Goal: Information Seeking & Learning: Learn about a topic

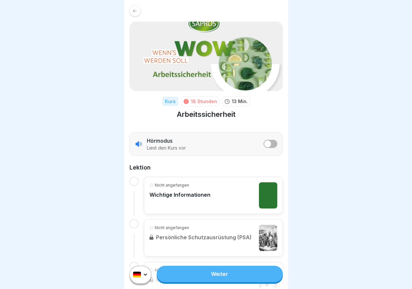
scroll to position [5, 0]
click at [218, 273] on link "Weiter" at bounding box center [220, 274] width 126 height 16
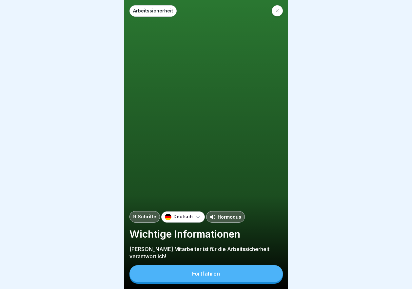
scroll to position [5, 0]
click at [210, 273] on div "Fortfahren" at bounding box center [206, 274] width 28 height 6
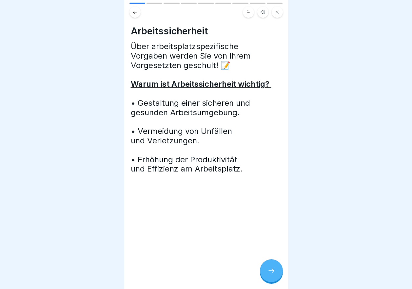
click at [273, 270] on icon at bounding box center [271, 271] width 8 height 8
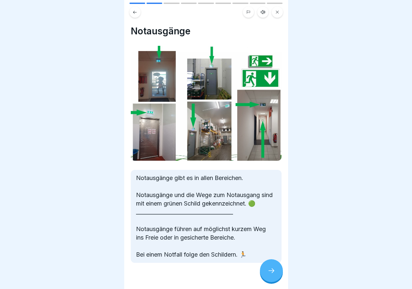
click at [269, 268] on div at bounding box center [271, 271] width 23 height 23
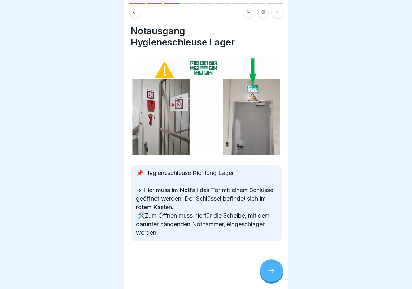
click at [269, 268] on div at bounding box center [271, 271] width 23 height 23
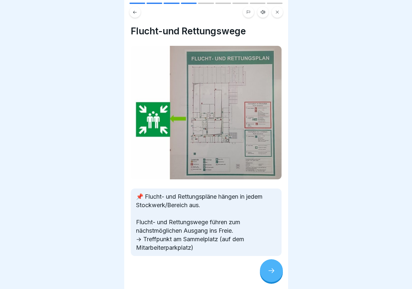
click at [269, 268] on div at bounding box center [271, 271] width 23 height 23
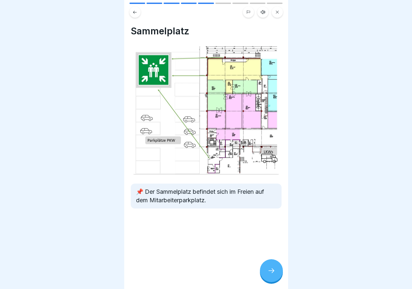
click at [265, 269] on div at bounding box center [271, 271] width 23 height 23
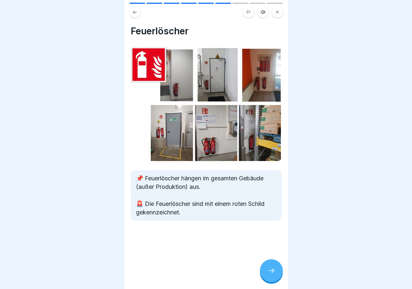
click at [265, 269] on div at bounding box center [271, 271] width 23 height 23
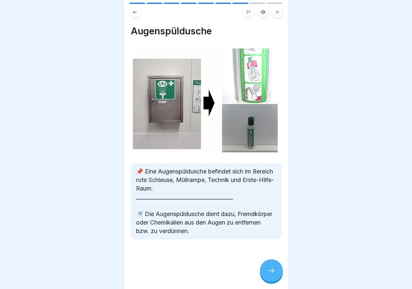
click at [265, 269] on div at bounding box center [271, 271] width 23 height 23
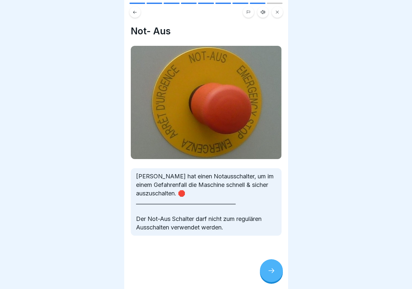
click at [132, 7] on button at bounding box center [134, 12] width 11 height 11
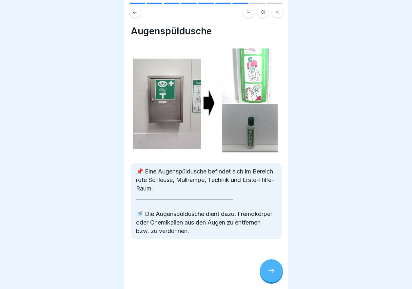
click at [272, 271] on icon at bounding box center [271, 271] width 8 height 8
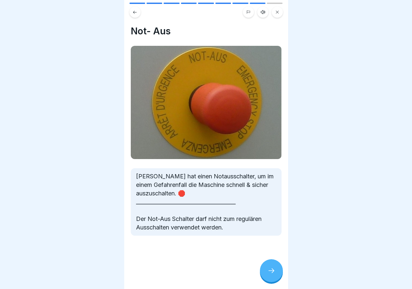
click at [272, 271] on icon at bounding box center [271, 271] width 8 height 8
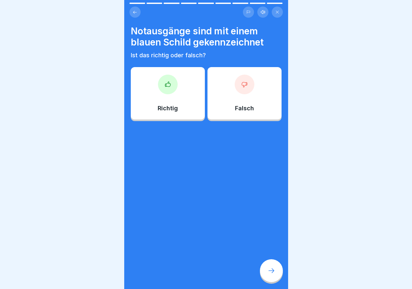
click at [241, 95] on div "Falsch" at bounding box center [244, 93] width 74 height 52
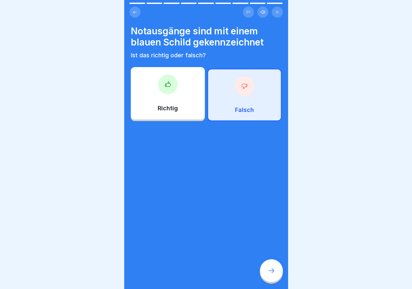
click at [268, 269] on icon at bounding box center [271, 271] width 8 height 8
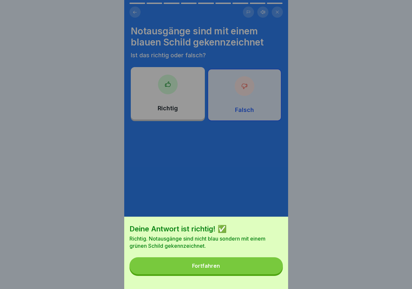
click at [212, 269] on div "Fortfahren" at bounding box center [206, 266] width 28 height 6
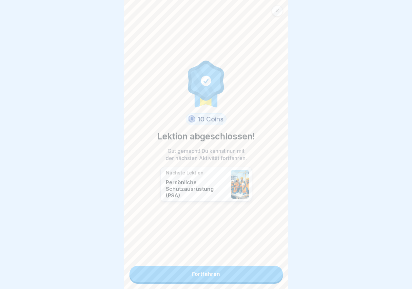
click at [213, 271] on link "Fortfahren" at bounding box center [205, 274] width 153 height 16
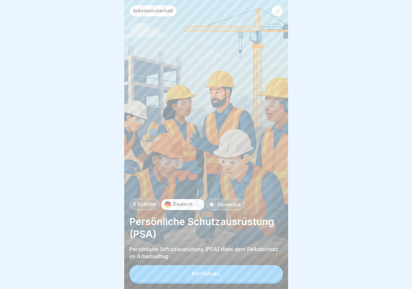
click at [217, 275] on button "Fortfahren" at bounding box center [205, 274] width 153 height 17
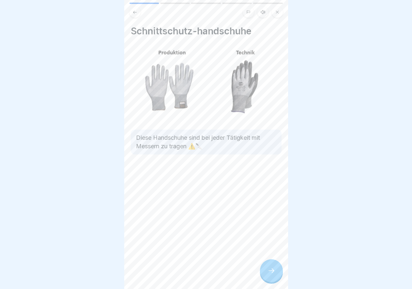
click at [270, 275] on icon at bounding box center [271, 271] width 8 height 8
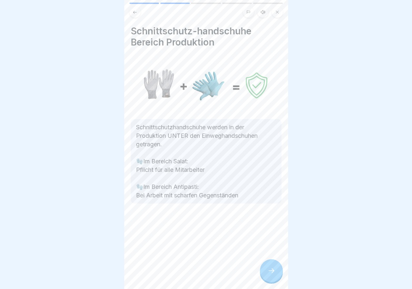
click at [270, 275] on icon at bounding box center [271, 271] width 8 height 8
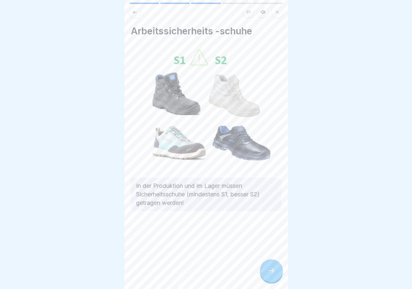
click at [270, 275] on icon at bounding box center [271, 271] width 8 height 8
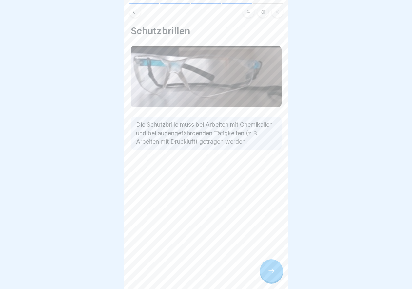
click at [270, 275] on icon at bounding box center [271, 271] width 8 height 8
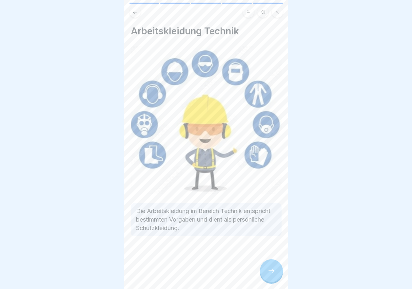
click at [272, 275] on icon at bounding box center [271, 271] width 8 height 8
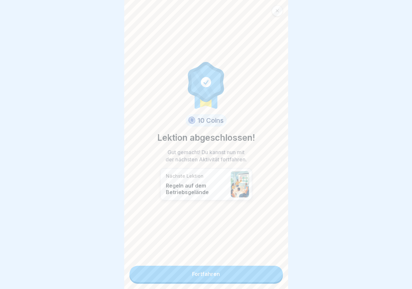
click at [226, 276] on link "Fortfahren" at bounding box center [205, 274] width 153 height 16
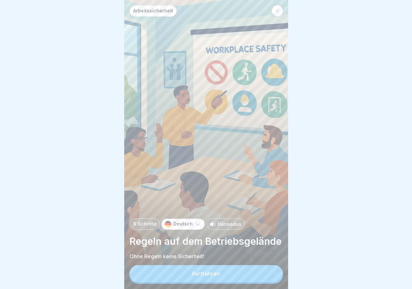
click at [215, 275] on button "Fortfahren" at bounding box center [205, 274] width 153 height 17
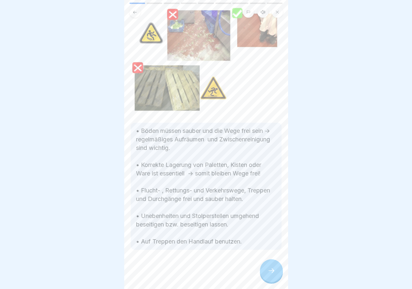
scroll to position [49, 0]
click at [277, 275] on div at bounding box center [271, 271] width 23 height 23
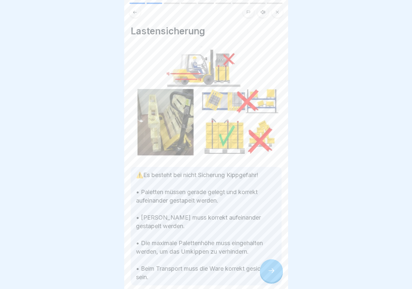
click at [271, 272] on div at bounding box center [271, 271] width 23 height 23
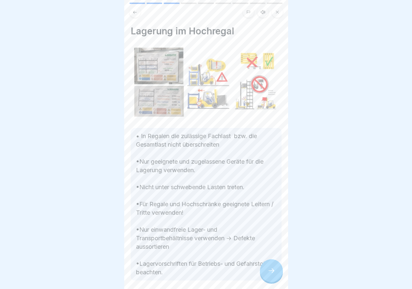
click at [271, 272] on div at bounding box center [271, 271] width 23 height 23
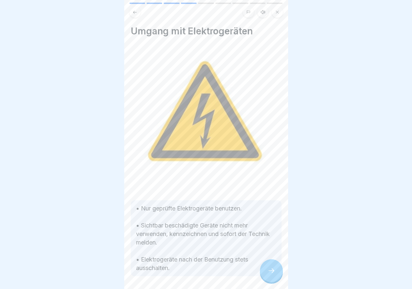
click at [271, 272] on div at bounding box center [271, 271] width 23 height 23
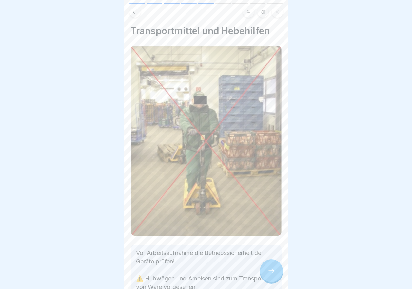
scroll to position [5, 0]
click at [270, 266] on div at bounding box center [271, 271] width 23 height 23
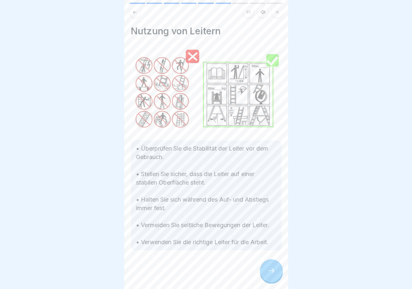
click at [270, 266] on div at bounding box center [271, 271] width 23 height 23
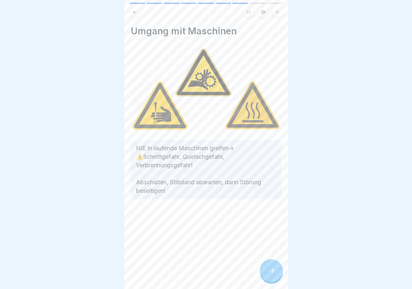
click at [270, 266] on div at bounding box center [271, 271] width 23 height 23
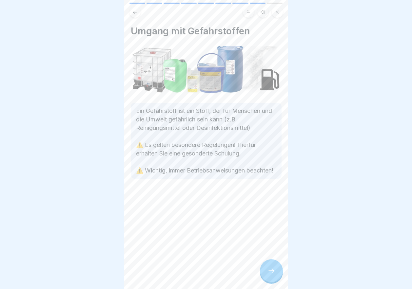
click at [270, 266] on div at bounding box center [271, 271] width 23 height 23
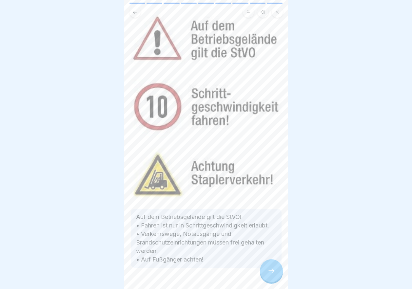
scroll to position [41, 0]
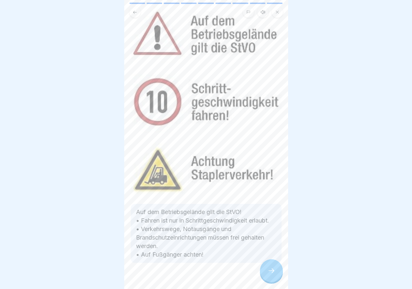
click at [272, 269] on icon at bounding box center [271, 271] width 8 height 8
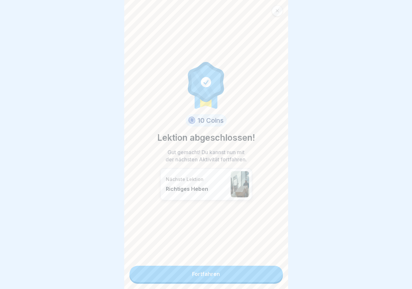
click at [228, 268] on link "Fortfahren" at bounding box center [205, 274] width 153 height 16
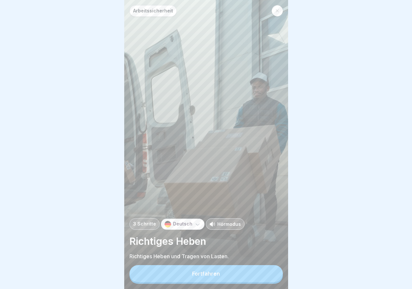
scroll to position [5, 0]
click at [219, 272] on button "Fortfahren" at bounding box center [205, 274] width 153 height 17
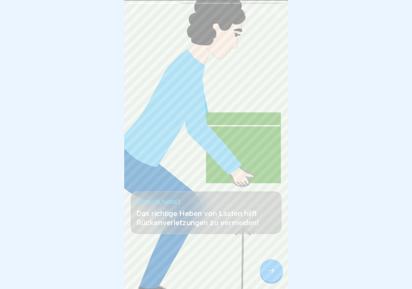
click at [279, 277] on div at bounding box center [271, 271] width 23 height 23
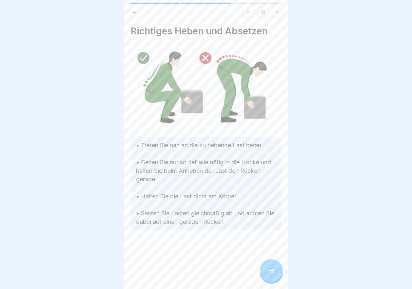
click at [277, 277] on div at bounding box center [271, 271] width 23 height 23
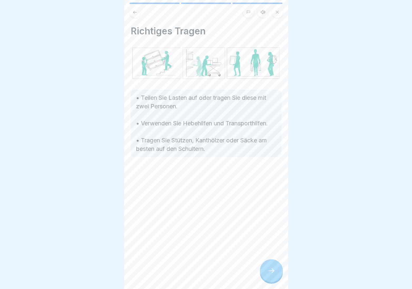
click at [277, 277] on div at bounding box center [271, 271] width 23 height 23
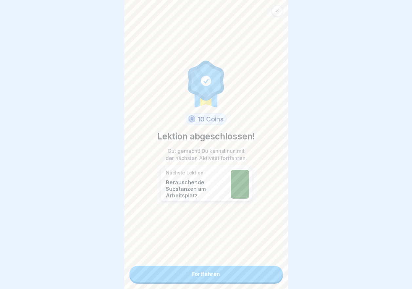
click at [221, 268] on link "Fortfahren" at bounding box center [205, 274] width 153 height 16
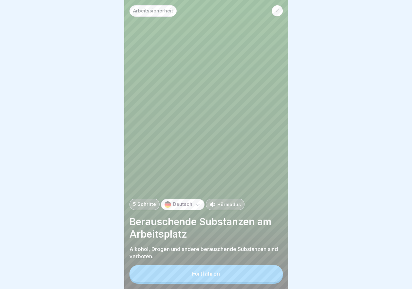
scroll to position [5, 0]
click at [207, 273] on div "Fortfahren" at bounding box center [206, 274] width 28 height 6
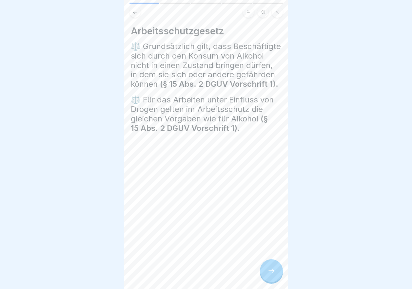
click at [272, 270] on icon at bounding box center [271, 271] width 8 height 8
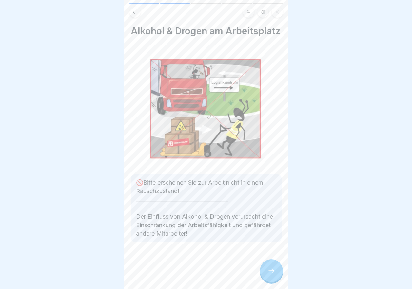
click at [270, 269] on icon at bounding box center [271, 271] width 8 height 8
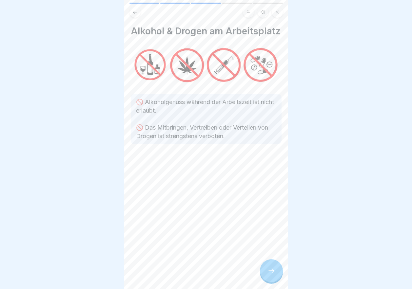
click at [270, 265] on div at bounding box center [271, 271] width 23 height 23
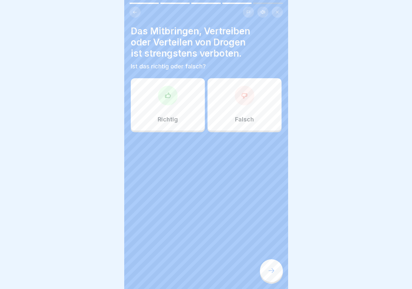
click at [167, 98] on div at bounding box center [168, 96] width 20 height 20
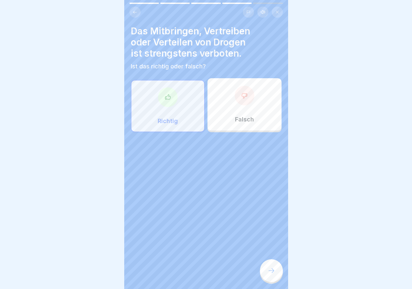
click at [273, 264] on div at bounding box center [271, 271] width 23 height 23
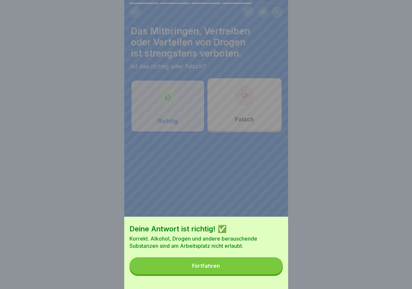
click at [220, 269] on div "Fortfahren" at bounding box center [206, 266] width 28 height 6
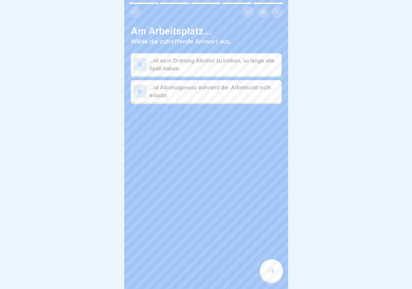
click at [217, 84] on p "...ist Alkoholgenuss während der Arbeitszeit nicht erlaubt." at bounding box center [214, 92] width 130 height 16
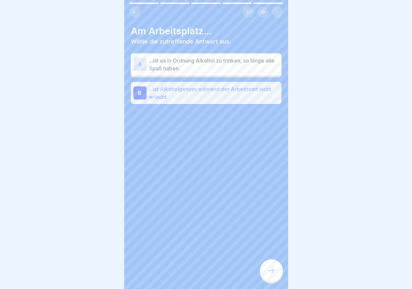
click at [267, 268] on icon at bounding box center [271, 271] width 8 height 8
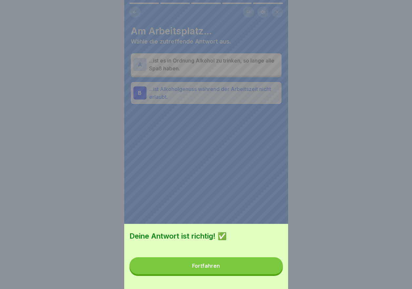
click at [239, 269] on button "Fortfahren" at bounding box center [205, 266] width 153 height 17
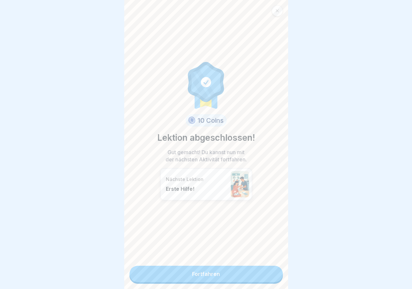
click at [215, 273] on link "Fortfahren" at bounding box center [205, 274] width 153 height 16
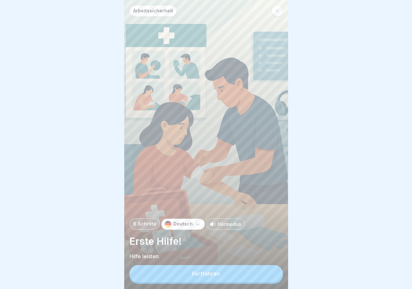
click at [213, 276] on div "Fortfahren" at bounding box center [206, 274] width 28 height 6
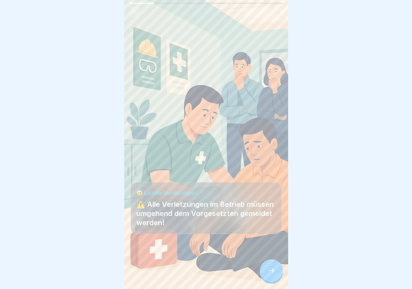
click at [268, 274] on icon at bounding box center [271, 271] width 8 height 8
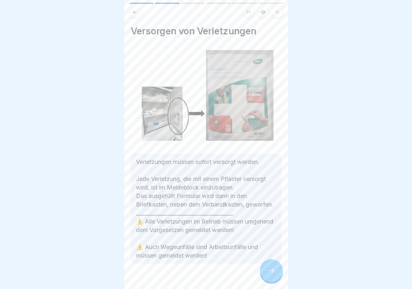
click at [270, 271] on div at bounding box center [271, 271] width 23 height 23
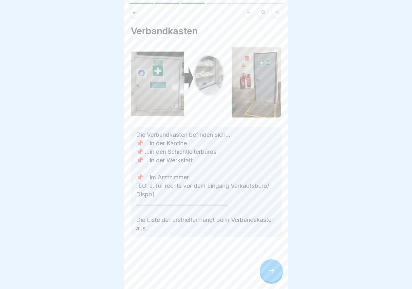
click at [278, 275] on div at bounding box center [271, 271] width 23 height 23
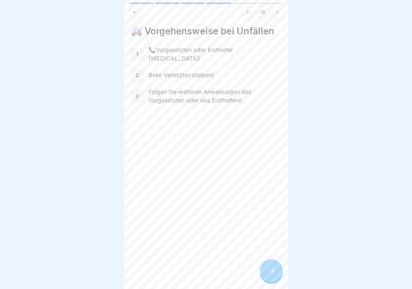
click at [275, 278] on div at bounding box center [271, 271] width 23 height 23
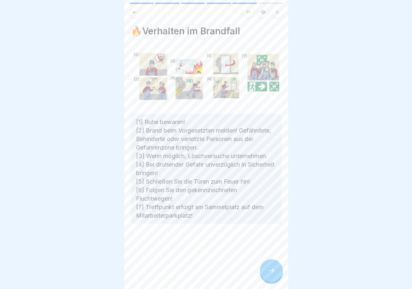
click at [275, 278] on div at bounding box center [271, 271] width 23 height 23
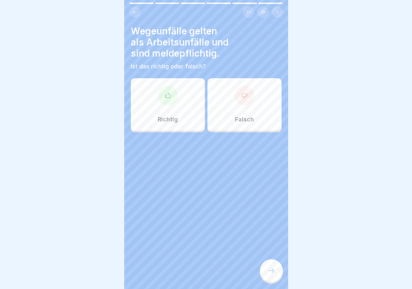
click at [180, 111] on div "Richtig" at bounding box center [168, 104] width 74 height 52
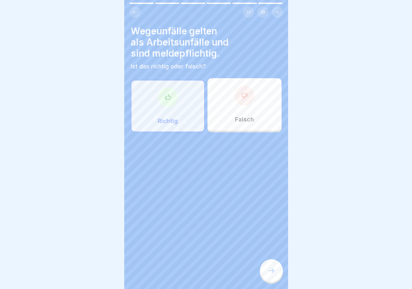
click at [264, 271] on div at bounding box center [271, 271] width 23 height 23
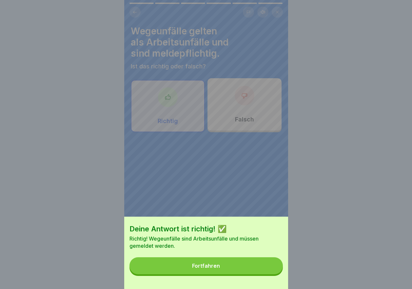
click at [234, 273] on button "Fortfahren" at bounding box center [205, 266] width 153 height 17
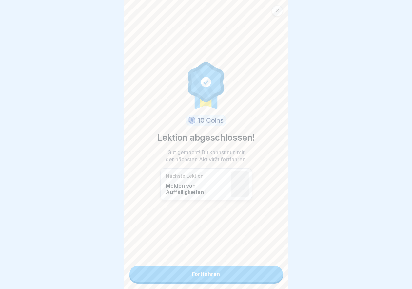
click at [204, 272] on link "Fortfahren" at bounding box center [205, 274] width 153 height 16
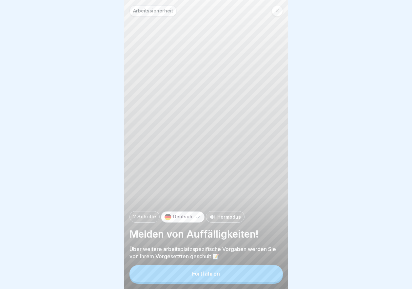
click at [205, 275] on button "Fortfahren" at bounding box center [205, 274] width 153 height 17
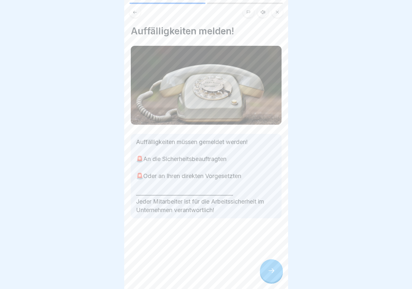
click at [267, 274] on icon at bounding box center [271, 271] width 8 height 8
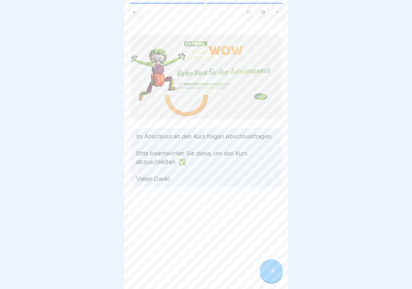
click at [267, 274] on icon at bounding box center [271, 271] width 8 height 8
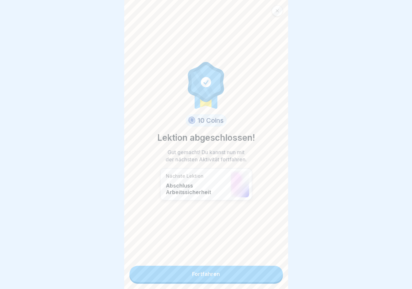
click at [231, 274] on link "Fortfahren" at bounding box center [205, 274] width 153 height 16
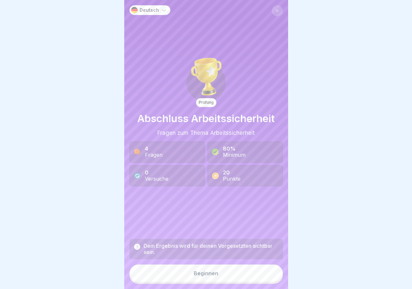
click at [204, 276] on button "Beginnen" at bounding box center [205, 274] width 153 height 18
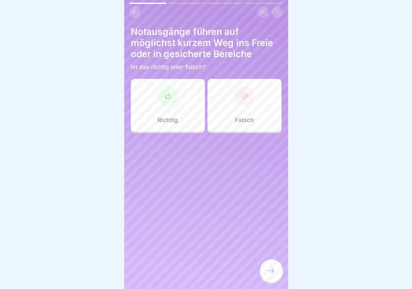
click at [169, 102] on div at bounding box center [168, 97] width 20 height 20
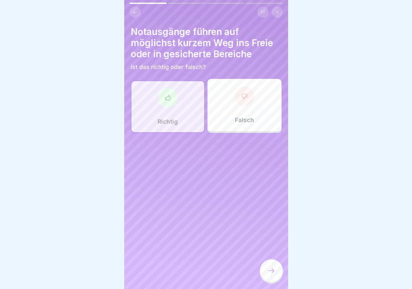
click at [268, 274] on icon at bounding box center [271, 271] width 8 height 8
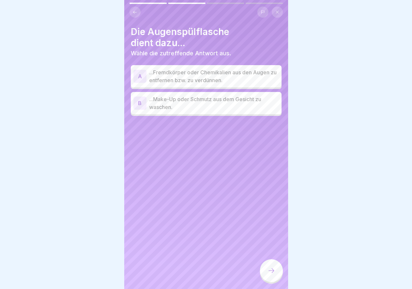
click at [242, 74] on p "...Fremdkörper oder Chemikalien aus den Augen zu entfernen bzw. zu verdünnen." at bounding box center [214, 77] width 130 height 16
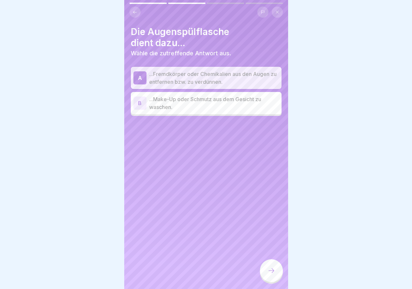
click at [269, 274] on icon at bounding box center [271, 271] width 8 height 8
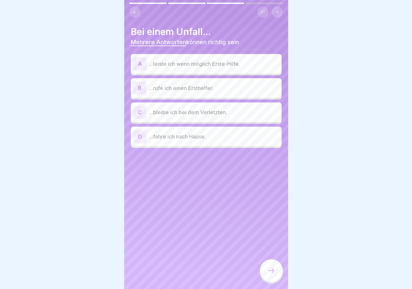
click at [203, 65] on p "...leiste ich wenn möglich Erste-Hilfe." at bounding box center [214, 64] width 130 height 8
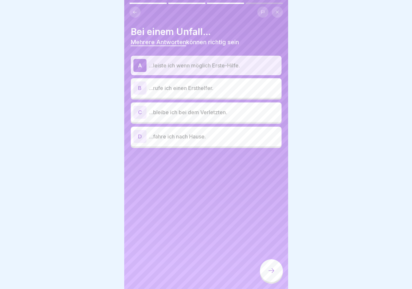
click at [194, 90] on p "...rufe ich einen Ersthelfer." at bounding box center [214, 88] width 130 height 8
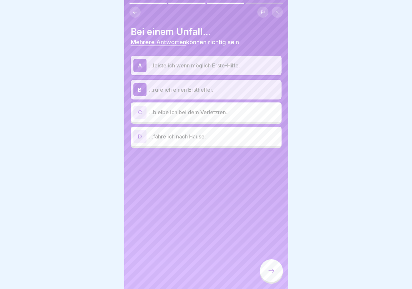
click at [196, 114] on p "...bleibe ich bei dem Verletzten." at bounding box center [214, 112] width 130 height 8
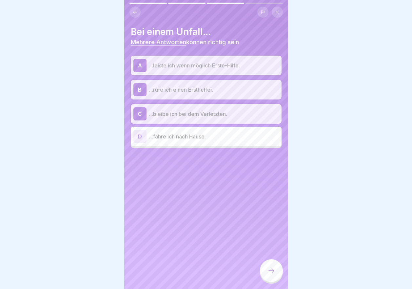
click at [273, 275] on icon at bounding box center [271, 271] width 8 height 8
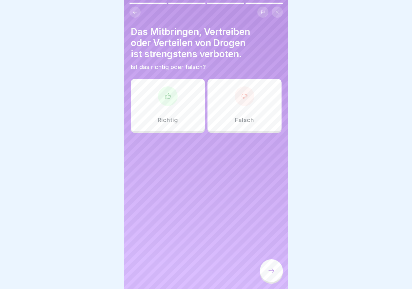
click at [180, 103] on div "Richtig" at bounding box center [168, 105] width 74 height 52
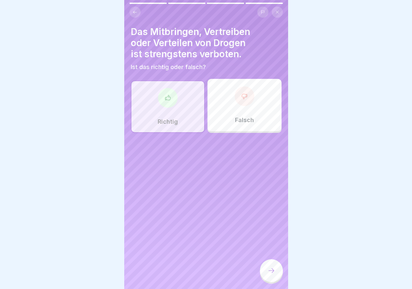
click at [276, 276] on div at bounding box center [271, 271] width 23 height 23
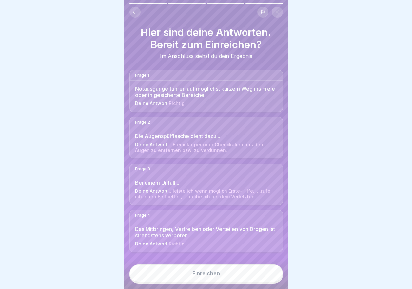
click at [198, 277] on div "Einreichen" at bounding box center [206, 274] width 28 height 6
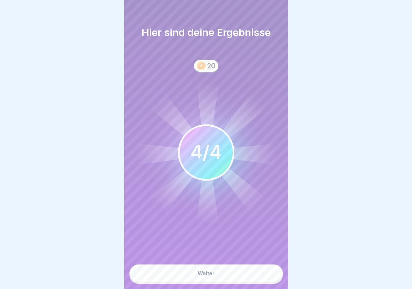
click at [215, 277] on button "Weiter" at bounding box center [205, 274] width 153 height 18
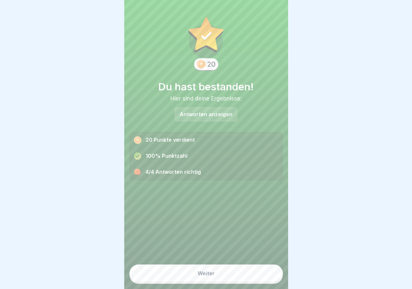
click at [214, 278] on button "Weiter" at bounding box center [205, 274] width 153 height 18
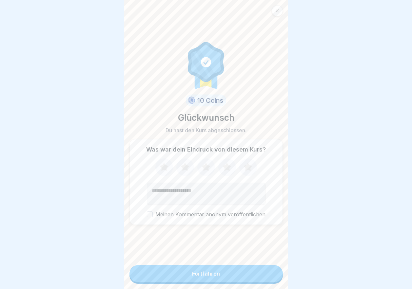
click at [204, 170] on icon at bounding box center [206, 167] width 9 height 8
click at [205, 275] on button "Fortfahren" at bounding box center [205, 274] width 153 height 17
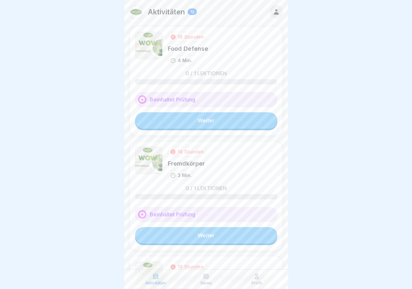
click at [198, 118] on link "Weiter" at bounding box center [206, 120] width 142 height 16
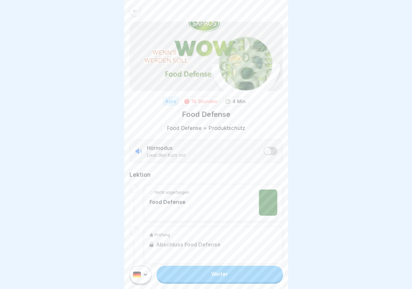
scroll to position [9, 0]
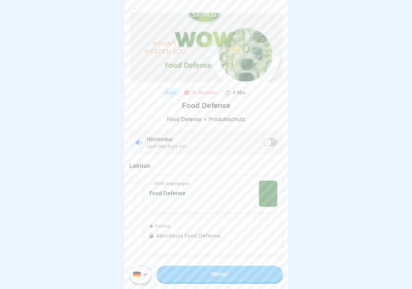
click at [213, 277] on link "Weiter" at bounding box center [220, 274] width 126 height 16
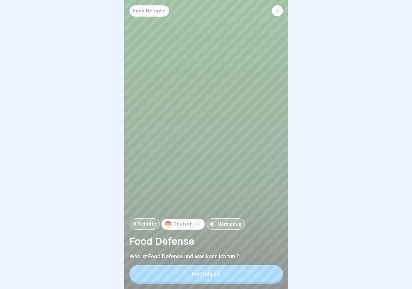
click at [220, 275] on button "Fortfahren" at bounding box center [205, 274] width 153 height 17
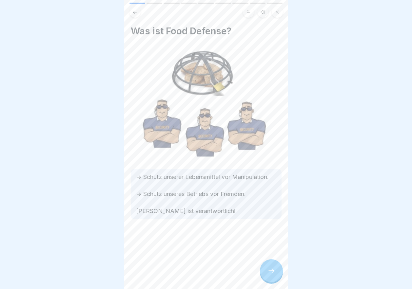
click at [265, 273] on div at bounding box center [271, 271] width 23 height 23
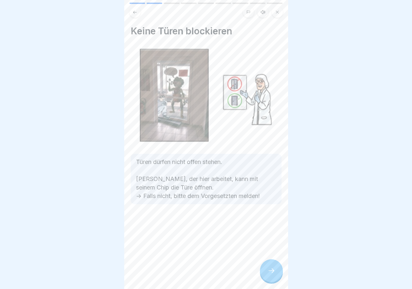
click at [266, 274] on div at bounding box center [271, 271] width 23 height 23
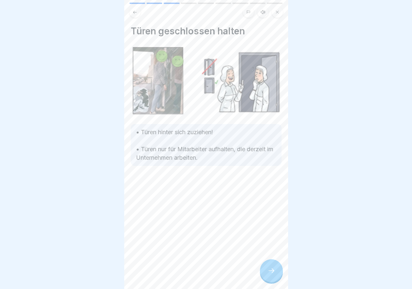
click at [266, 274] on div at bounding box center [271, 271] width 23 height 23
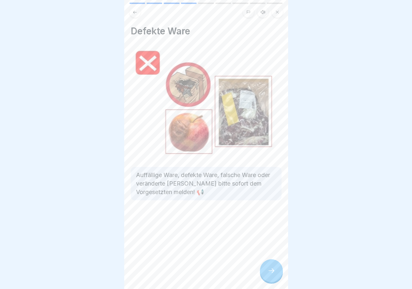
click at [267, 274] on div at bounding box center [271, 271] width 23 height 23
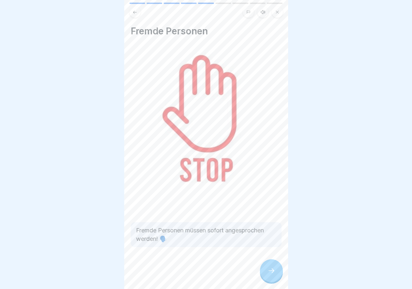
click at [267, 274] on icon at bounding box center [271, 271] width 8 height 8
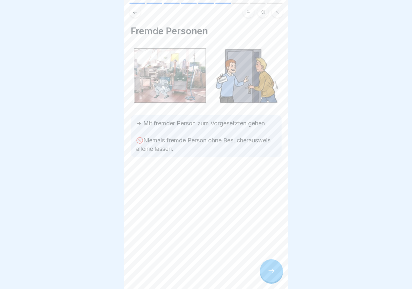
click at [267, 274] on icon at bounding box center [271, 271] width 8 height 8
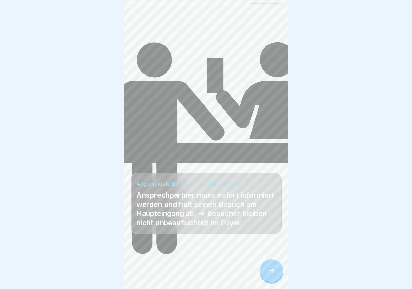
click at [275, 275] on icon at bounding box center [271, 271] width 8 height 8
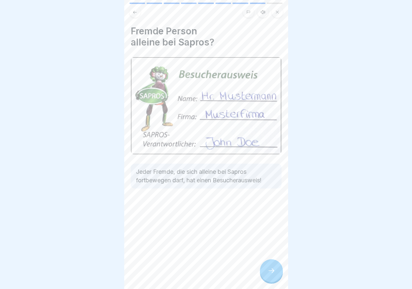
click at [271, 274] on icon at bounding box center [271, 271] width 8 height 8
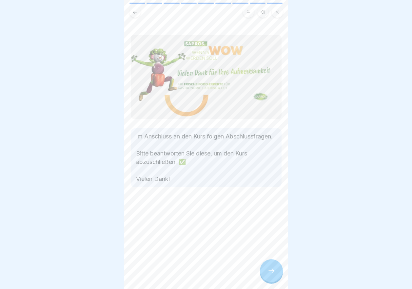
click at [271, 274] on icon at bounding box center [271, 271] width 8 height 8
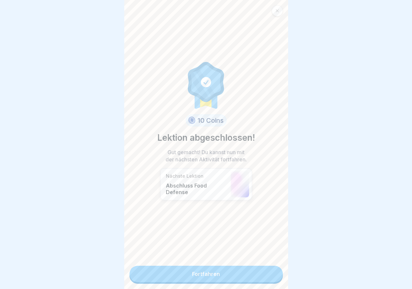
click at [250, 276] on link "Fortfahren" at bounding box center [205, 274] width 153 height 16
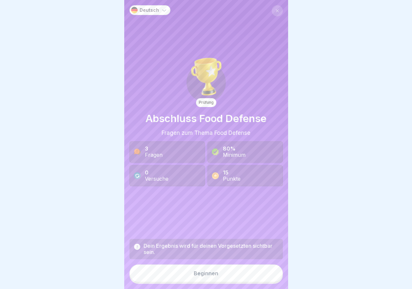
click at [199, 277] on div "Beginnen" at bounding box center [206, 274] width 25 height 6
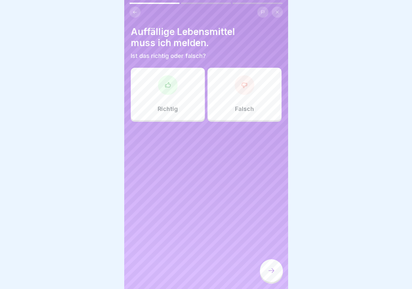
click at [171, 90] on div at bounding box center [168, 85] width 20 height 20
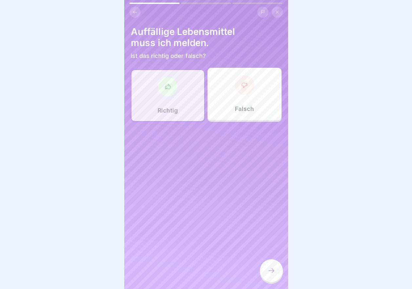
click at [269, 275] on icon at bounding box center [271, 271] width 8 height 8
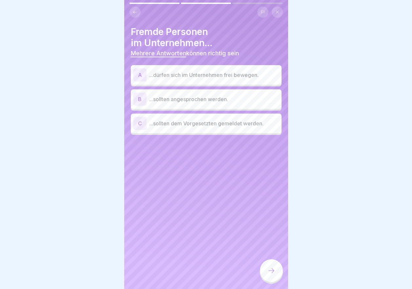
click at [189, 101] on p "...sollten angesprochen werden." at bounding box center [214, 99] width 130 height 8
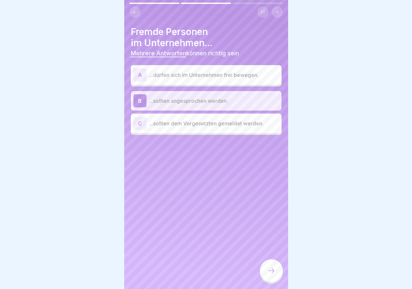
click at [189, 120] on p "...sollten dem Vorgesetzten gemeldet werden." at bounding box center [214, 124] width 130 height 8
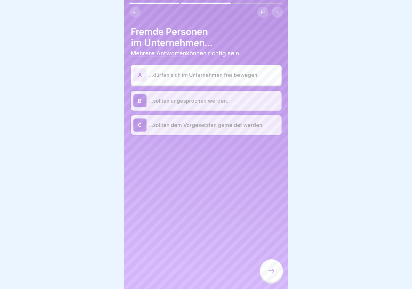
click at [275, 275] on icon at bounding box center [271, 271] width 8 height 8
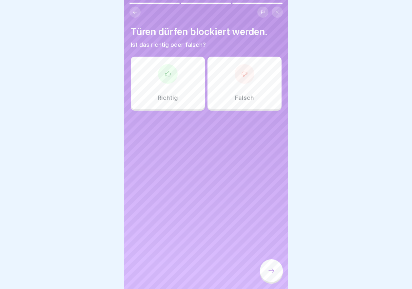
click at [230, 84] on div "Falsch" at bounding box center [244, 83] width 74 height 52
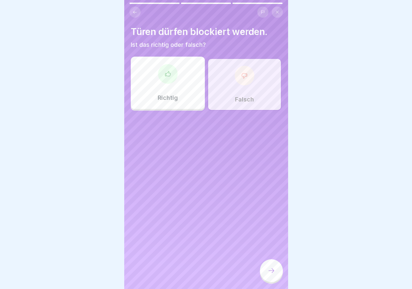
click at [271, 275] on icon at bounding box center [271, 271] width 8 height 8
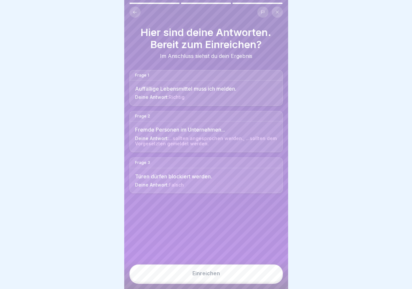
click at [217, 277] on div "Einreichen" at bounding box center [206, 274] width 28 height 6
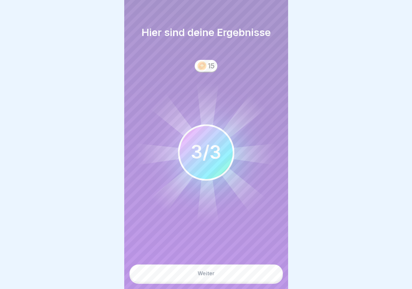
click at [220, 274] on button "Weiter" at bounding box center [205, 274] width 153 height 18
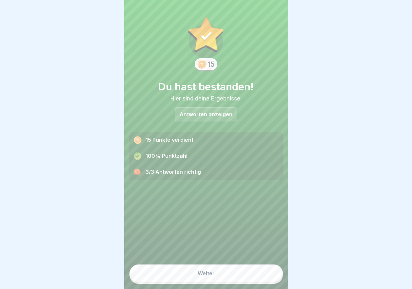
click at [204, 277] on div "Weiter" at bounding box center [206, 274] width 17 height 6
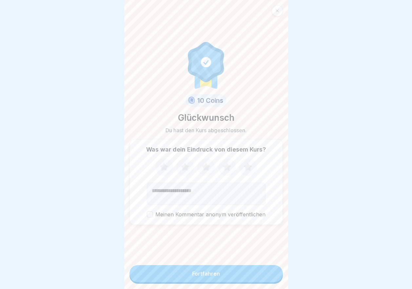
click at [225, 171] on icon at bounding box center [227, 167] width 9 height 8
click at [207, 277] on div "Fortfahren" at bounding box center [206, 274] width 28 height 6
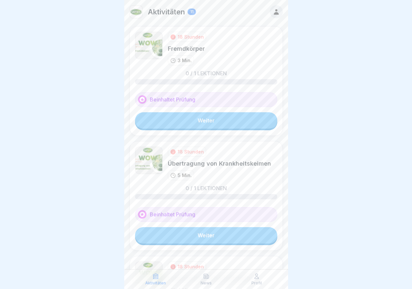
click at [206, 120] on link "Weiter" at bounding box center [206, 120] width 142 height 16
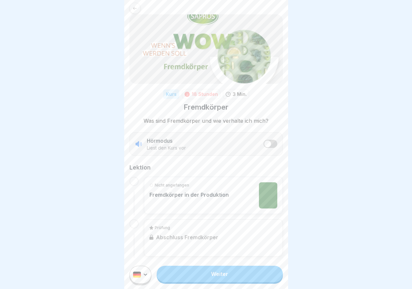
scroll to position [9, 0]
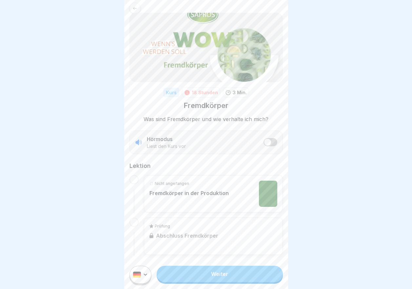
click at [215, 282] on link "Weiter" at bounding box center [220, 274] width 126 height 16
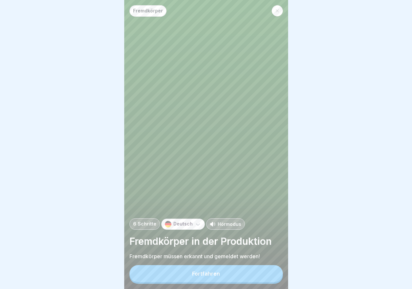
click at [218, 277] on div "Fortfahren" at bounding box center [206, 274] width 28 height 6
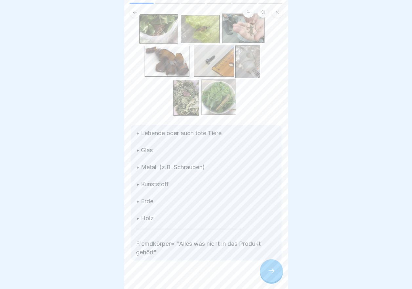
scroll to position [48, 0]
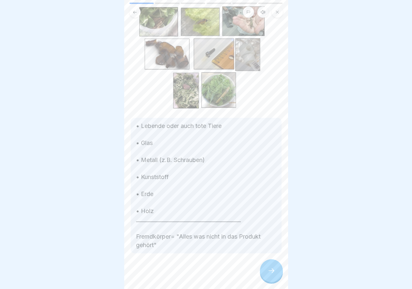
click at [265, 278] on div at bounding box center [271, 271] width 23 height 23
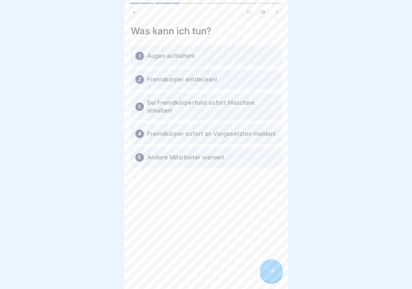
click at [136, 13] on icon at bounding box center [134, 12] width 5 height 5
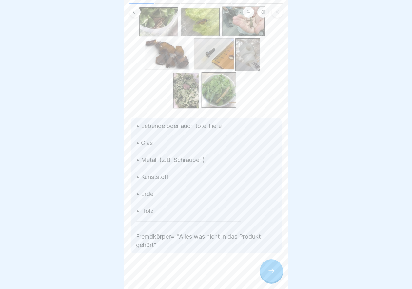
click at [269, 275] on icon at bounding box center [271, 271] width 8 height 8
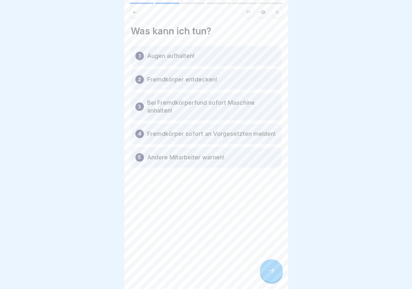
click at [269, 275] on icon at bounding box center [271, 271] width 8 height 8
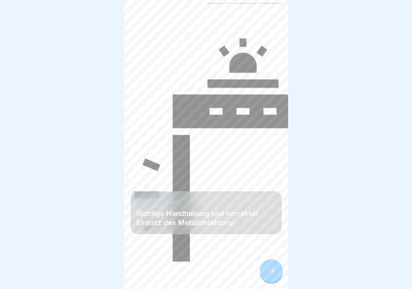
click at [269, 275] on icon at bounding box center [271, 271] width 8 height 8
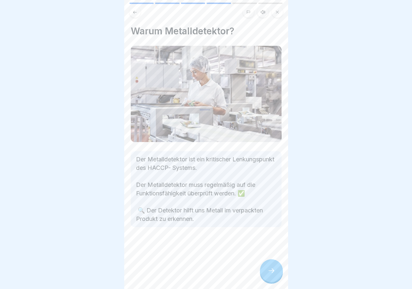
click at [269, 275] on icon at bounding box center [271, 271] width 8 height 8
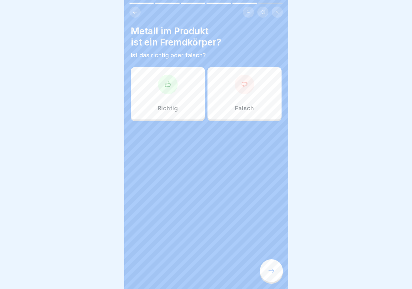
click at [181, 108] on div "Richtig" at bounding box center [168, 93] width 74 height 52
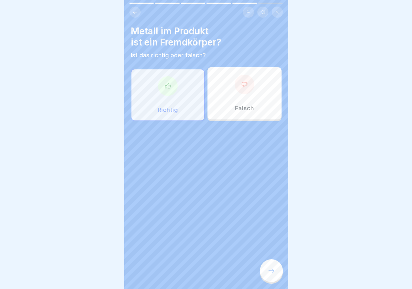
click at [269, 268] on div at bounding box center [271, 271] width 23 height 23
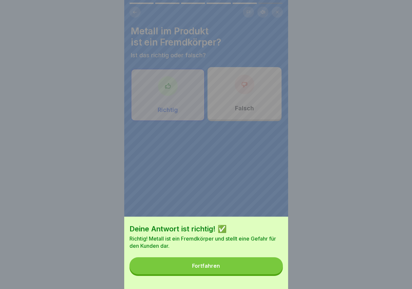
click at [220, 269] on div "Fortfahren" at bounding box center [206, 266] width 28 height 6
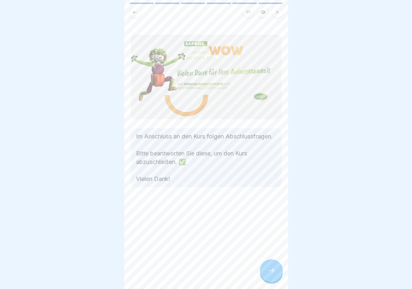
click at [263, 272] on div at bounding box center [271, 271] width 23 height 23
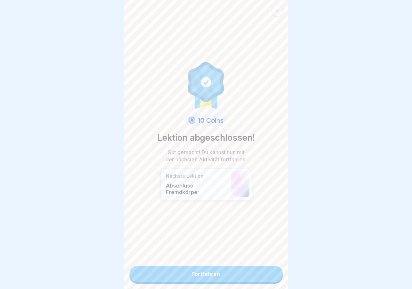
click at [212, 271] on link "Fortfahren" at bounding box center [205, 274] width 153 height 16
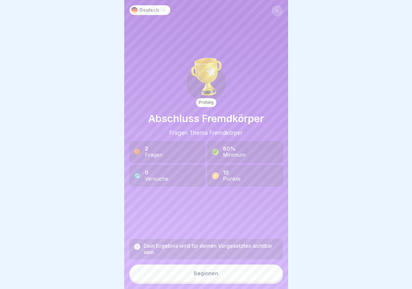
click at [196, 275] on button "Beginnen" at bounding box center [205, 274] width 153 height 18
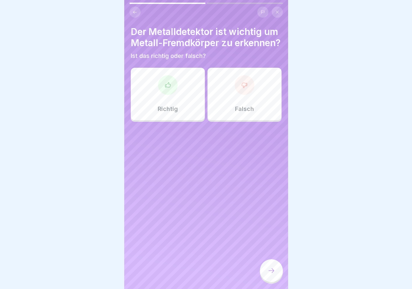
click at [177, 108] on div "Richtig" at bounding box center [168, 94] width 74 height 52
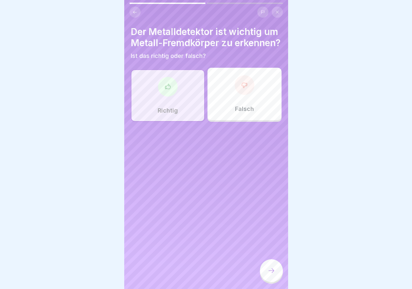
click at [271, 272] on div at bounding box center [271, 271] width 23 height 23
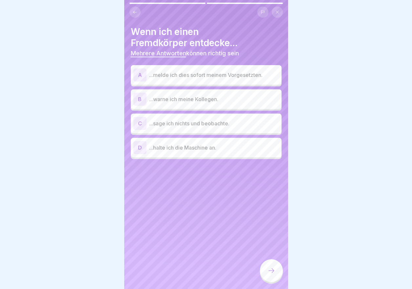
click at [192, 73] on p "...melde ich dies sofort meinem Vorgesetzten." at bounding box center [214, 75] width 130 height 8
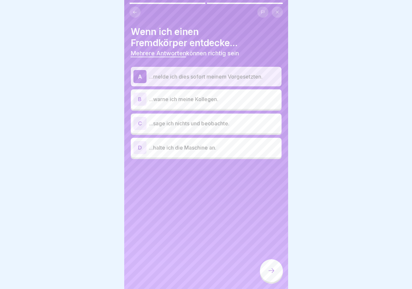
click at [166, 97] on p "...warne ich meine Kollegen." at bounding box center [214, 99] width 130 height 8
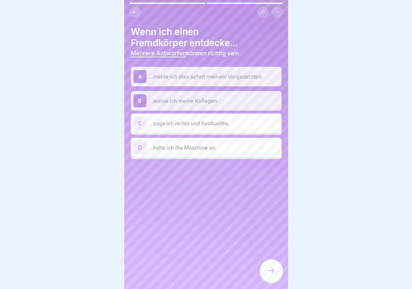
click at [183, 150] on p "...halte ich die Maschine an." at bounding box center [214, 148] width 130 height 8
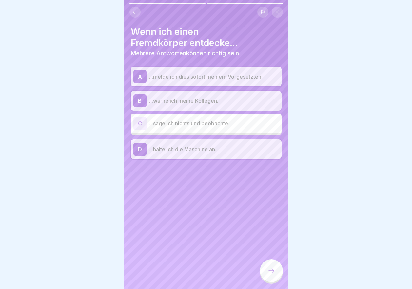
click at [268, 274] on icon at bounding box center [271, 271] width 8 height 8
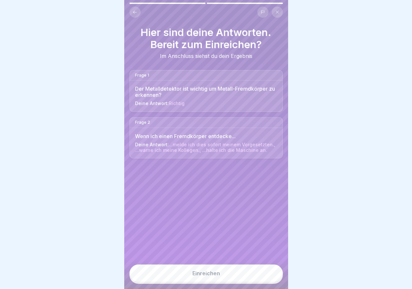
click at [214, 277] on div "Einreichen" at bounding box center [206, 274] width 28 height 6
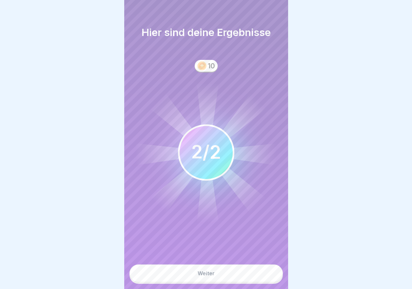
click at [214, 277] on div "Weiter" at bounding box center [206, 274] width 17 height 6
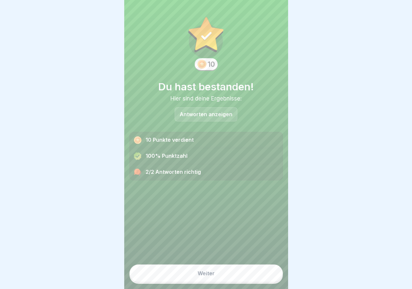
click at [211, 275] on button "Weiter" at bounding box center [205, 274] width 153 height 18
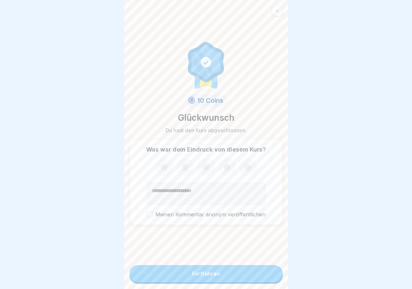
click at [222, 170] on icon at bounding box center [226, 167] width 17 height 17
click at [207, 277] on div "Fortfahren" at bounding box center [206, 274] width 28 height 6
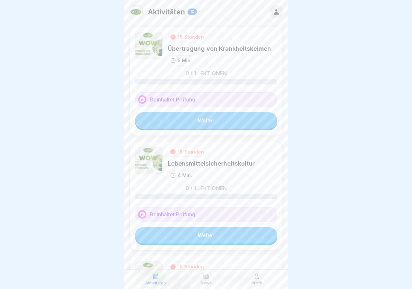
scroll to position [5, 0]
click at [180, 234] on link "Weiter" at bounding box center [206, 235] width 142 height 16
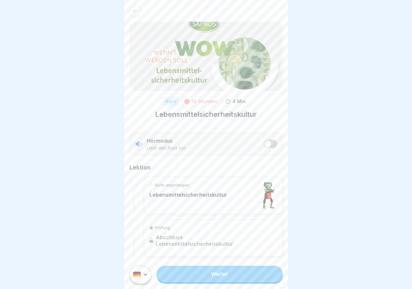
click at [218, 277] on link "Weiter" at bounding box center [220, 274] width 126 height 16
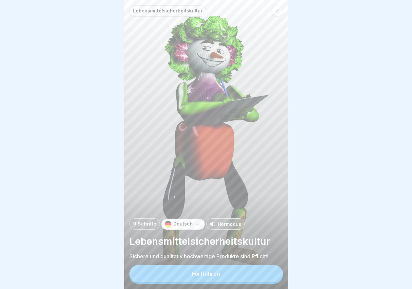
scroll to position [5, 0]
click at [213, 271] on button "Fortfahren" at bounding box center [205, 274] width 153 height 17
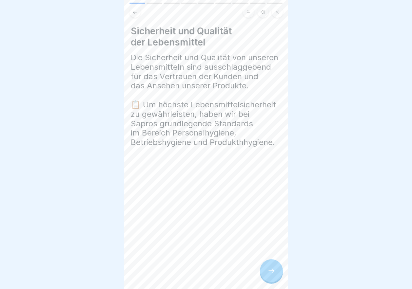
click at [264, 270] on div at bounding box center [271, 271] width 23 height 23
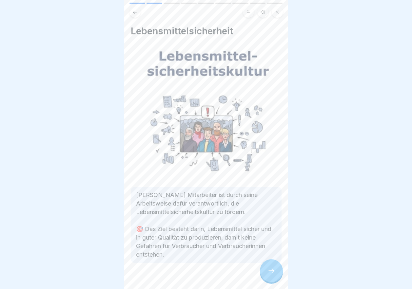
click at [269, 270] on icon at bounding box center [271, 271] width 8 height 8
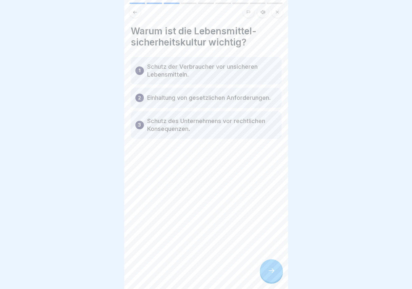
click at [269, 270] on icon at bounding box center [271, 271] width 8 height 8
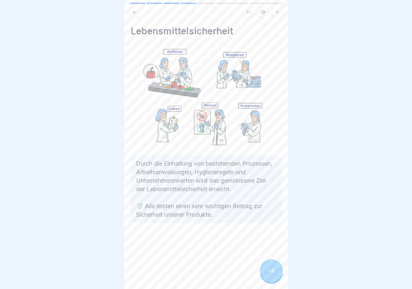
click at [269, 270] on icon at bounding box center [271, 271] width 8 height 8
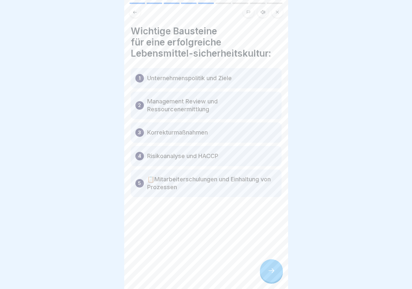
click at [269, 270] on icon at bounding box center [271, 271] width 8 height 8
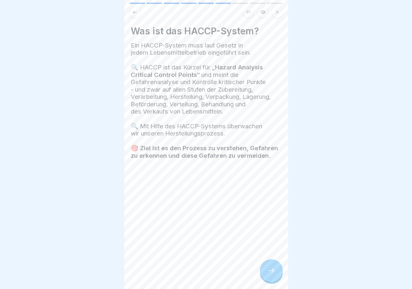
click at [269, 270] on icon at bounding box center [271, 271] width 8 height 8
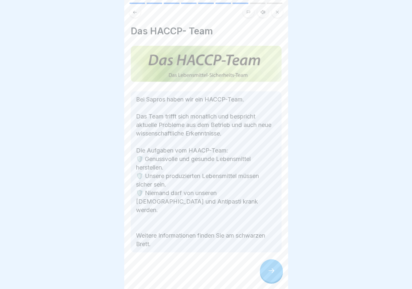
click at [274, 267] on div at bounding box center [271, 271] width 23 height 23
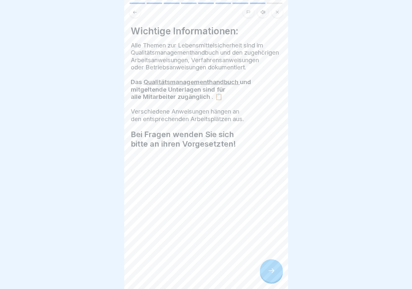
click at [274, 269] on icon at bounding box center [271, 271] width 8 height 8
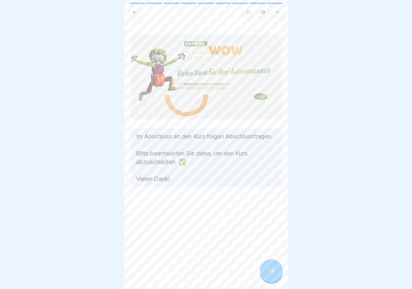
click at [274, 269] on icon at bounding box center [271, 271] width 8 height 8
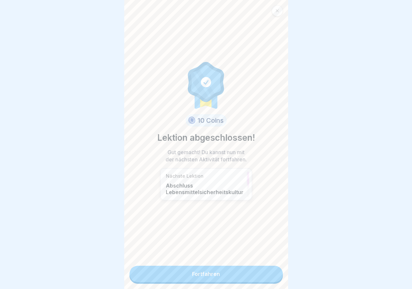
click at [254, 271] on link "Fortfahren" at bounding box center [205, 274] width 153 height 16
click at [204, 268] on link "Fortfahren" at bounding box center [205, 274] width 153 height 16
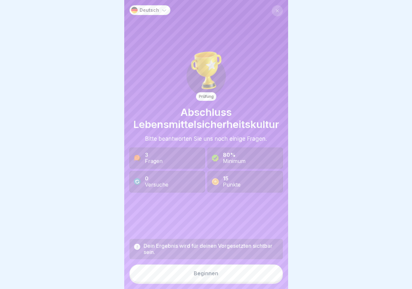
click at [207, 277] on div "Beginnen" at bounding box center [206, 274] width 25 height 6
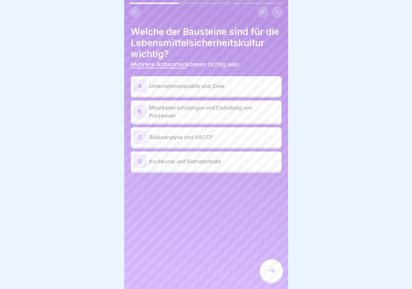
click at [186, 90] on p "Unternehmenspolitik und Ziele" at bounding box center [214, 86] width 130 height 8
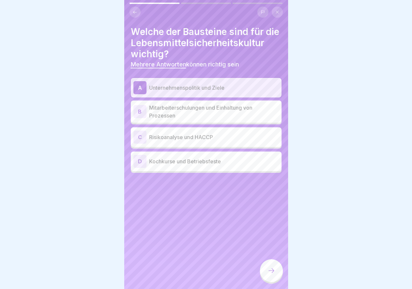
click at [189, 120] on p "Mitarbeiterschulungen und Einhaltung von Prozessen" at bounding box center [214, 112] width 130 height 16
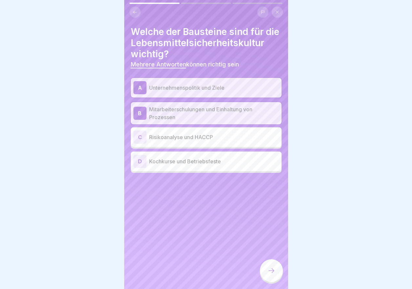
click at [188, 141] on p "Risikoanalyse und HACCP" at bounding box center [214, 137] width 130 height 8
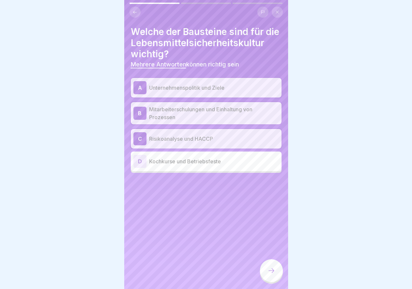
click at [265, 270] on div at bounding box center [271, 271] width 23 height 23
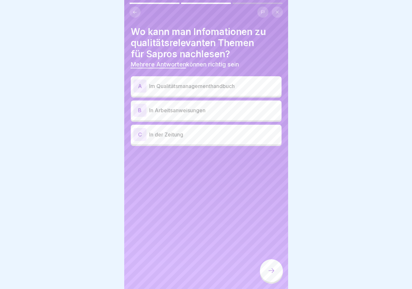
click at [187, 88] on p "Im Qualitätsmanagementhandbuch" at bounding box center [214, 86] width 130 height 8
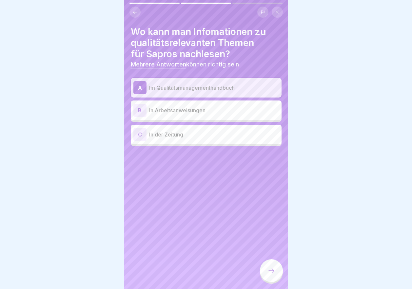
click at [186, 106] on div "B In Arbeitsanweisungen" at bounding box center [206, 110] width 146 height 13
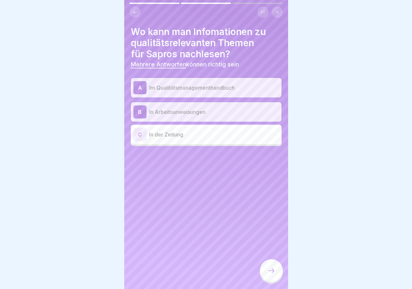
click at [272, 275] on icon at bounding box center [271, 271] width 8 height 8
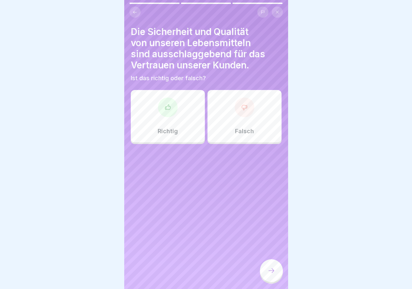
click at [175, 112] on div at bounding box center [168, 108] width 20 height 20
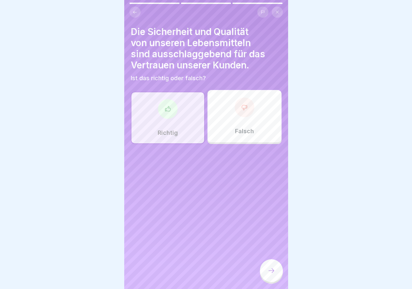
click at [264, 275] on div at bounding box center [271, 271] width 23 height 23
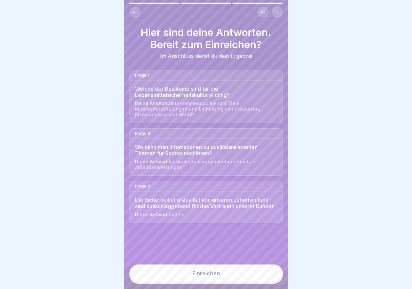
click at [227, 282] on button "Einreichen" at bounding box center [205, 274] width 153 height 18
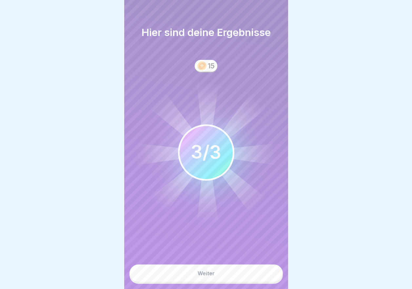
click at [223, 278] on button "Weiter" at bounding box center [205, 274] width 153 height 18
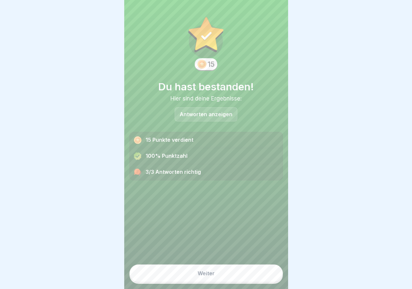
click at [212, 277] on div "Weiter" at bounding box center [206, 274] width 17 height 6
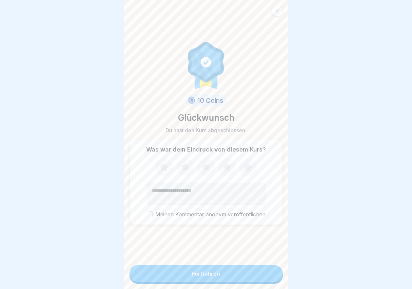
click at [211, 248] on form "10 Coins Glückwunsch Du hast den Kurs abgeschlossen. Was war dein Eindruck von …" at bounding box center [206, 144] width 164 height 289
click at [224, 169] on icon at bounding box center [227, 167] width 9 height 8
click at [226, 278] on button "Fortfahren" at bounding box center [205, 274] width 153 height 17
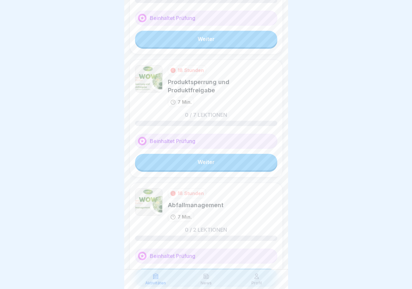
scroll to position [398, 0]
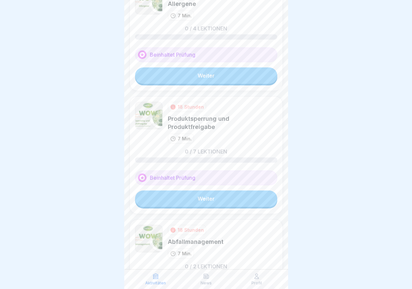
click at [194, 196] on link "Weiter" at bounding box center [206, 199] width 142 height 16
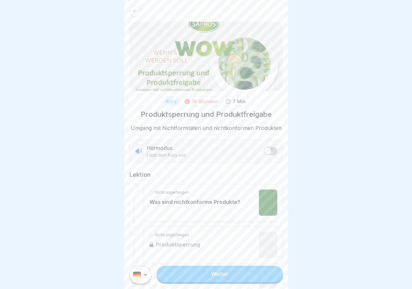
click at [210, 280] on link "Weiter" at bounding box center [220, 274] width 126 height 16
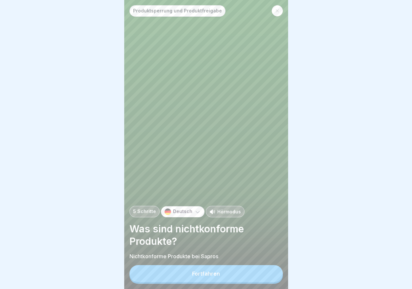
click at [219, 277] on div "Fortfahren" at bounding box center [206, 274] width 28 height 6
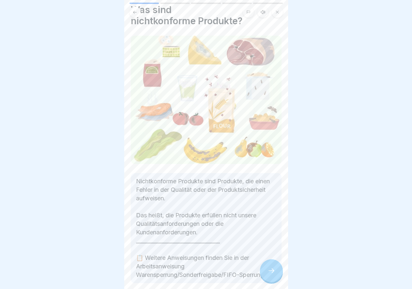
scroll to position [33, 0]
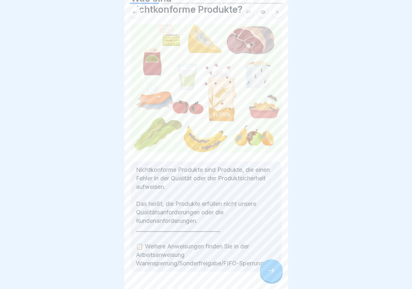
click at [268, 275] on icon at bounding box center [271, 271] width 8 height 8
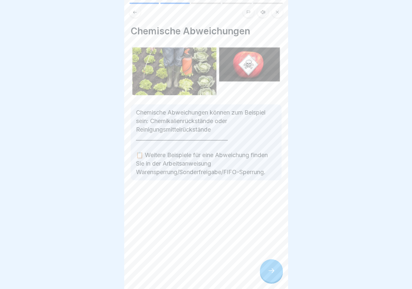
click at [268, 275] on icon at bounding box center [271, 271] width 8 height 8
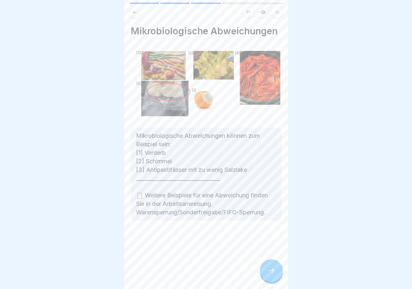
click at [268, 275] on icon at bounding box center [271, 271] width 8 height 8
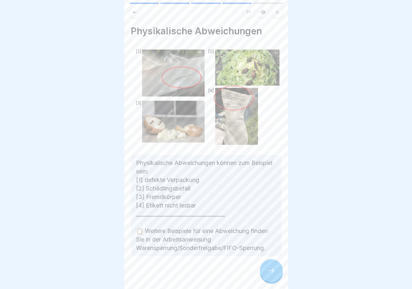
click at [268, 275] on icon at bounding box center [271, 271] width 8 height 8
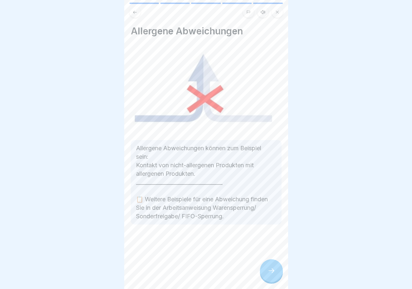
click at [268, 275] on icon at bounding box center [271, 271] width 8 height 8
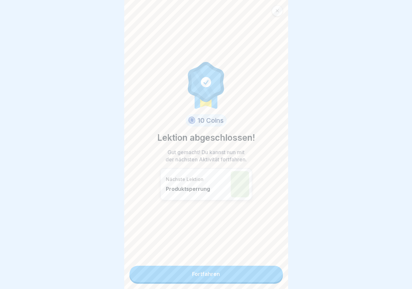
click at [268, 275] on link "Fortfahren" at bounding box center [205, 274] width 153 height 16
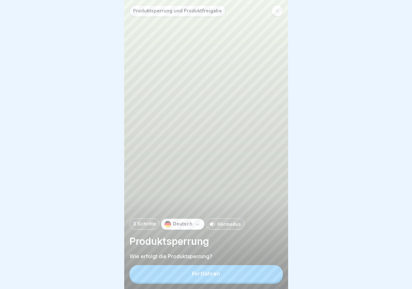
click at [234, 273] on button "Fortfahren" at bounding box center [205, 274] width 153 height 17
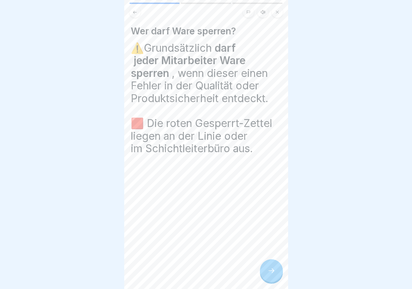
click at [272, 275] on icon at bounding box center [271, 271] width 8 height 8
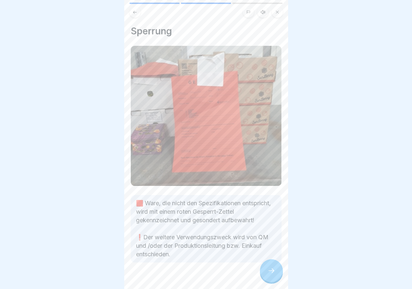
click at [272, 275] on icon at bounding box center [271, 271] width 8 height 8
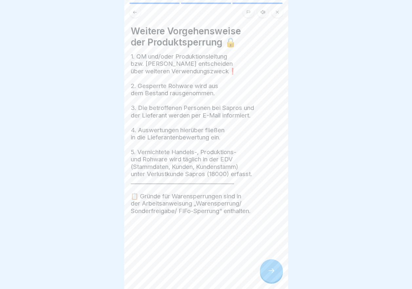
click at [272, 275] on icon at bounding box center [271, 271] width 8 height 8
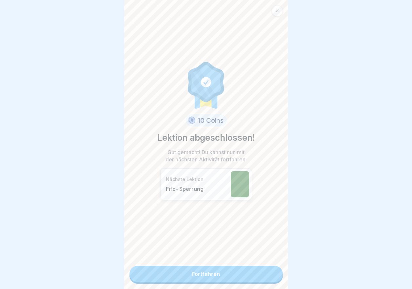
click at [238, 273] on link "Fortfahren" at bounding box center [205, 274] width 153 height 16
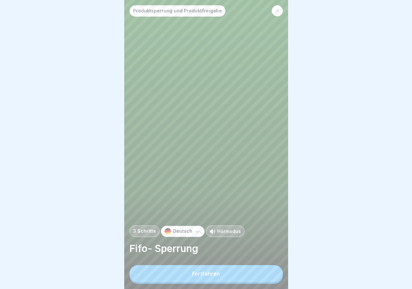
click at [219, 276] on button "Fortfahren" at bounding box center [205, 274] width 153 height 17
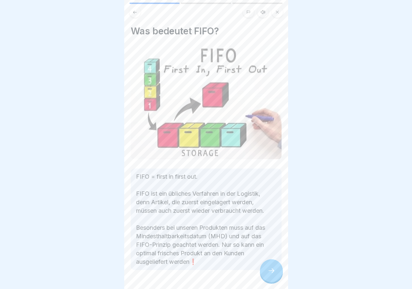
click at [270, 274] on icon at bounding box center [271, 271] width 8 height 8
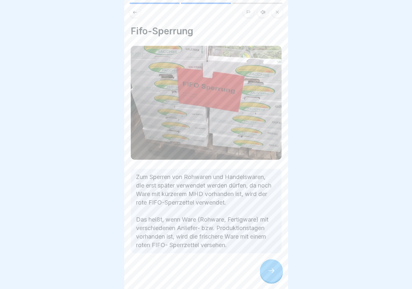
click at [270, 274] on icon at bounding box center [271, 271] width 8 height 8
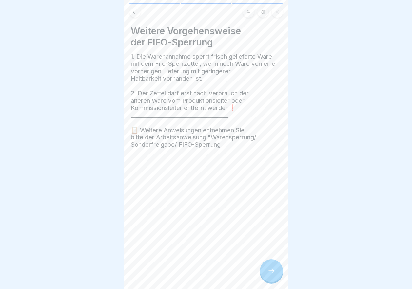
click at [270, 274] on icon at bounding box center [271, 271] width 8 height 8
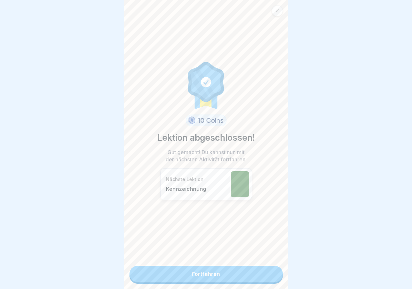
click at [244, 274] on link "Fortfahren" at bounding box center [205, 274] width 153 height 16
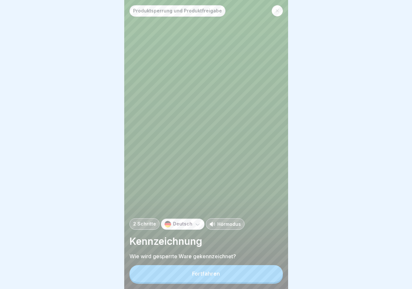
click at [238, 276] on button "Fortfahren" at bounding box center [205, 274] width 153 height 17
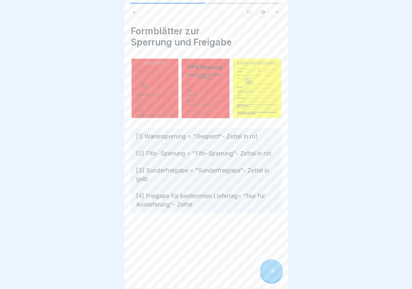
click at [273, 275] on icon at bounding box center [271, 271] width 8 height 8
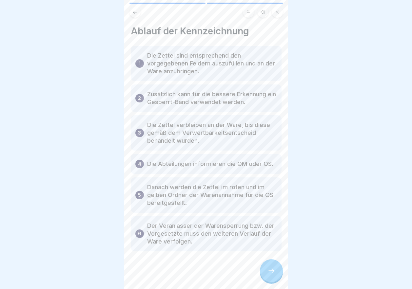
click at [273, 275] on icon at bounding box center [271, 271] width 8 height 8
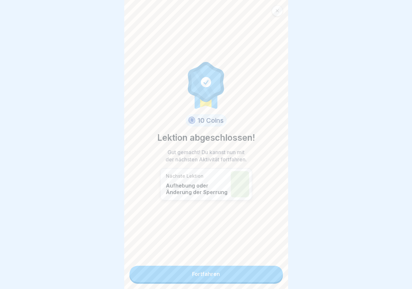
click at [250, 277] on link "Fortfahren" at bounding box center [205, 274] width 153 height 16
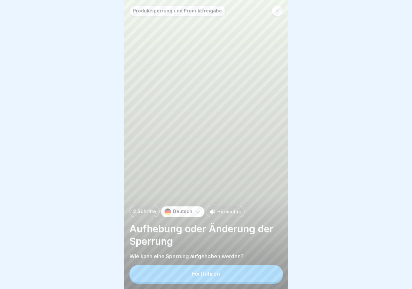
click at [219, 275] on button "Fortfahren" at bounding box center [205, 274] width 153 height 17
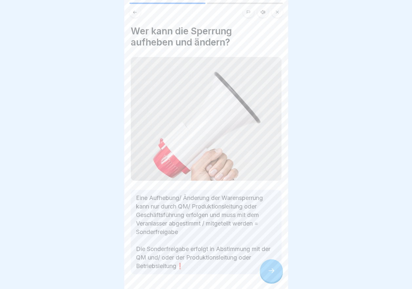
click at [266, 276] on div at bounding box center [271, 271] width 23 height 23
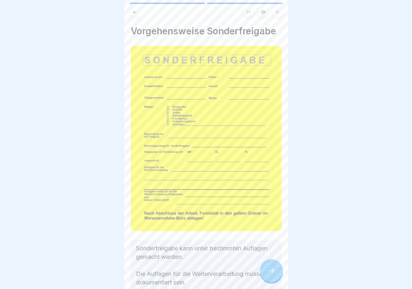
click at [266, 276] on div at bounding box center [271, 271] width 23 height 23
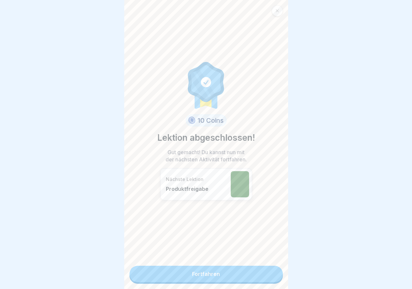
click at [266, 276] on link "Fortfahren" at bounding box center [205, 274] width 153 height 16
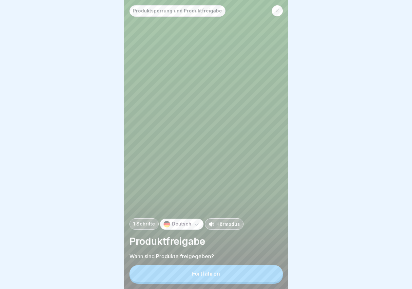
click at [263, 275] on button "Fortfahren" at bounding box center [205, 274] width 153 height 17
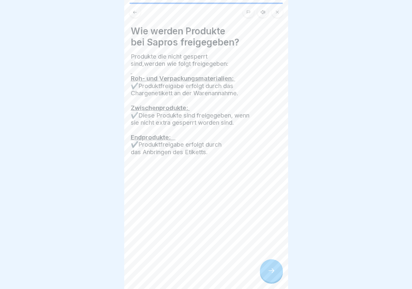
click at [266, 275] on div at bounding box center [271, 271] width 23 height 23
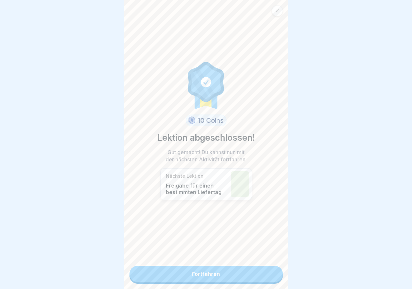
click at [229, 275] on link "Fortfahren" at bounding box center [205, 274] width 153 height 16
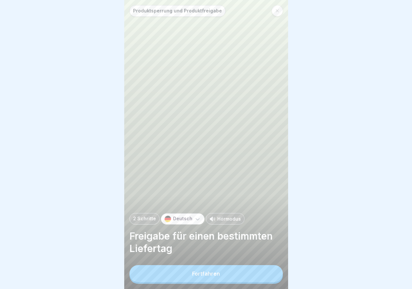
click at [216, 273] on button "Fortfahren" at bounding box center [205, 274] width 153 height 17
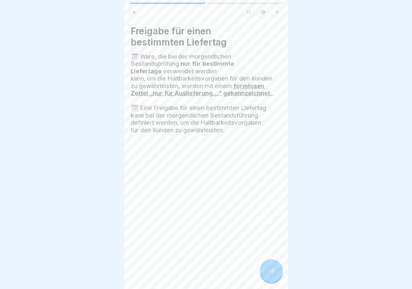
click at [270, 271] on div at bounding box center [271, 271] width 23 height 23
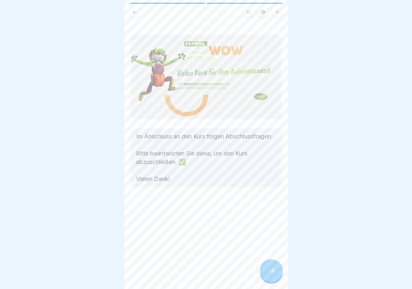
click at [270, 271] on div at bounding box center [271, 271] width 23 height 23
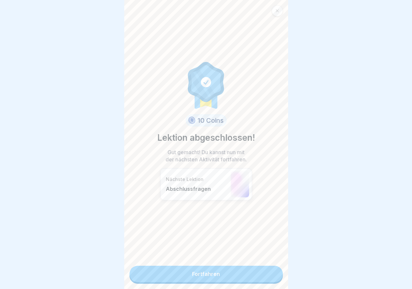
click at [206, 271] on link "Fortfahren" at bounding box center [205, 274] width 153 height 16
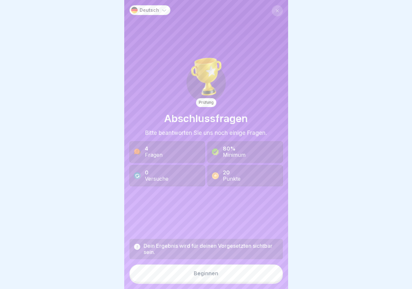
scroll to position [5, 0]
click at [200, 272] on div "Beginnen" at bounding box center [206, 274] width 25 height 6
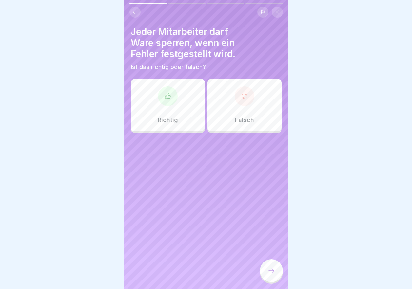
click at [182, 96] on div "Richtig" at bounding box center [168, 105] width 74 height 52
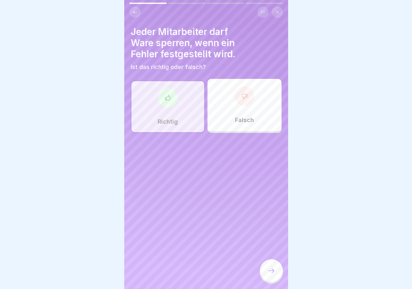
click at [271, 266] on div at bounding box center [271, 271] width 23 height 23
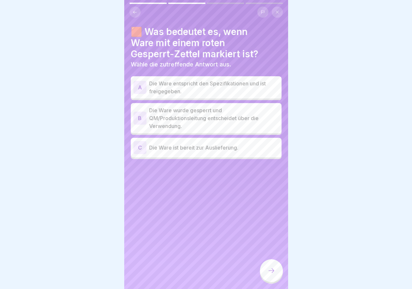
click at [202, 115] on p "Die Ware wurde gesperrt und QM/Produktionsleitung entscheidet über die Verwendu…" at bounding box center [214, 119] width 130 height 24
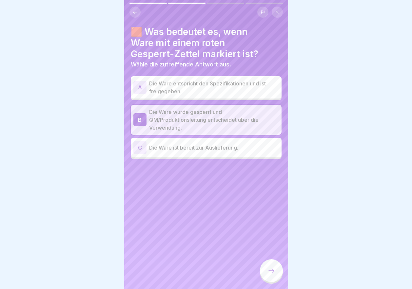
click at [269, 273] on icon at bounding box center [271, 271] width 8 height 8
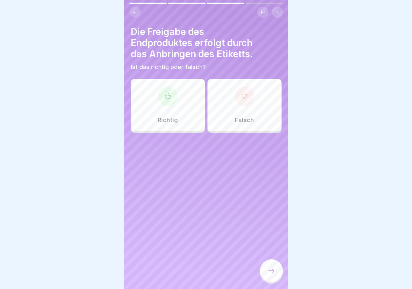
click at [176, 103] on div "Richtig" at bounding box center [168, 105] width 74 height 52
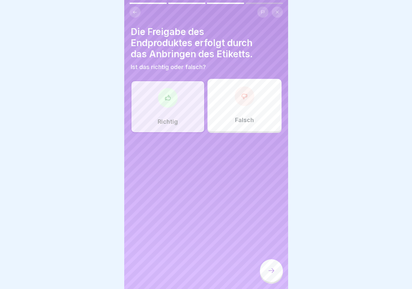
click at [274, 269] on icon at bounding box center [271, 271] width 8 height 8
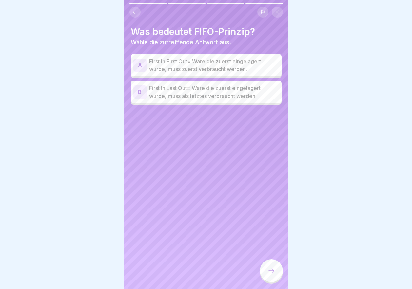
click at [215, 59] on p "First In First Out= Ware die zuerst eingelagert wurde, muss zuerst verbraucht w…" at bounding box center [214, 65] width 130 height 16
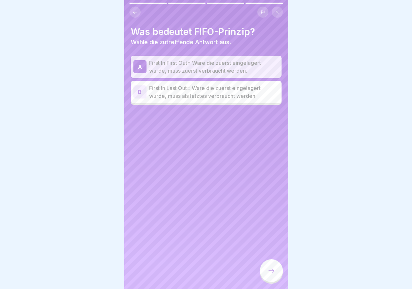
click at [269, 273] on icon at bounding box center [271, 271] width 8 height 8
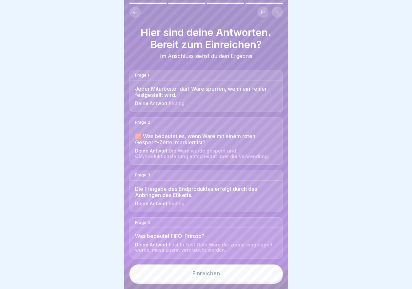
click at [200, 274] on div "Einreichen" at bounding box center [206, 274] width 28 height 6
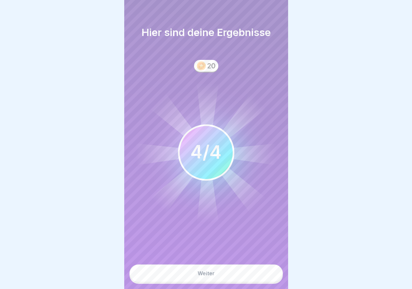
click at [209, 269] on button "Weiter" at bounding box center [205, 274] width 153 height 18
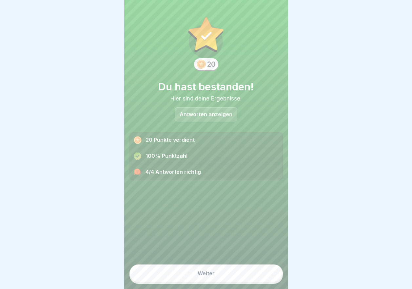
click at [204, 275] on div "Weiter" at bounding box center [206, 274] width 17 height 6
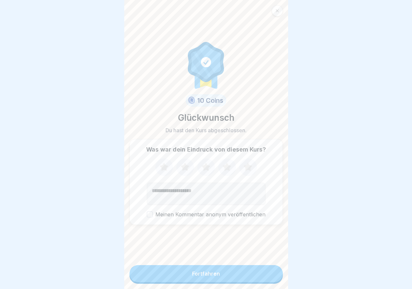
click at [202, 165] on icon at bounding box center [206, 167] width 9 height 8
click at [196, 270] on button "Fortfahren" at bounding box center [205, 274] width 153 height 17
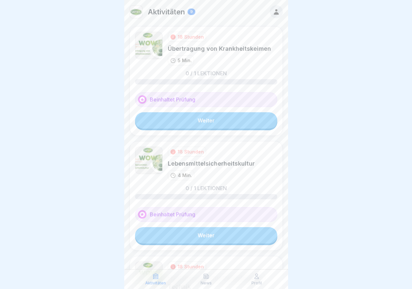
click at [193, 118] on link "Weiter" at bounding box center [206, 120] width 142 height 16
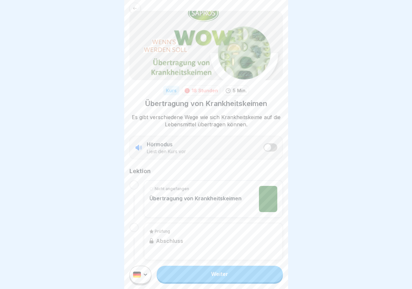
scroll to position [16, 0]
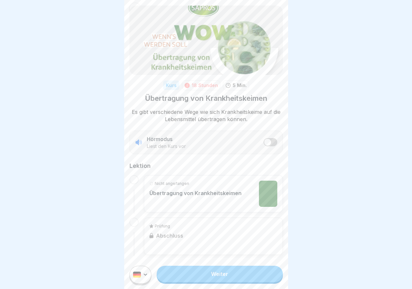
click at [217, 278] on link "Weiter" at bounding box center [220, 274] width 126 height 16
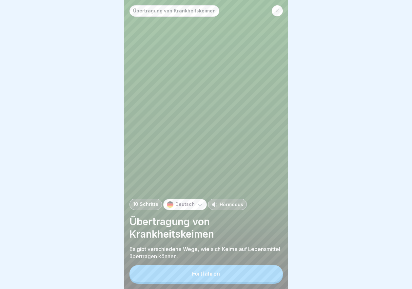
scroll to position [5, 0]
click at [205, 267] on button "Fortfahren" at bounding box center [205, 274] width 153 height 17
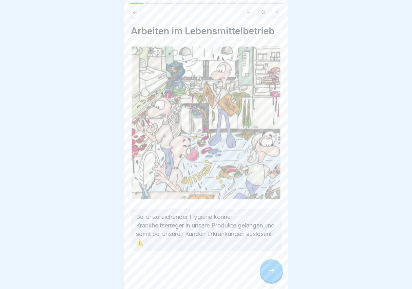
click at [273, 270] on icon at bounding box center [271, 271] width 8 height 8
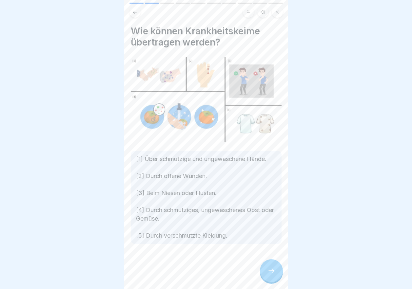
click at [273, 271] on icon at bounding box center [271, 271] width 8 height 8
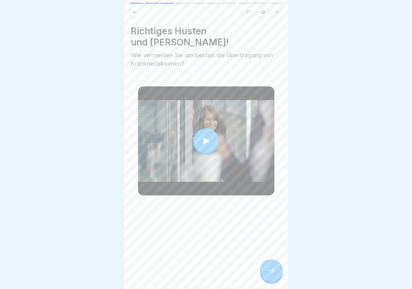
click at [263, 268] on div at bounding box center [271, 271] width 23 height 23
click at [277, 271] on div at bounding box center [271, 271] width 23 height 23
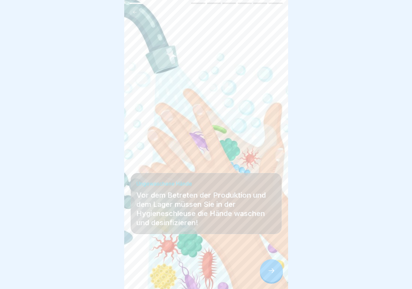
click at [274, 273] on icon at bounding box center [271, 271] width 8 height 8
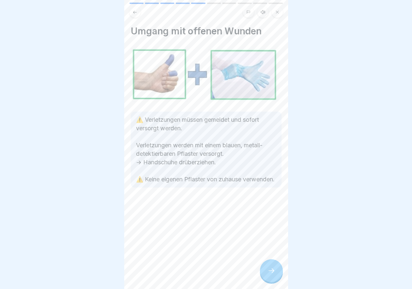
click at [274, 273] on icon at bounding box center [271, 271] width 8 height 8
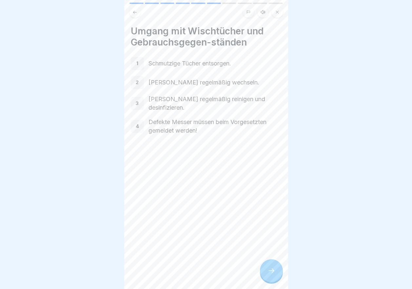
click at [274, 273] on icon at bounding box center [271, 271] width 8 height 8
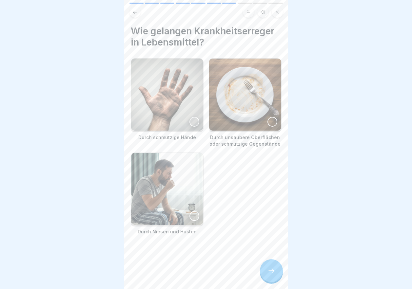
click at [274, 273] on icon at bounding box center [271, 271] width 8 height 8
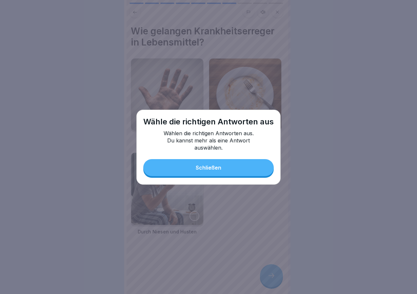
click at [224, 170] on button "Schließen" at bounding box center [208, 167] width 130 height 17
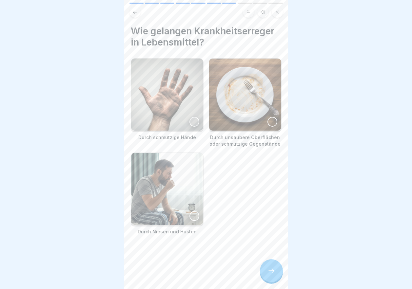
click at [176, 111] on img at bounding box center [167, 95] width 72 height 72
click at [253, 121] on img at bounding box center [245, 95] width 72 height 72
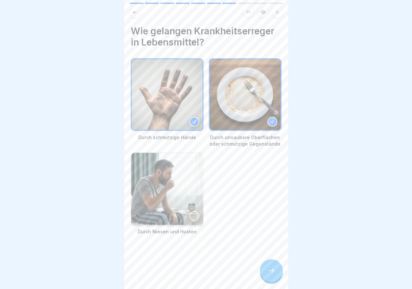
click at [188, 205] on img at bounding box center [167, 189] width 72 height 72
click at [261, 276] on div at bounding box center [271, 271] width 23 height 23
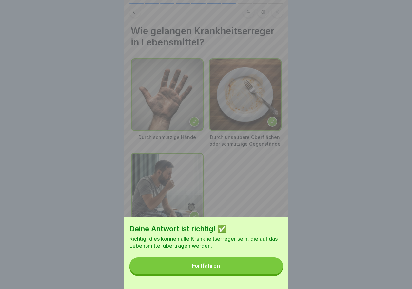
click at [232, 267] on button "Fortfahren" at bounding box center [205, 266] width 153 height 17
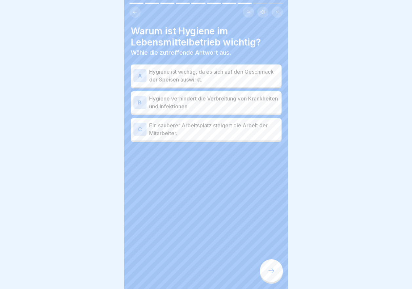
click at [193, 101] on p "Hygiene verhindert die Verbreitung von Krankheiten und Infektionen." at bounding box center [214, 103] width 130 height 16
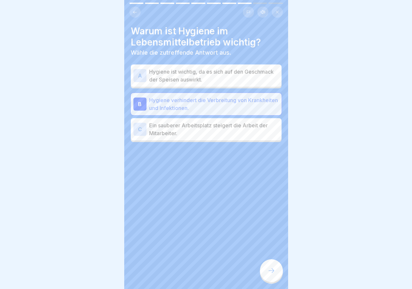
click at [196, 132] on p "Ein sauberer Arbeitsplatz steigert die Arbeit der Mitarbeiter." at bounding box center [214, 130] width 130 height 16
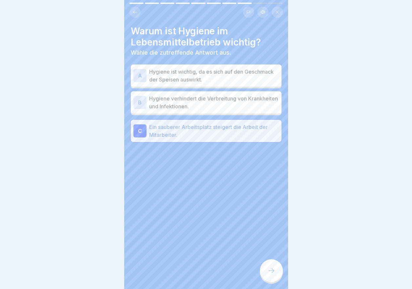
click at [216, 101] on p "Hygiene verhindert die Verbreitung von Krankheiten und Infektionen." at bounding box center [214, 103] width 130 height 16
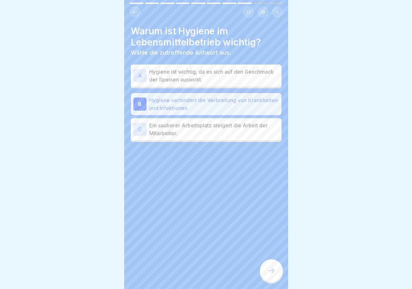
click at [274, 275] on icon at bounding box center [271, 271] width 8 height 8
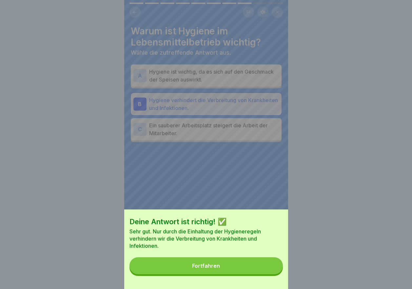
click at [211, 275] on button "Fortfahren" at bounding box center [205, 266] width 153 height 17
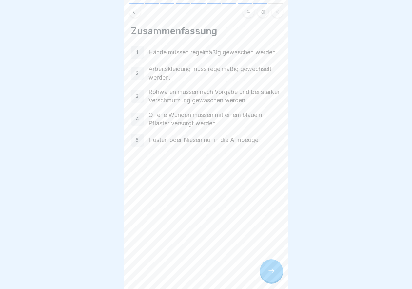
click at [272, 275] on icon at bounding box center [271, 271] width 8 height 8
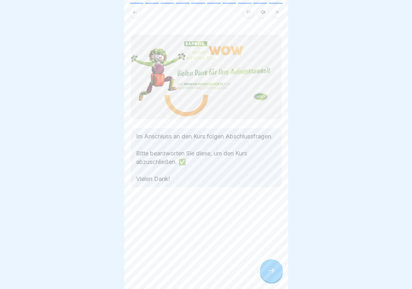
click at [273, 275] on icon at bounding box center [271, 271] width 8 height 8
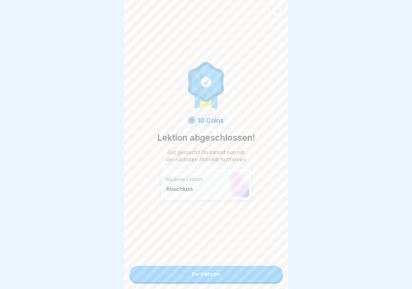
click at [233, 272] on link "Fortfahren" at bounding box center [205, 274] width 153 height 16
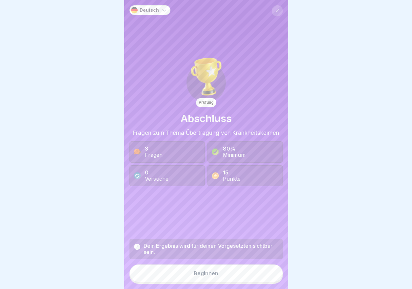
click at [211, 277] on div "Beginnen" at bounding box center [206, 274] width 25 height 6
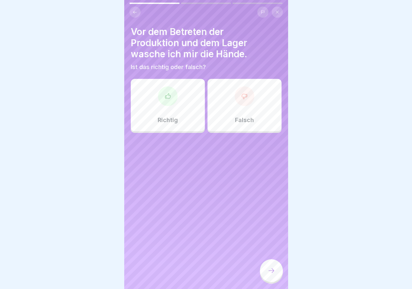
click at [172, 119] on p "Richtig" at bounding box center [168, 120] width 20 height 7
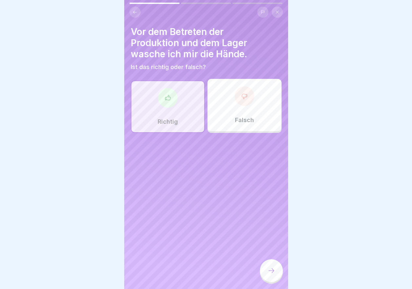
click at [266, 272] on div at bounding box center [271, 271] width 23 height 23
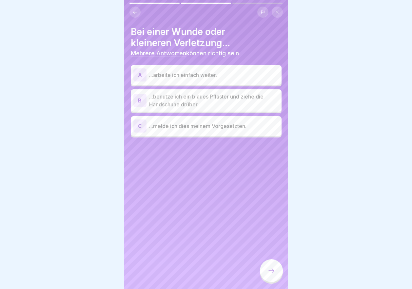
click at [179, 99] on p "...benutze ich ein blaues Pflaster und ziehe die Handschuhe drüber." at bounding box center [214, 101] width 130 height 16
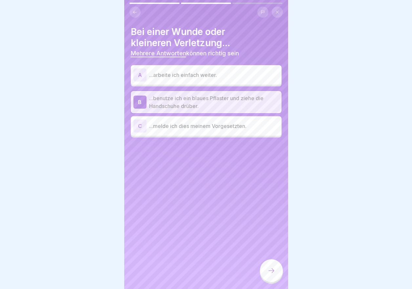
click at [183, 125] on p "...melde ich dies meinem Vorgesetzten." at bounding box center [214, 126] width 130 height 8
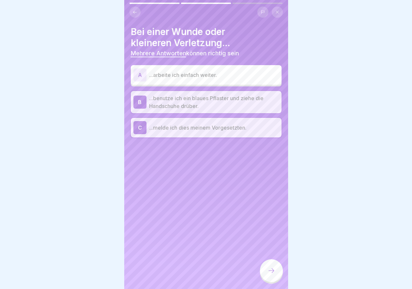
click at [269, 275] on icon at bounding box center [271, 271] width 8 height 8
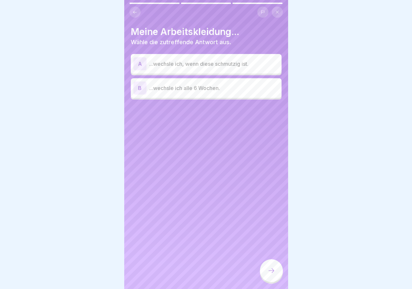
click at [199, 63] on p "...wechsle ich, wenn diese schmutzig ist." at bounding box center [214, 64] width 130 height 8
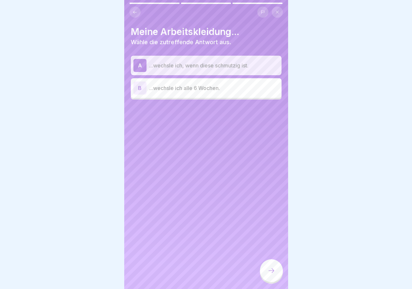
click at [273, 275] on icon at bounding box center [271, 271] width 8 height 8
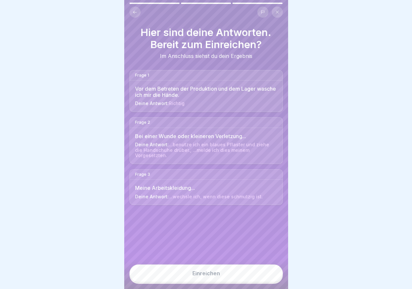
click at [209, 276] on div "Einreichen" at bounding box center [206, 274] width 28 height 6
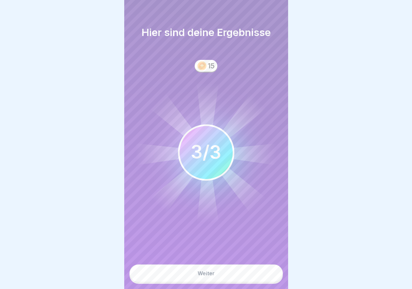
click at [211, 277] on div "Weiter" at bounding box center [206, 274] width 17 height 6
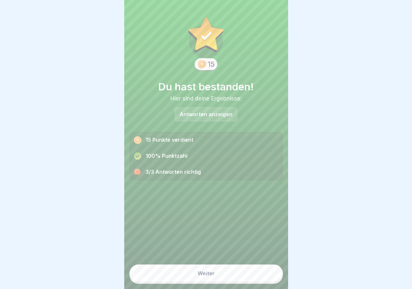
click at [205, 277] on div "Weiter" at bounding box center [206, 274] width 17 height 6
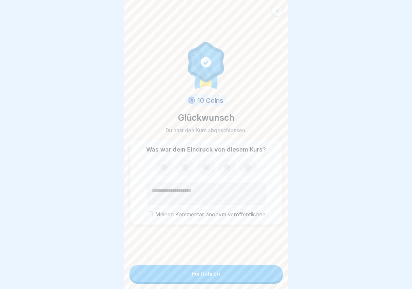
click at [227, 171] on icon at bounding box center [227, 167] width 9 height 8
click at [204, 276] on button "Fortfahren" at bounding box center [205, 274] width 153 height 17
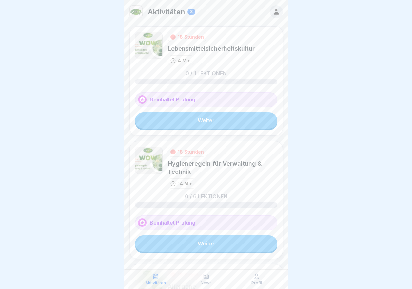
click at [198, 118] on link "Weiter" at bounding box center [206, 120] width 142 height 16
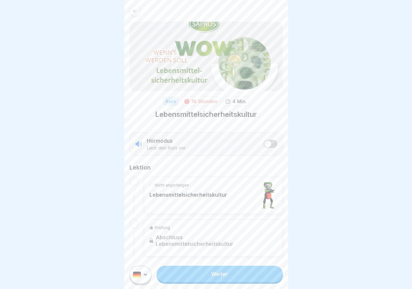
click at [214, 273] on link "Weiter" at bounding box center [220, 274] width 126 height 16
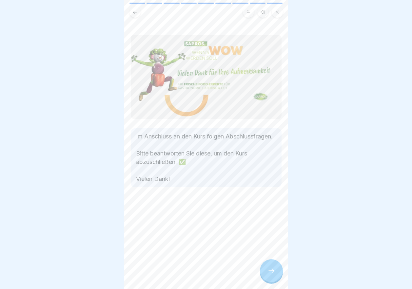
click at [269, 274] on icon at bounding box center [271, 271] width 8 height 8
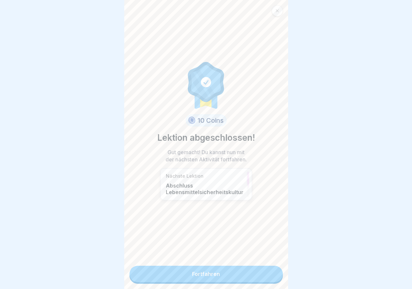
click at [212, 272] on link "Fortfahren" at bounding box center [205, 274] width 153 height 16
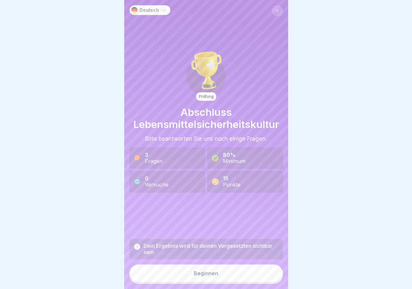
scroll to position [5, 0]
click at [198, 273] on div "Beginnen" at bounding box center [206, 274] width 25 height 6
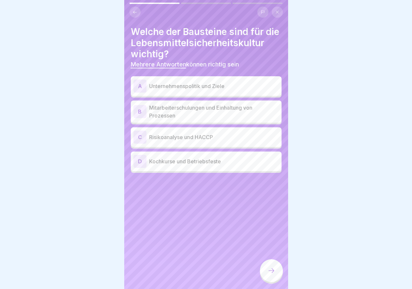
click at [183, 90] on p "Unternehmenspolitik und Ziele" at bounding box center [214, 86] width 130 height 8
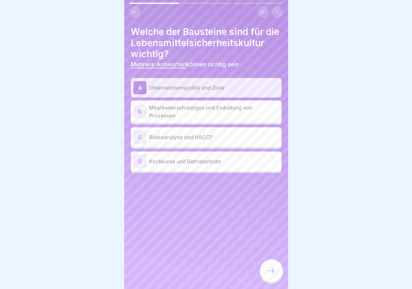
click at [181, 120] on p "Mitarbeiterschulungen und Einhaltung von Prozessen" at bounding box center [214, 112] width 130 height 16
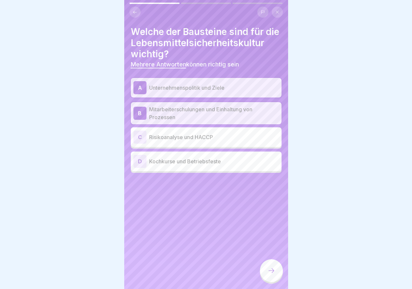
click at [176, 141] on p "Risikoanalyse und HACCP" at bounding box center [214, 137] width 130 height 8
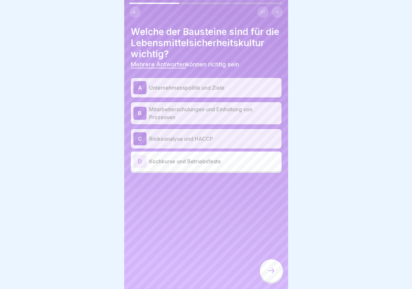
click at [273, 266] on div at bounding box center [271, 271] width 23 height 23
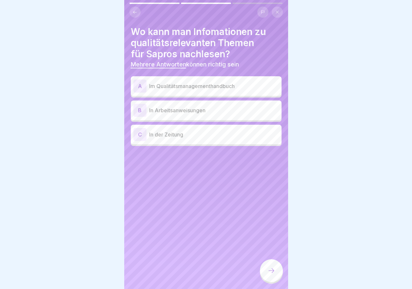
click at [180, 82] on p "Im Qualitätsmanagementhandbuch" at bounding box center [214, 86] width 130 height 8
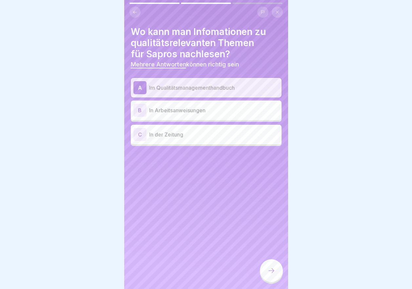
click at [180, 107] on p "In Arbeitsanweisungen" at bounding box center [214, 111] width 130 height 8
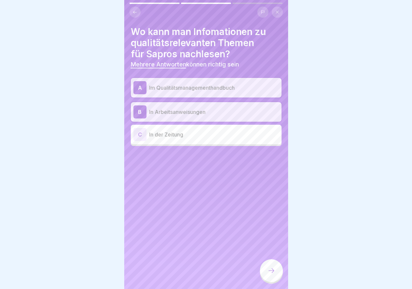
click at [270, 264] on div at bounding box center [271, 271] width 23 height 23
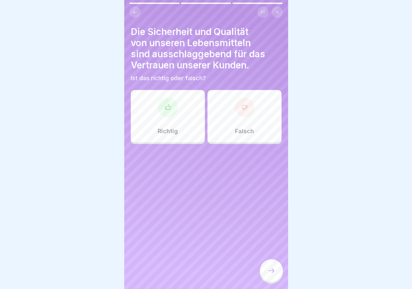
click at [179, 128] on div "Richtig" at bounding box center [168, 116] width 74 height 52
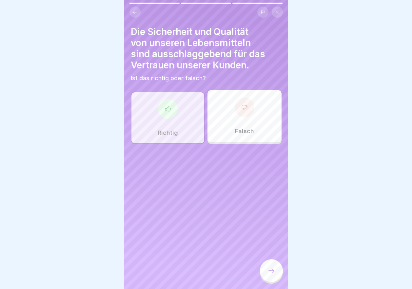
click at [270, 270] on icon at bounding box center [271, 271] width 8 height 8
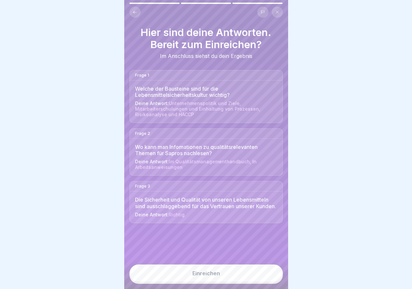
click at [203, 271] on button "Einreichen" at bounding box center [205, 274] width 153 height 18
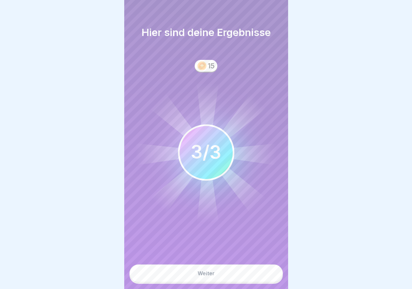
click at [205, 275] on div "Weiter" at bounding box center [206, 274] width 17 height 6
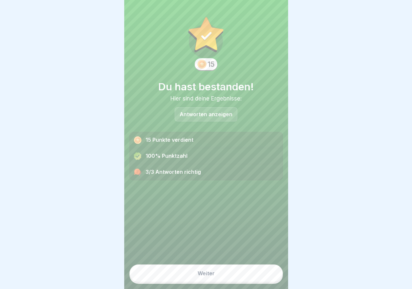
click at [204, 272] on div "Weiter" at bounding box center [206, 274] width 17 height 6
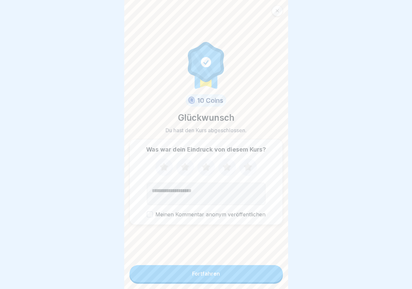
click at [223, 165] on icon at bounding box center [227, 167] width 9 height 8
click at [216, 272] on div "Fortfahren" at bounding box center [206, 274] width 28 height 6
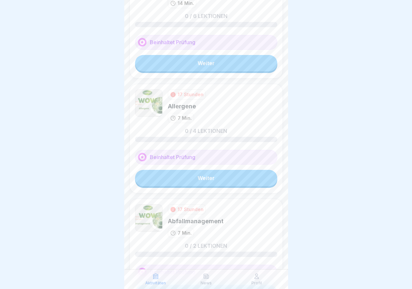
scroll to position [33, 0]
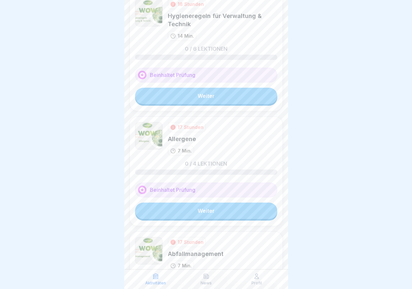
click at [209, 209] on link "Weiter" at bounding box center [206, 211] width 142 height 16
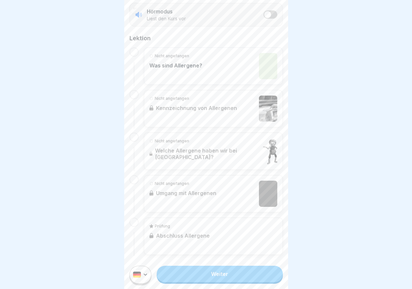
scroll to position [111, 0]
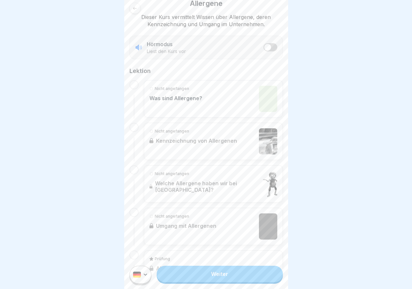
click at [220, 275] on link "Weiter" at bounding box center [220, 274] width 126 height 16
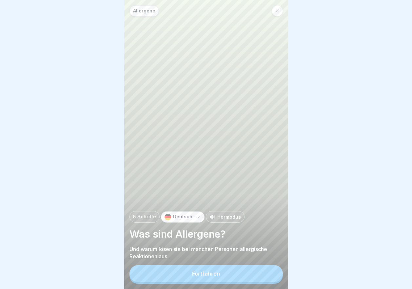
scroll to position [5, 0]
click at [205, 276] on div "Fortfahren" at bounding box center [206, 274] width 28 height 6
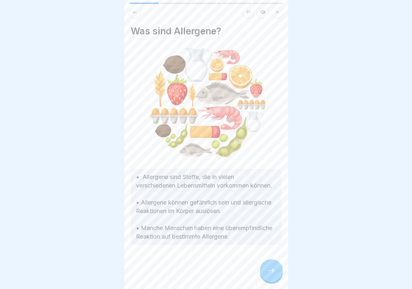
click at [270, 273] on icon at bounding box center [271, 271] width 8 height 8
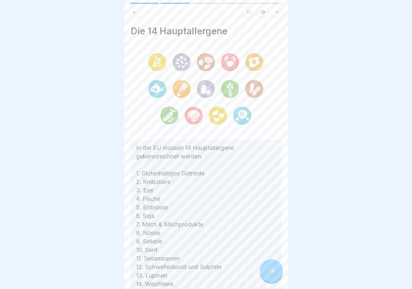
click at [268, 268] on icon at bounding box center [271, 271] width 8 height 8
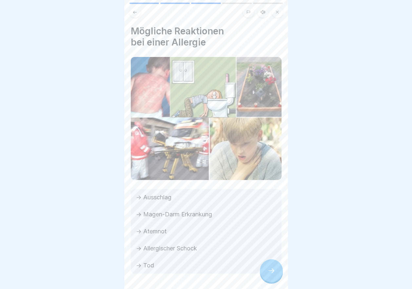
click at [137, 7] on button at bounding box center [134, 12] width 11 height 11
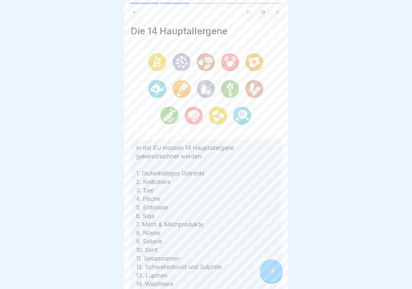
click at [266, 270] on div at bounding box center [271, 271] width 23 height 23
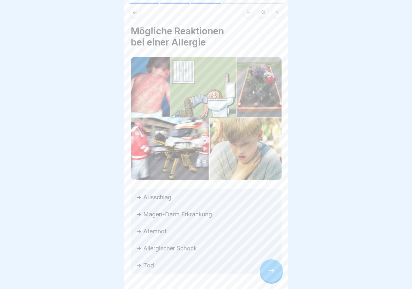
click at [266, 270] on div at bounding box center [271, 271] width 23 height 23
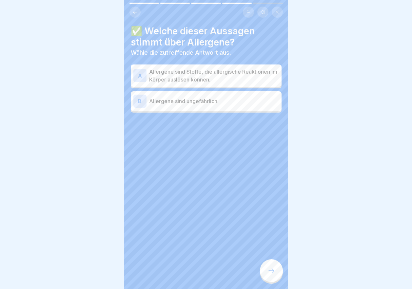
click at [194, 75] on p "Allergene sind Stoffe, die allergische Reaktionen im Körper auslösen können." at bounding box center [214, 76] width 130 height 16
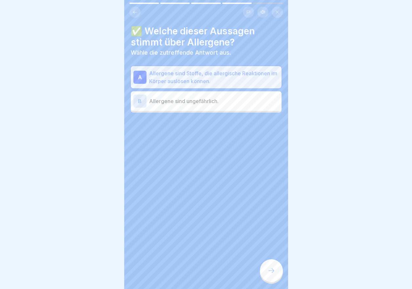
click at [273, 273] on icon at bounding box center [271, 271] width 8 height 8
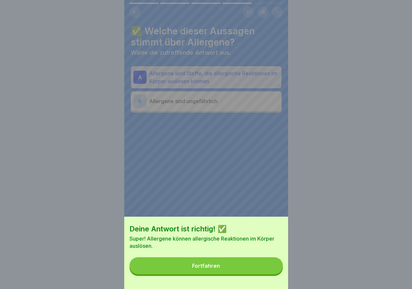
click at [220, 268] on button "Fortfahren" at bounding box center [205, 266] width 153 height 17
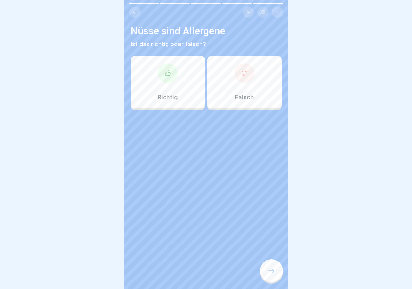
click at [175, 86] on div "Richtig" at bounding box center [168, 82] width 74 height 52
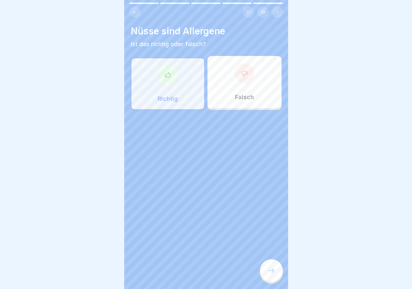
click at [273, 270] on icon at bounding box center [271, 271] width 8 height 8
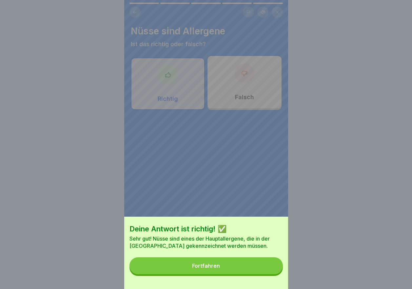
click at [203, 269] on div "Fortfahren" at bounding box center [206, 266] width 28 height 6
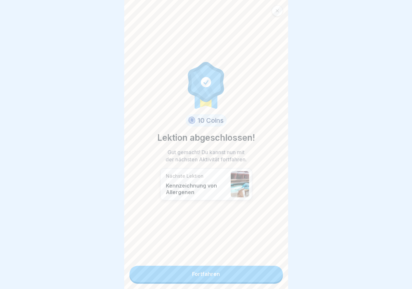
click at [199, 267] on link "Fortfahren" at bounding box center [205, 274] width 153 height 16
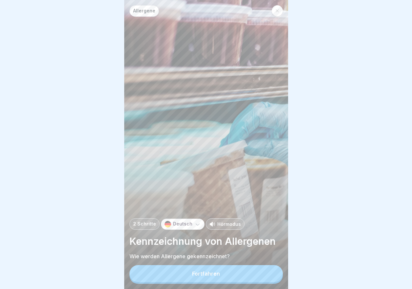
click at [194, 276] on button "Fortfahren" at bounding box center [205, 274] width 153 height 17
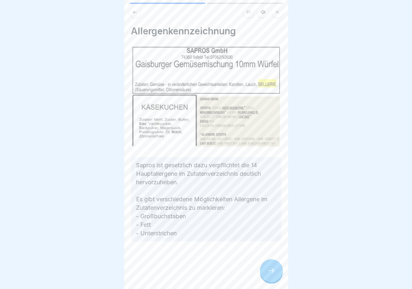
scroll to position [5, 0]
click at [268, 272] on icon at bounding box center [271, 271] width 8 height 8
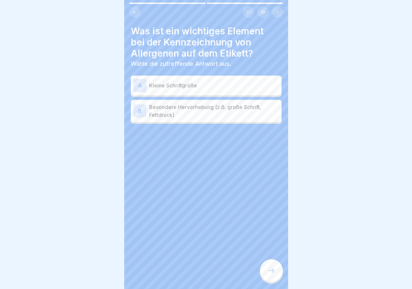
click at [178, 100] on div "B Besondere Hervorhebung (z.B. große Schrift, Fettdruck)" at bounding box center [206, 111] width 151 height 22
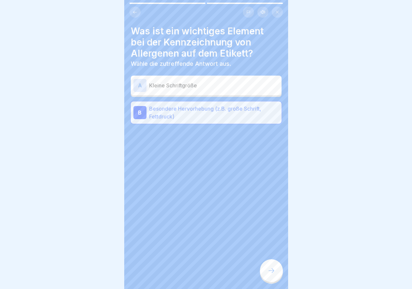
click at [273, 271] on icon at bounding box center [271, 271] width 8 height 8
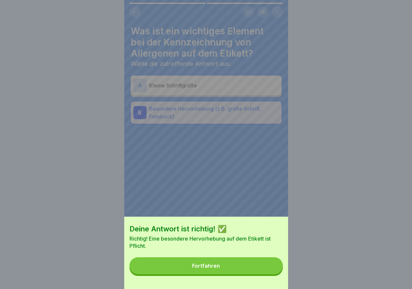
click at [223, 269] on button "Fortfahren" at bounding box center [205, 266] width 153 height 17
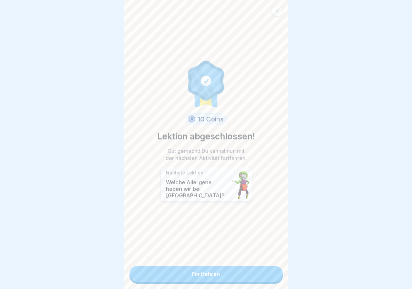
click at [202, 270] on link "Fortfahren" at bounding box center [205, 274] width 153 height 16
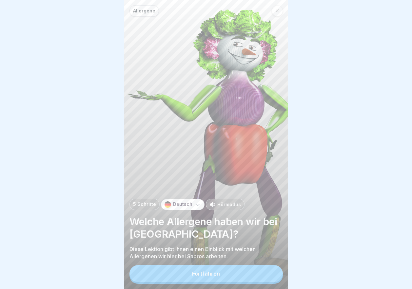
click at [201, 275] on button "Fortfahren" at bounding box center [205, 274] width 153 height 17
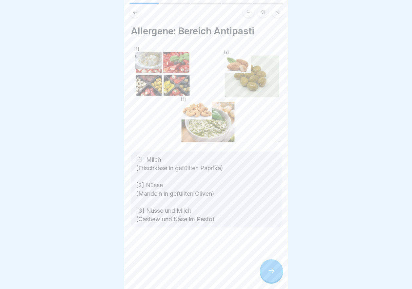
click at [266, 275] on div at bounding box center [271, 271] width 23 height 23
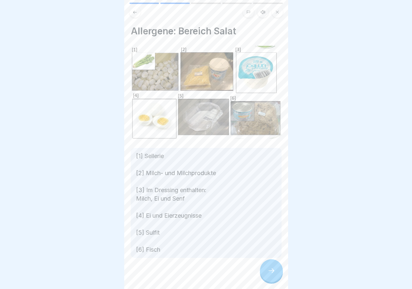
click at [269, 275] on icon at bounding box center [271, 271] width 8 height 8
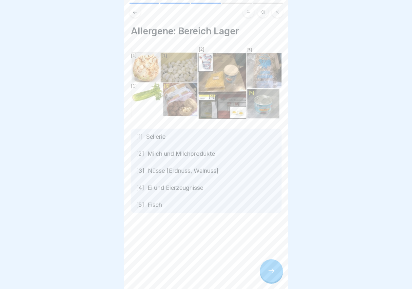
click at [263, 274] on div at bounding box center [271, 271] width 23 height 23
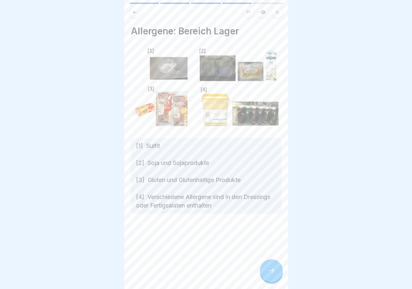
click at [263, 274] on div at bounding box center [271, 271] width 23 height 23
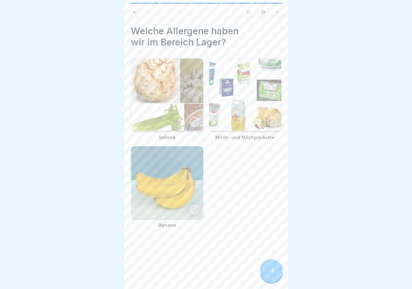
click at [189, 118] on div at bounding box center [194, 122] width 10 height 10
click at [267, 121] on div at bounding box center [272, 122] width 10 height 10
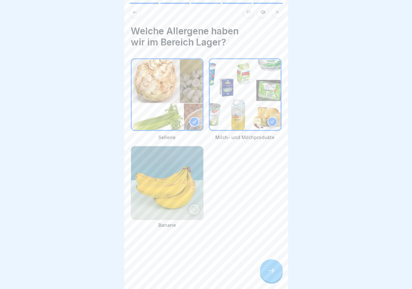
click at [271, 275] on icon at bounding box center [271, 271] width 8 height 8
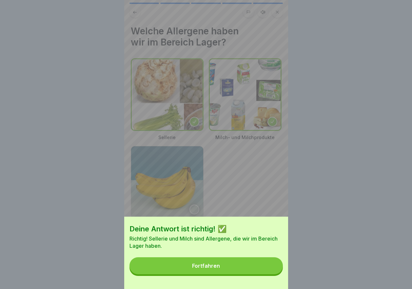
click at [243, 275] on button "Fortfahren" at bounding box center [205, 266] width 153 height 17
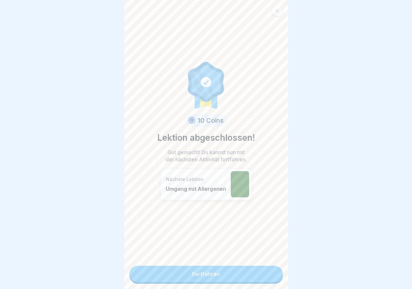
click at [215, 271] on link "Fortfahren" at bounding box center [205, 274] width 153 height 16
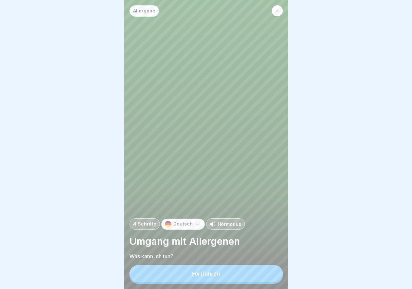
scroll to position [5, 0]
click at [196, 269] on button "Fortfahren" at bounding box center [205, 274] width 153 height 17
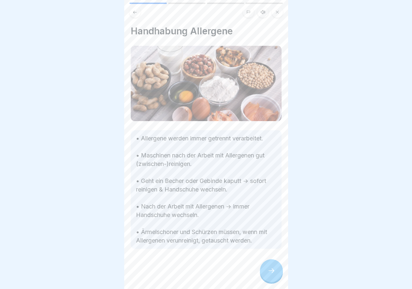
click at [269, 266] on div at bounding box center [271, 271] width 23 height 23
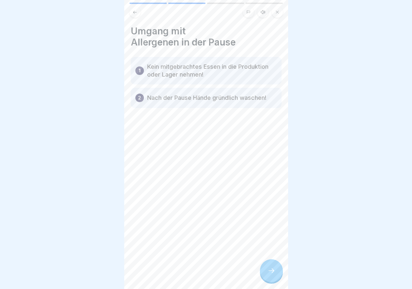
click at [272, 270] on icon at bounding box center [271, 271] width 8 height 8
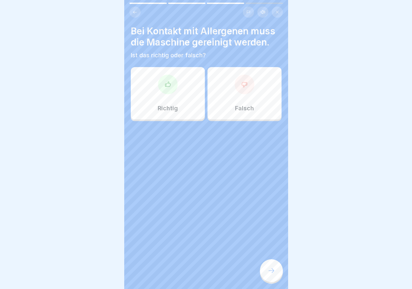
click at [182, 102] on div "Richtig" at bounding box center [168, 93] width 74 height 52
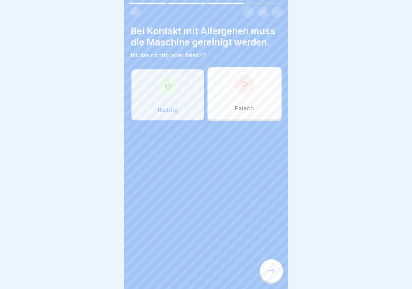
click at [271, 271] on icon at bounding box center [271, 271] width 8 height 8
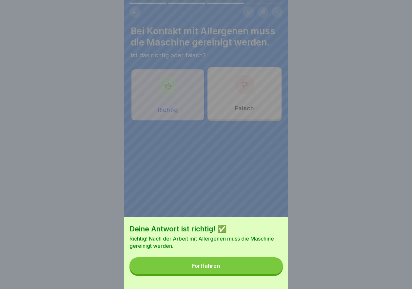
click at [232, 266] on button "Fortfahren" at bounding box center [205, 266] width 153 height 17
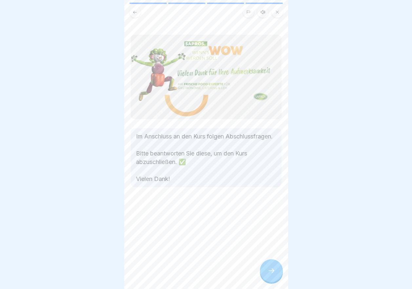
click at [271, 269] on icon at bounding box center [271, 271] width 8 height 8
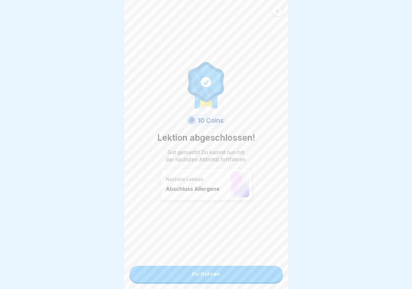
click at [207, 267] on link "Fortfahren" at bounding box center [205, 274] width 153 height 16
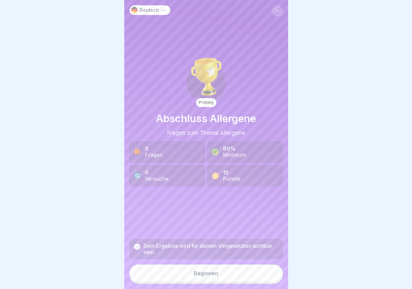
click at [212, 274] on button "Beginnen" at bounding box center [205, 274] width 153 height 18
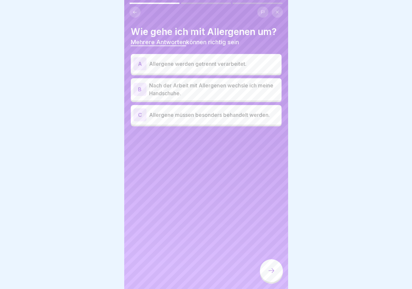
click at [191, 64] on p "Allergene werden getrennt verarbeitet." at bounding box center [214, 64] width 130 height 8
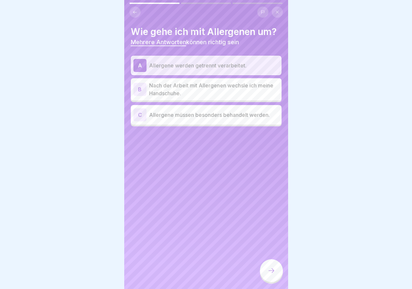
click at [194, 90] on p "Nach der Arbeit mit Allergenen wechsle ich meine Handschuhe." at bounding box center [214, 90] width 130 height 16
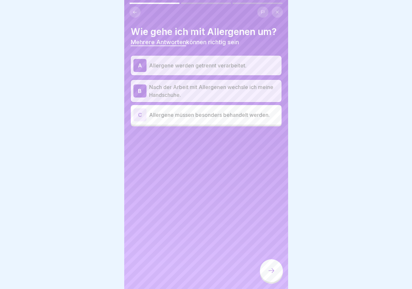
click at [200, 117] on p "Allergene müssen besonders behandelt werden." at bounding box center [214, 115] width 130 height 8
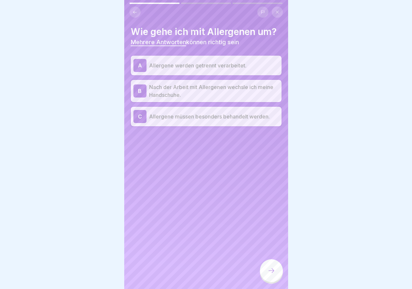
click at [269, 272] on div at bounding box center [271, 271] width 23 height 23
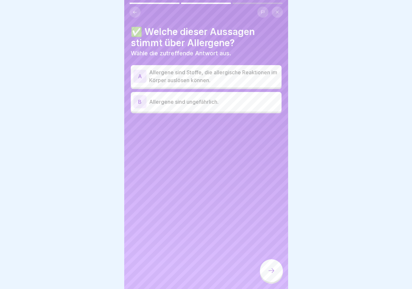
click at [210, 76] on p "Allergene sind Stoffe, die allergische Reaktionen im Körper auslösen können." at bounding box center [214, 77] width 130 height 16
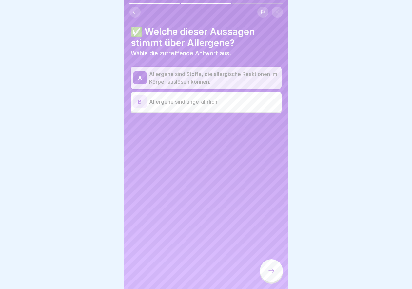
click at [271, 275] on icon at bounding box center [271, 271] width 8 height 8
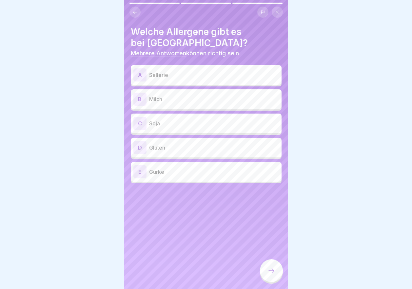
click at [174, 73] on p "Sellerie" at bounding box center [214, 75] width 130 height 8
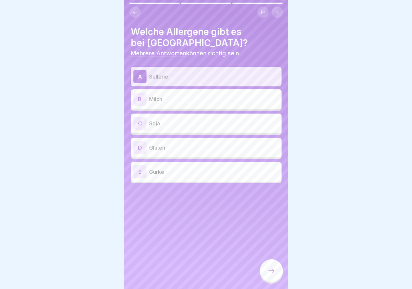
click at [174, 98] on p "Milch" at bounding box center [214, 99] width 130 height 8
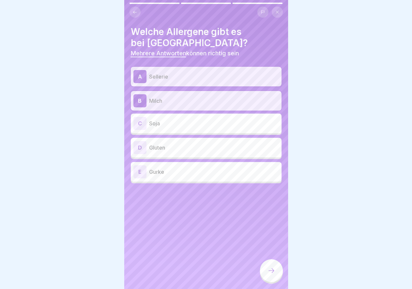
click at [164, 126] on p "Soja" at bounding box center [214, 124] width 130 height 8
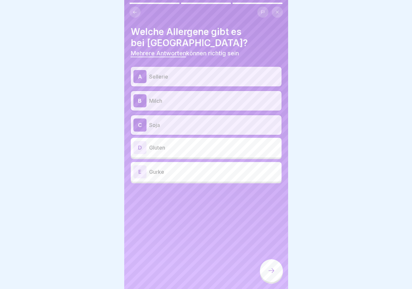
click at [167, 140] on div "D Gluten" at bounding box center [206, 148] width 151 height 20
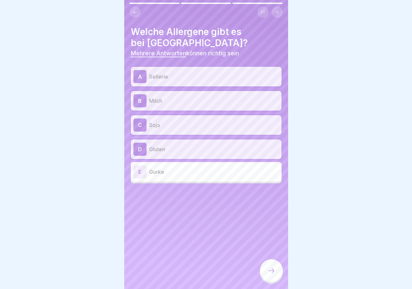
click at [163, 126] on p "Soja" at bounding box center [214, 125] width 130 height 8
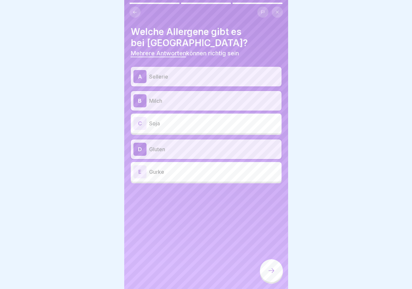
click at [167, 123] on p "Soja" at bounding box center [214, 124] width 130 height 8
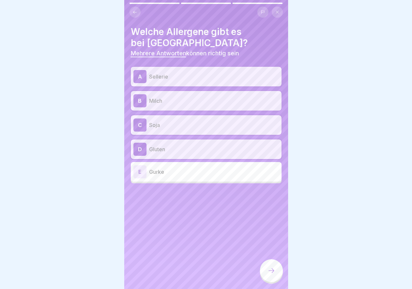
click at [267, 273] on icon at bounding box center [271, 271] width 8 height 8
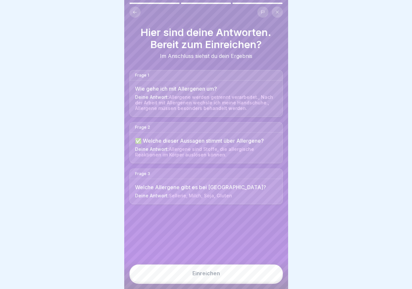
click at [211, 277] on div "Einreichen" at bounding box center [206, 274] width 28 height 6
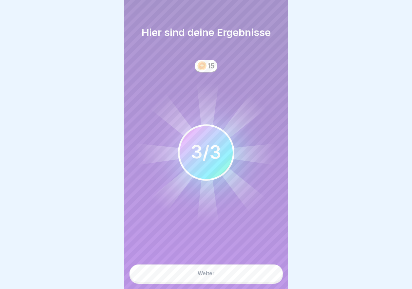
click at [223, 276] on button "Weiter" at bounding box center [205, 274] width 153 height 18
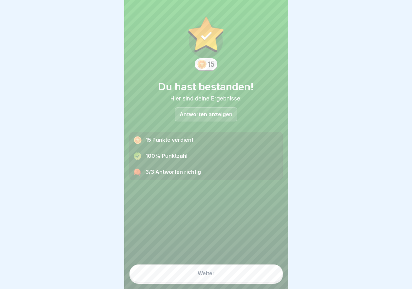
click at [209, 276] on div "Weiter" at bounding box center [206, 274] width 17 height 6
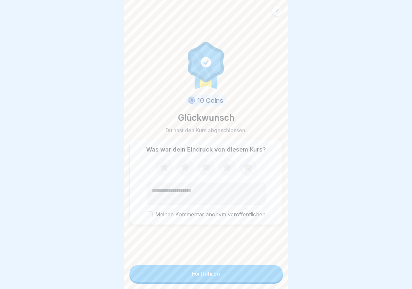
click at [220, 169] on icon at bounding box center [226, 167] width 17 height 17
click at [207, 276] on button "Fortfahren" at bounding box center [205, 274] width 153 height 17
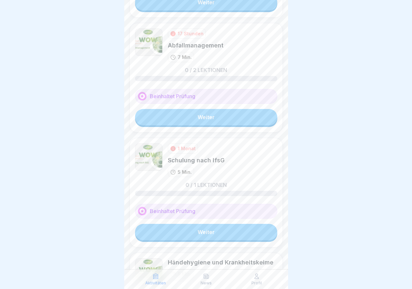
scroll to position [94, 0]
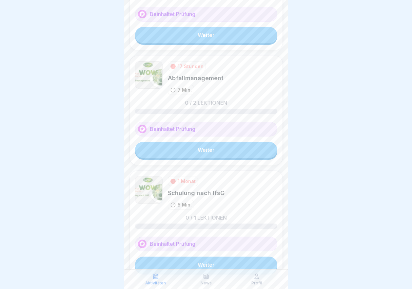
click at [193, 147] on link "Weiter" at bounding box center [206, 150] width 142 height 16
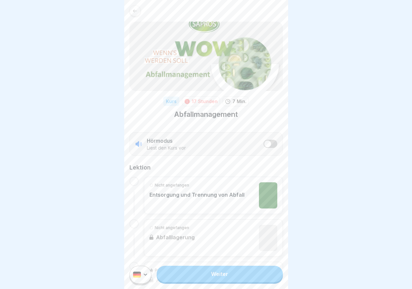
click at [221, 277] on link "Weiter" at bounding box center [220, 274] width 126 height 16
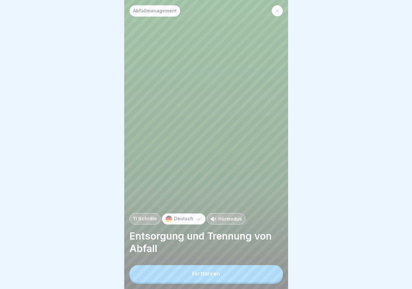
click at [208, 277] on div "Fortfahren" at bounding box center [206, 274] width 28 height 6
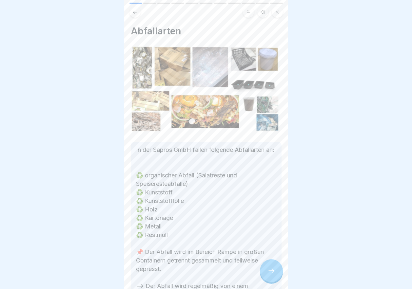
click at [267, 275] on icon at bounding box center [271, 271] width 8 height 8
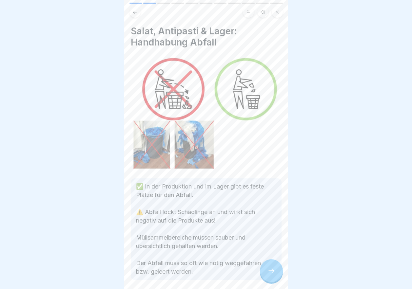
click at [270, 274] on icon at bounding box center [271, 271] width 8 height 8
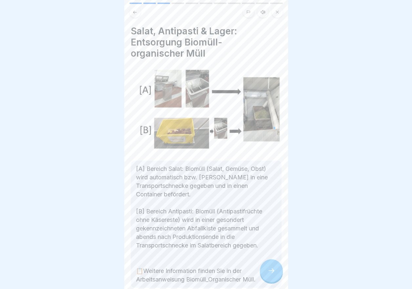
scroll to position [5, 0]
click at [270, 274] on icon at bounding box center [271, 271] width 8 height 8
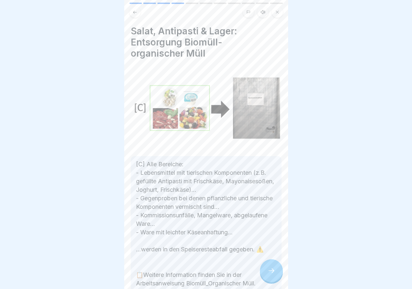
click at [270, 274] on icon at bounding box center [271, 271] width 8 height 8
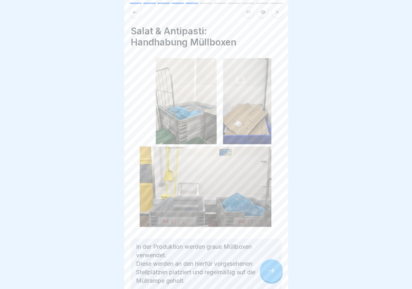
click at [270, 274] on icon at bounding box center [271, 271] width 8 height 8
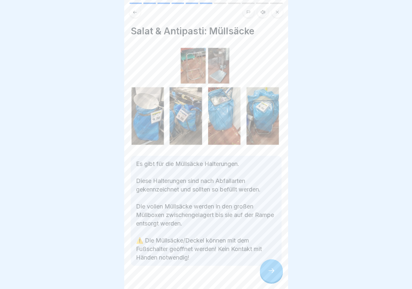
click at [270, 277] on div at bounding box center [271, 271] width 23 height 23
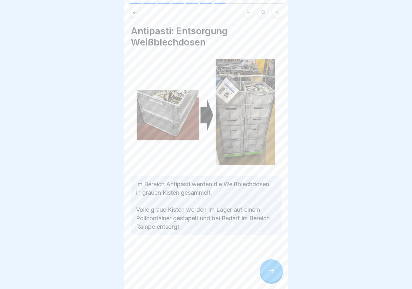
click at [270, 277] on div at bounding box center [271, 271] width 23 height 23
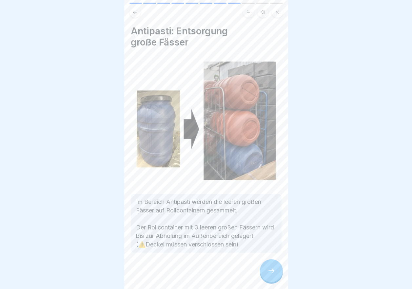
click at [270, 278] on div at bounding box center [271, 271] width 23 height 23
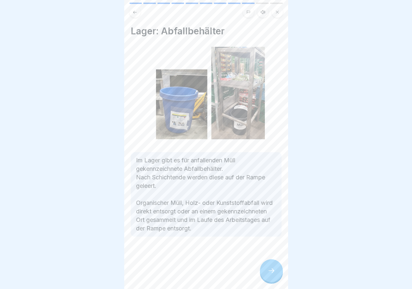
click at [274, 272] on icon at bounding box center [271, 271] width 8 height 8
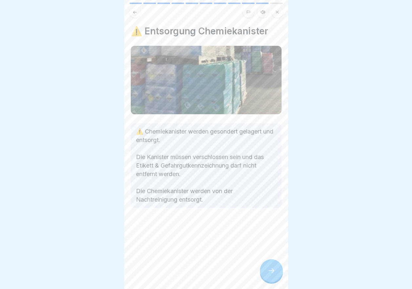
click at [268, 271] on icon at bounding box center [271, 271] width 8 height 8
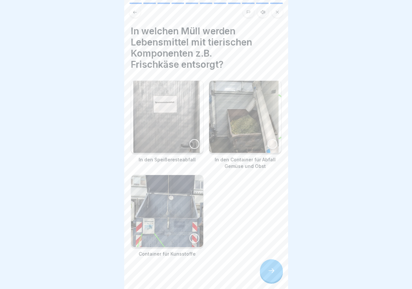
click at [189, 139] on div at bounding box center [194, 144] width 10 height 10
click at [271, 270] on icon at bounding box center [271, 271] width 8 height 8
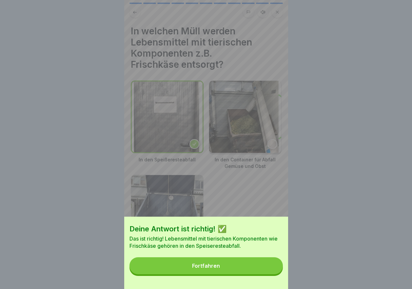
click at [227, 268] on button "Fortfahren" at bounding box center [205, 266] width 153 height 17
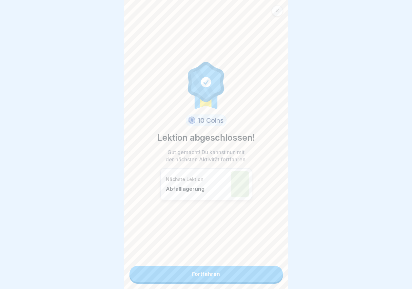
click at [218, 266] on link "Fortfahren" at bounding box center [205, 274] width 153 height 16
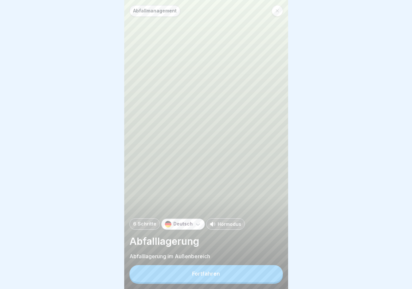
click at [211, 277] on div "Fortfahren" at bounding box center [206, 274] width 28 height 6
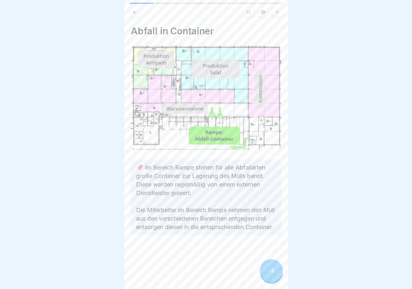
click at [262, 280] on div at bounding box center [271, 271] width 23 height 23
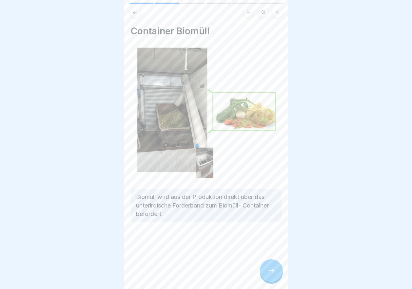
click at [262, 280] on div at bounding box center [271, 271] width 23 height 23
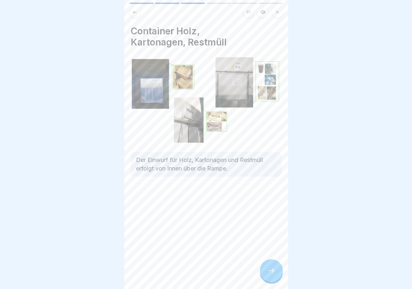
click at [262, 280] on div at bounding box center [271, 271] width 23 height 23
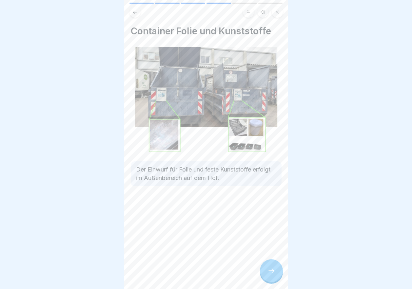
click at [262, 276] on div at bounding box center [271, 271] width 23 height 23
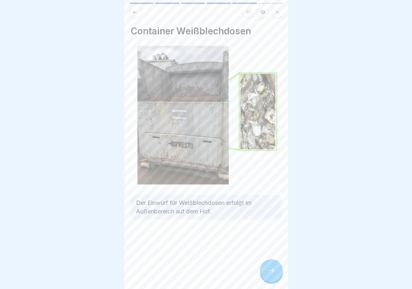
click at [262, 276] on div at bounding box center [271, 271] width 23 height 23
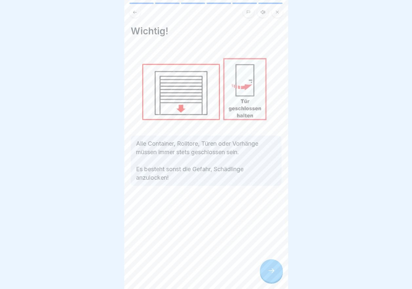
click at [262, 276] on div at bounding box center [271, 271] width 23 height 23
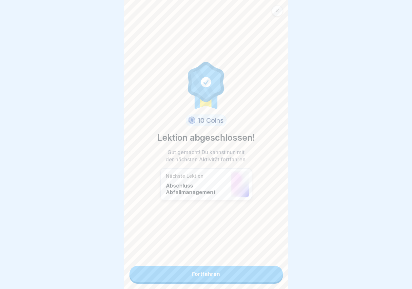
click at [262, 276] on link "Fortfahren" at bounding box center [205, 274] width 153 height 16
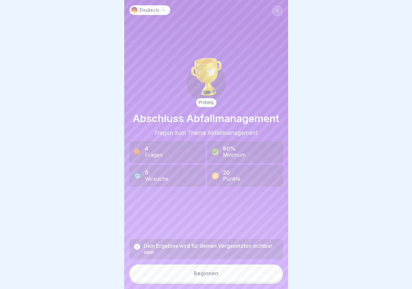
click at [250, 275] on button "Beginnen" at bounding box center [205, 274] width 153 height 18
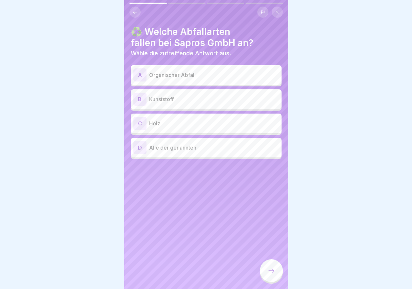
click at [190, 75] on p "Organischer Abfall" at bounding box center [214, 75] width 130 height 8
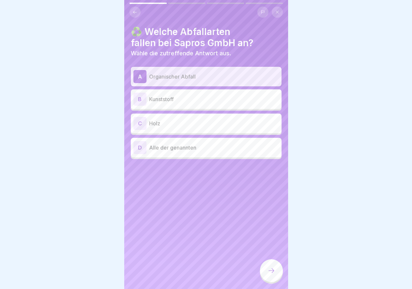
click at [183, 97] on p "Kunststoff" at bounding box center [214, 99] width 130 height 8
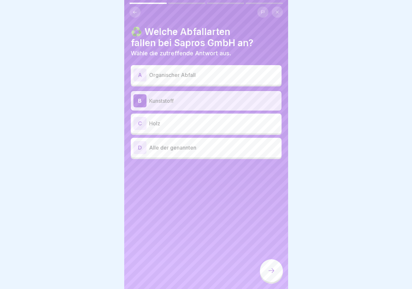
click at [173, 125] on p "Holz" at bounding box center [214, 124] width 130 height 8
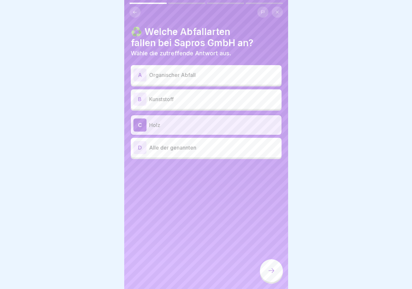
click at [173, 74] on p "Organischer Abfall" at bounding box center [214, 75] width 130 height 8
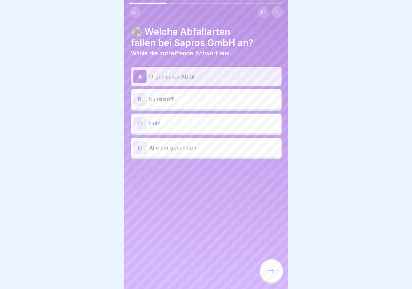
click at [169, 156] on div "D Alle der genannten" at bounding box center [206, 148] width 151 height 20
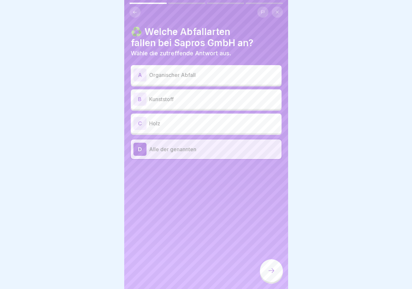
click at [267, 275] on icon at bounding box center [271, 271] width 8 height 8
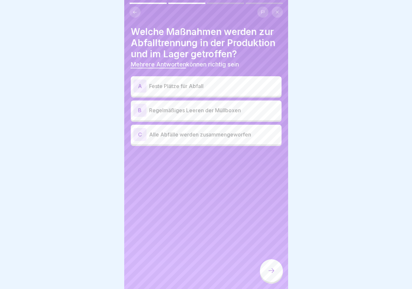
click at [214, 89] on p "Feste Plätze für Abfall" at bounding box center [214, 86] width 130 height 8
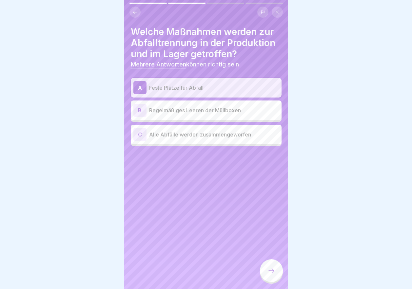
click at [208, 110] on p "Regelmäßiges Leeren der Müllboxen" at bounding box center [214, 111] width 130 height 8
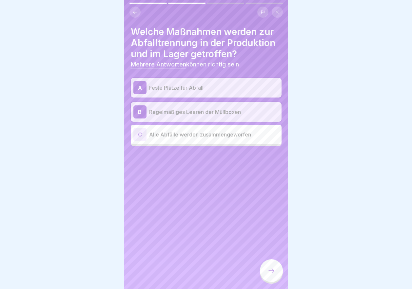
click at [269, 275] on icon at bounding box center [271, 271] width 8 height 8
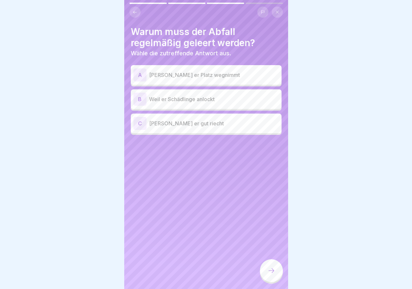
click at [209, 104] on div "B Weil er Schädlinge anlockt" at bounding box center [206, 99] width 146 height 13
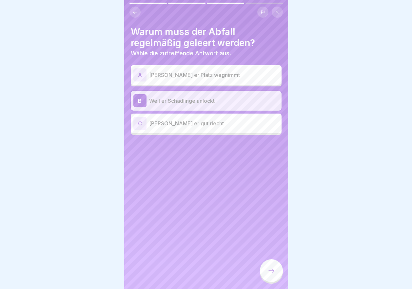
click at [272, 283] on div at bounding box center [271, 271] width 23 height 23
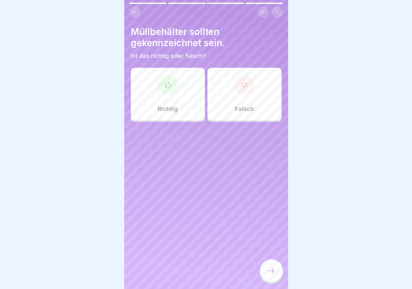
click at [184, 105] on div "Richtig" at bounding box center [168, 94] width 74 height 52
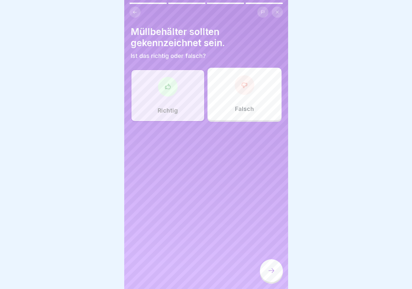
click at [276, 266] on div at bounding box center [271, 272] width 23 height 25
click at [270, 274] on icon at bounding box center [271, 271] width 8 height 8
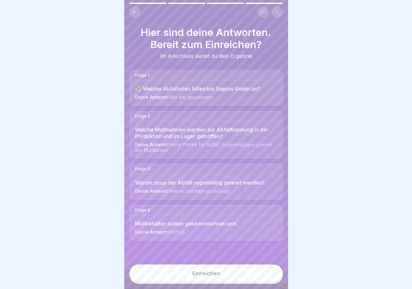
click at [260, 274] on button "Einreichen" at bounding box center [205, 274] width 153 height 18
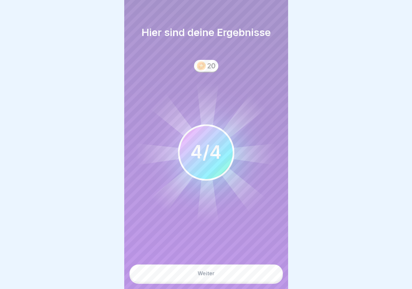
click at [212, 275] on button "Weiter" at bounding box center [205, 274] width 153 height 18
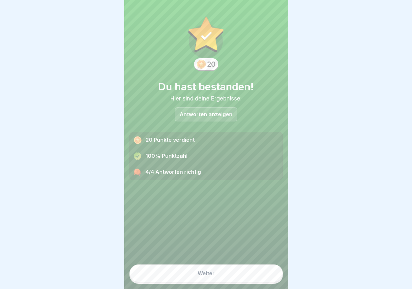
click at [209, 277] on div "Weiter" at bounding box center [206, 274] width 17 height 6
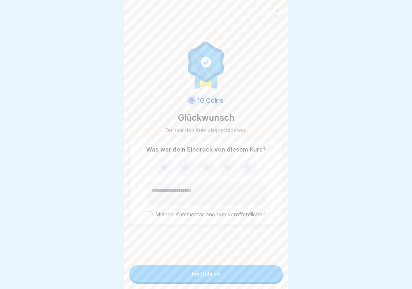
click at [203, 167] on icon at bounding box center [206, 167] width 9 height 8
click at [225, 169] on icon at bounding box center [227, 167] width 9 height 8
click at [202, 275] on button "Fortfahren" at bounding box center [205, 274] width 153 height 17
click at [198, 277] on div "Fortfahren" at bounding box center [206, 274] width 28 height 6
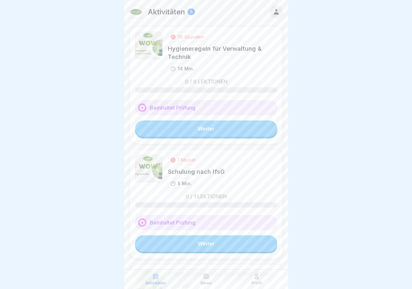
click at [199, 123] on link "Weiter" at bounding box center [206, 129] width 142 height 16
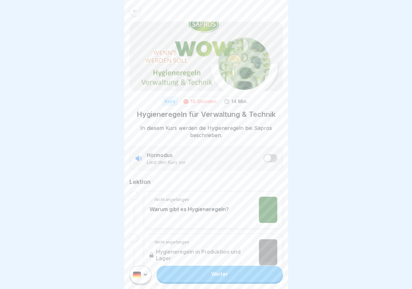
scroll to position [33, 0]
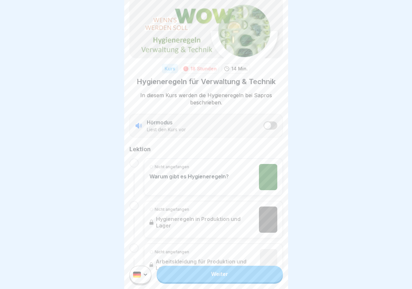
click at [224, 279] on link "Weiter" at bounding box center [220, 274] width 126 height 16
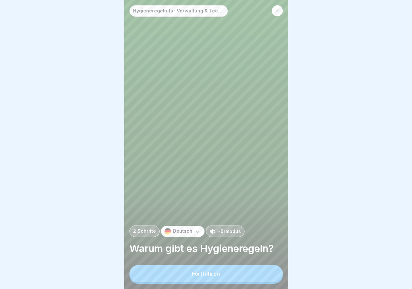
click at [223, 277] on button "Fortfahren" at bounding box center [205, 274] width 153 height 17
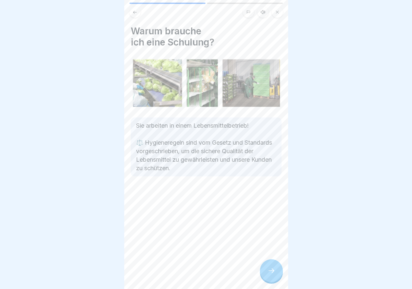
click at [275, 275] on icon at bounding box center [271, 271] width 8 height 8
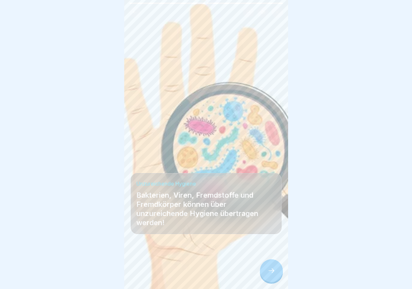
click at [275, 275] on icon at bounding box center [271, 271] width 8 height 8
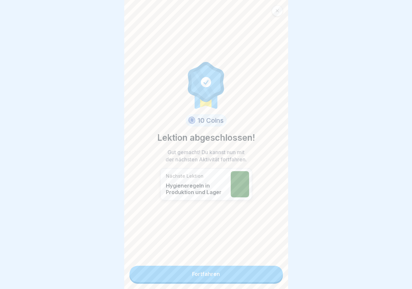
click at [207, 271] on link "Fortfahren" at bounding box center [205, 274] width 153 height 16
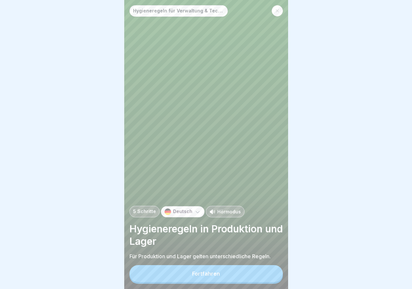
click at [209, 275] on button "Fortfahren" at bounding box center [205, 274] width 153 height 17
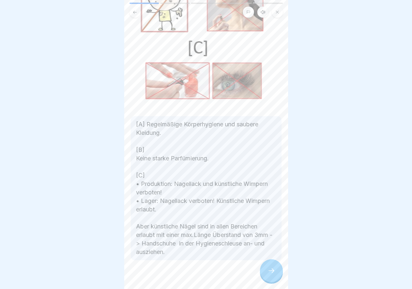
scroll to position [104, 0]
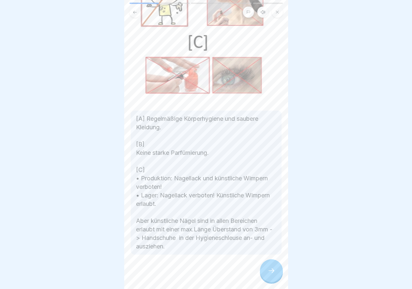
click at [264, 274] on div at bounding box center [271, 271] width 23 height 23
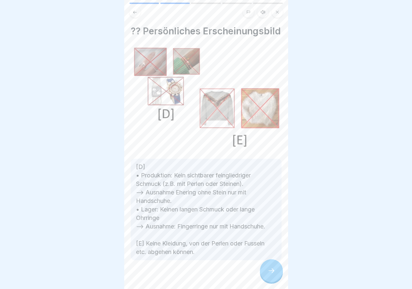
click at [264, 274] on div at bounding box center [271, 271] width 23 height 23
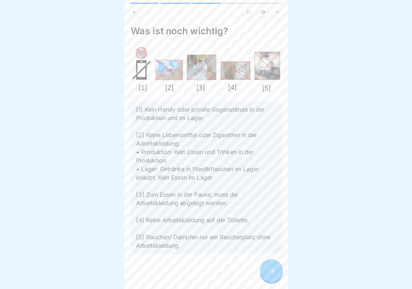
click at [268, 272] on div at bounding box center [271, 271] width 23 height 23
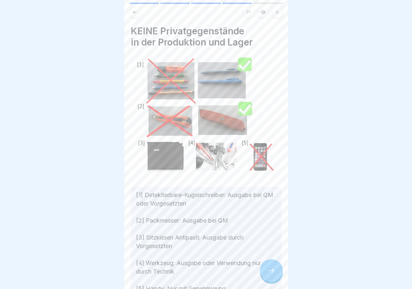
scroll to position [5, 0]
click at [268, 272] on icon at bounding box center [271, 271] width 8 height 8
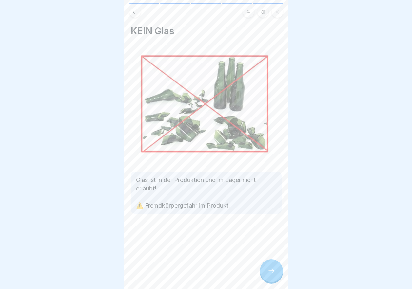
click at [268, 272] on icon at bounding box center [271, 271] width 8 height 8
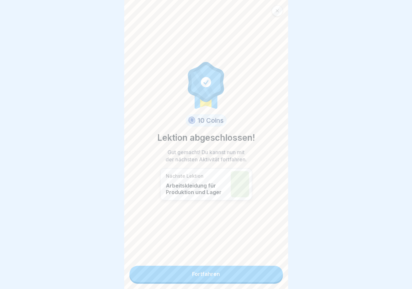
click at [238, 269] on link "Fortfahren" at bounding box center [205, 274] width 153 height 16
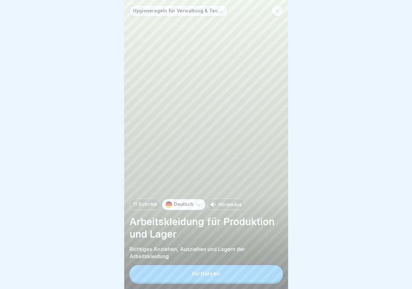
click at [230, 277] on button "Fortfahren" at bounding box center [205, 274] width 153 height 17
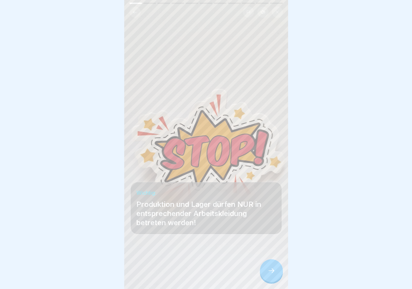
scroll to position [5, 0]
click at [268, 275] on icon at bounding box center [271, 271] width 8 height 8
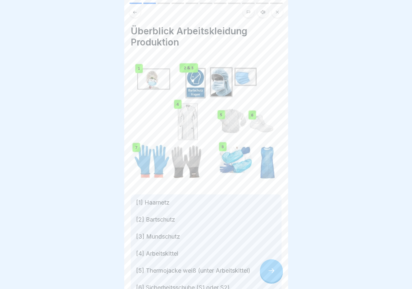
click at [267, 268] on icon at bounding box center [271, 271] width 8 height 8
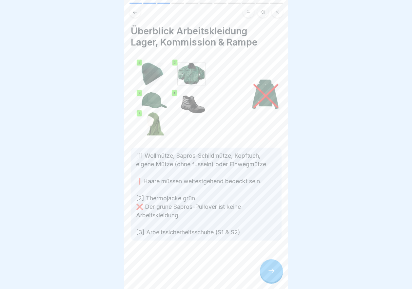
click at [268, 268] on icon at bounding box center [271, 271] width 8 height 8
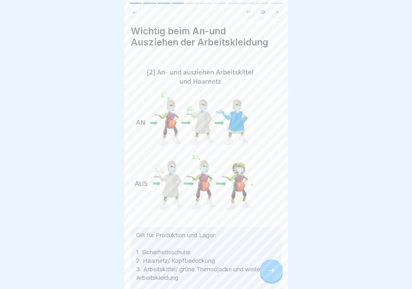
click at [268, 270] on icon at bounding box center [271, 271] width 8 height 8
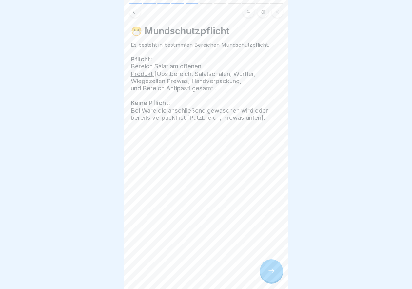
click at [268, 270] on icon at bounding box center [271, 271] width 8 height 8
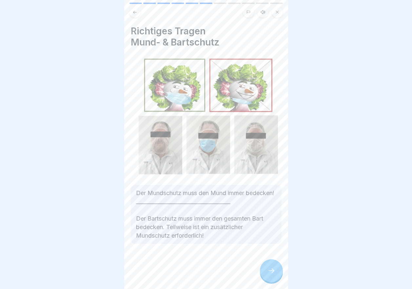
click at [268, 270] on icon at bounding box center [271, 271] width 8 height 8
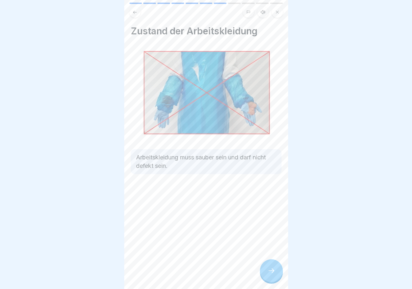
click at [268, 270] on icon at bounding box center [271, 271] width 8 height 8
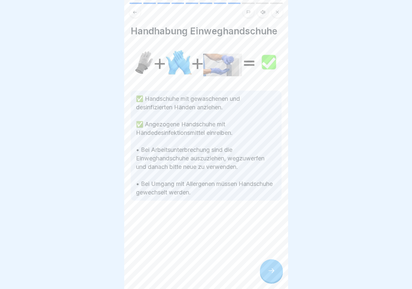
click at [268, 270] on icon at bounding box center [271, 271] width 8 height 8
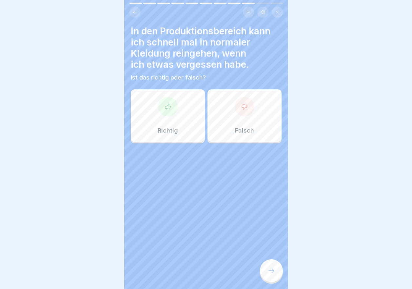
click at [232, 109] on div "Falsch" at bounding box center [244, 115] width 74 height 52
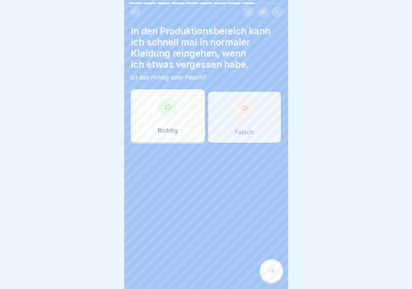
click at [270, 269] on icon at bounding box center [271, 271] width 8 height 8
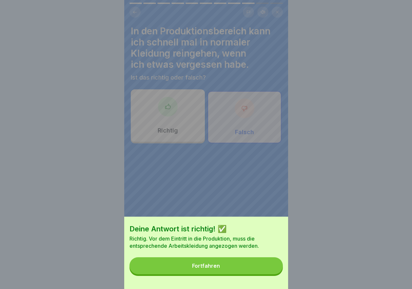
click at [219, 269] on div "Fortfahren" at bounding box center [206, 266] width 28 height 6
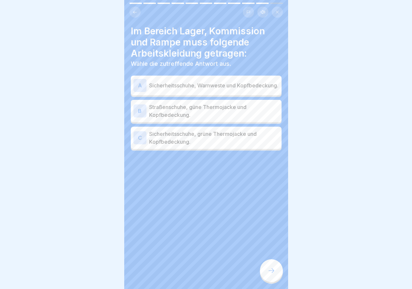
click at [198, 136] on p "Sicherheitsschuhe, grüne Thermojacke und Kopfbedeckung." at bounding box center [214, 138] width 130 height 16
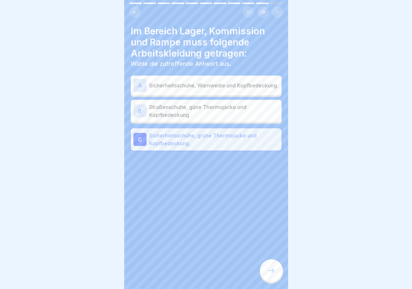
click at [272, 266] on div at bounding box center [271, 271] width 23 height 23
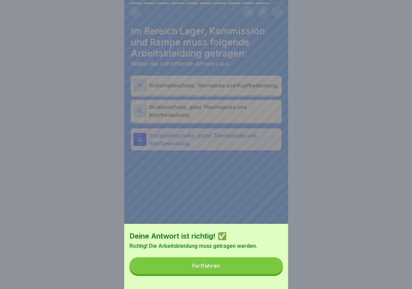
click at [207, 269] on div "Fortfahren" at bounding box center [206, 266] width 28 height 6
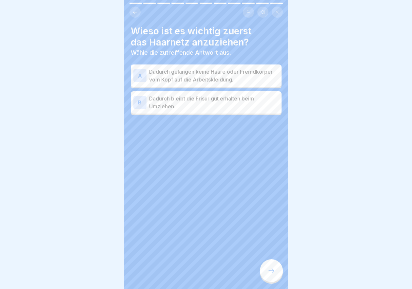
click at [206, 70] on p "Dadurch gelangen keine Haare oder Fremdkörper vom Kopf auf die Arbeitskleidung." at bounding box center [214, 76] width 130 height 16
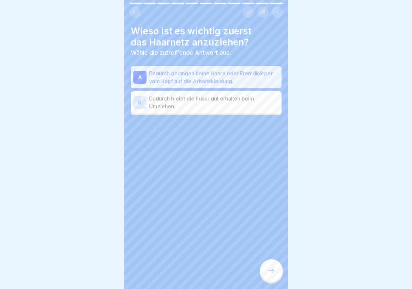
click at [273, 270] on icon at bounding box center [271, 271] width 8 height 8
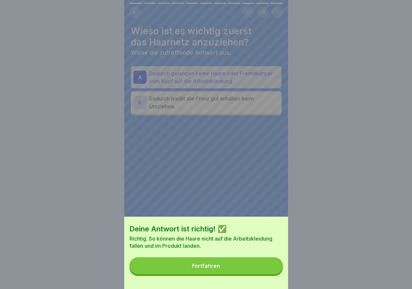
click at [214, 269] on div "Fortfahren" at bounding box center [206, 266] width 28 height 6
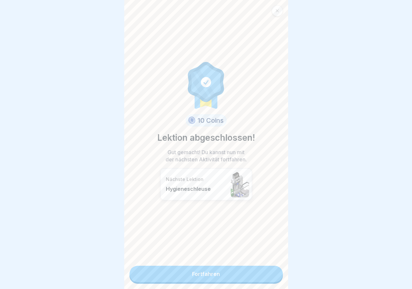
click at [203, 269] on link "Fortfahren" at bounding box center [205, 274] width 153 height 16
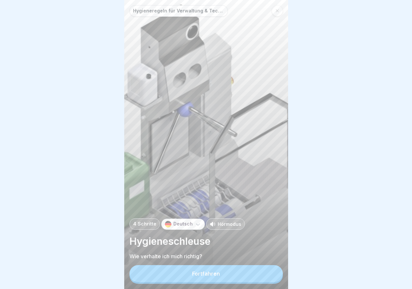
click at [209, 275] on button "Fortfahren" at bounding box center [205, 274] width 153 height 17
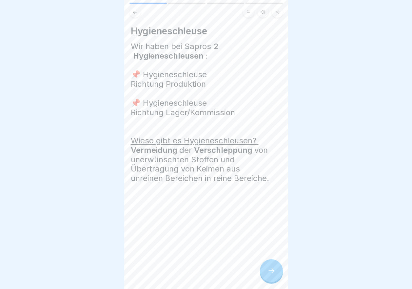
click at [278, 273] on div at bounding box center [271, 271] width 23 height 23
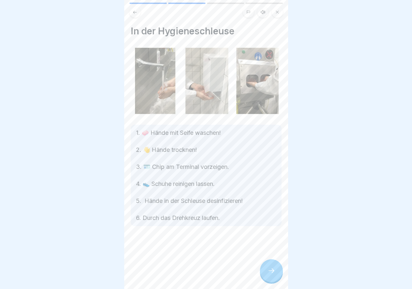
click at [277, 273] on div at bounding box center [271, 271] width 23 height 23
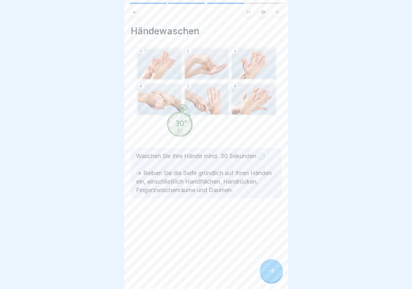
click at [277, 273] on div at bounding box center [271, 271] width 23 height 23
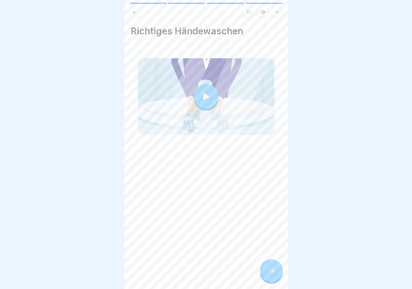
click at [277, 273] on div at bounding box center [271, 271] width 23 height 23
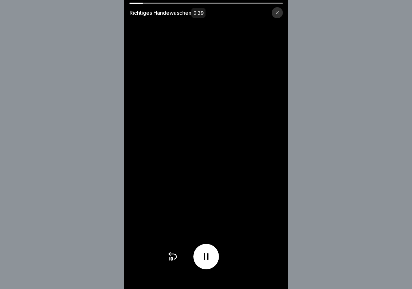
scroll to position [5, 0]
click at [279, 13] on icon at bounding box center [277, 13] width 4 height 4
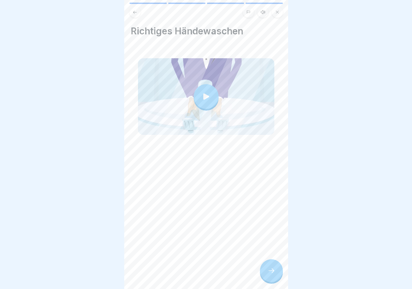
click at [271, 269] on icon at bounding box center [271, 271] width 8 height 8
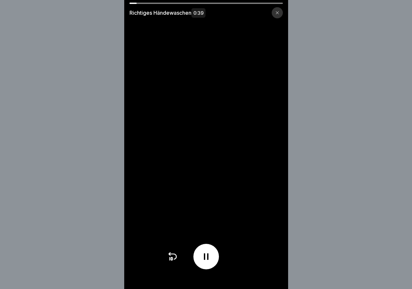
click at [187, 1] on video at bounding box center [206, 144] width 164 height 289
click at [187, 3] on div at bounding box center [205, 3] width 153 height 1
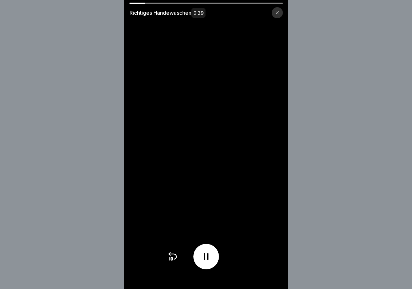
click at [187, 3] on div at bounding box center [205, 3] width 153 height 1
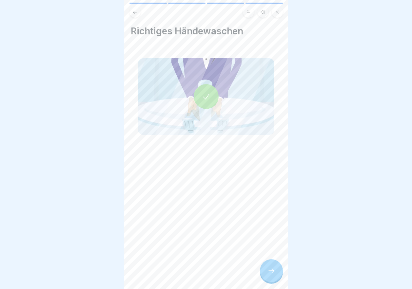
click at [265, 268] on div at bounding box center [271, 271] width 23 height 23
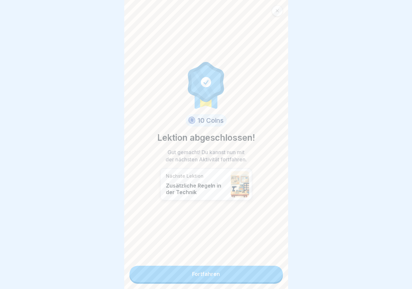
click at [202, 266] on link "Fortfahren" at bounding box center [205, 274] width 153 height 16
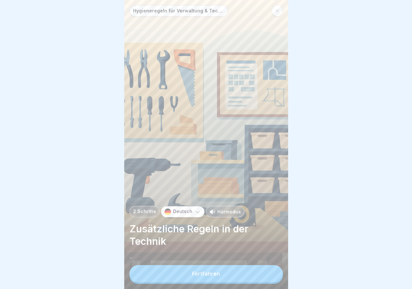
scroll to position [5, 0]
click at [204, 272] on div "Fortfahren" at bounding box center [206, 274] width 28 height 6
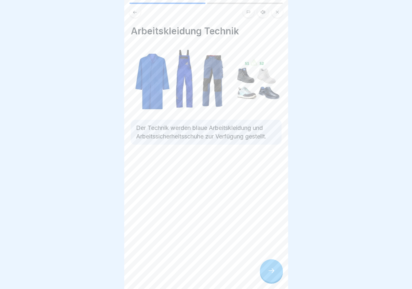
click at [274, 267] on div at bounding box center [271, 271] width 23 height 23
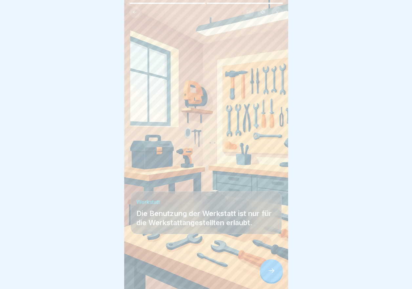
click at [273, 281] on div at bounding box center [271, 271] width 23 height 23
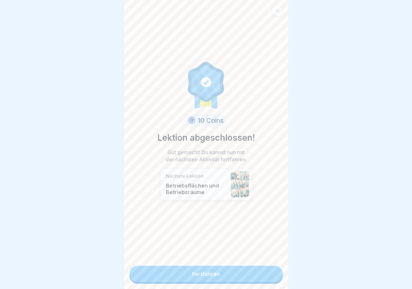
click at [228, 267] on link "Fortfahren" at bounding box center [205, 274] width 153 height 16
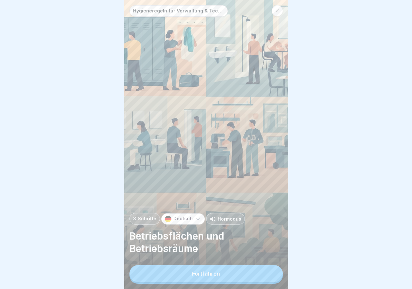
click at [211, 276] on button "Fortfahren" at bounding box center [205, 274] width 153 height 17
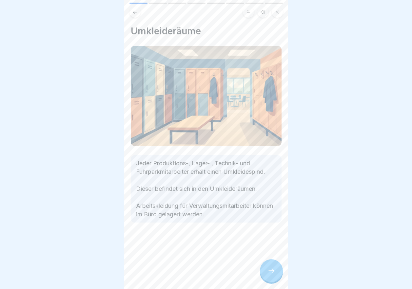
click at [268, 275] on icon at bounding box center [271, 271] width 8 height 8
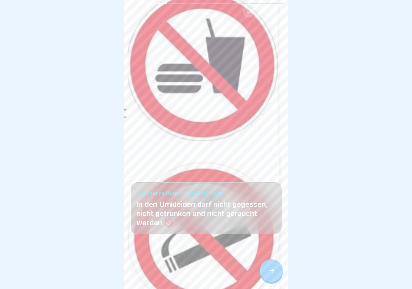
click at [273, 275] on icon at bounding box center [271, 271] width 8 height 8
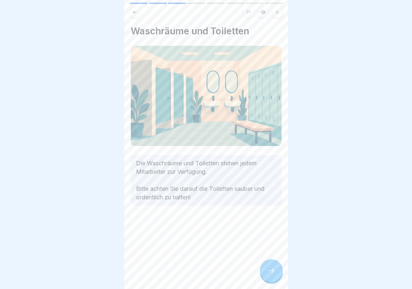
click at [273, 275] on icon at bounding box center [271, 271] width 8 height 8
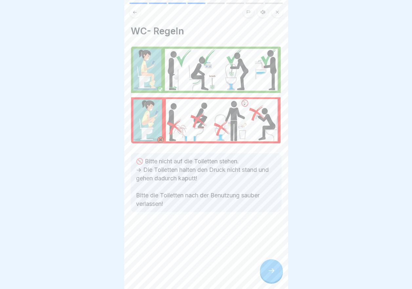
click at [273, 275] on icon at bounding box center [271, 271] width 8 height 8
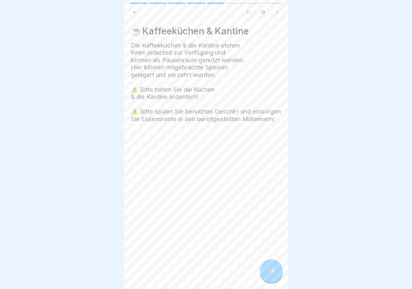
click at [274, 272] on div at bounding box center [271, 271] width 23 height 23
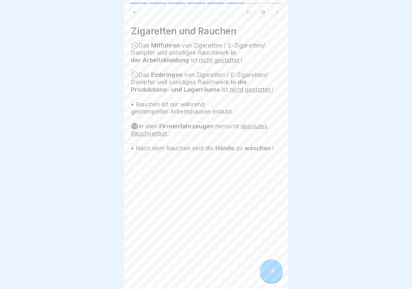
click at [274, 274] on icon at bounding box center [271, 271] width 8 height 8
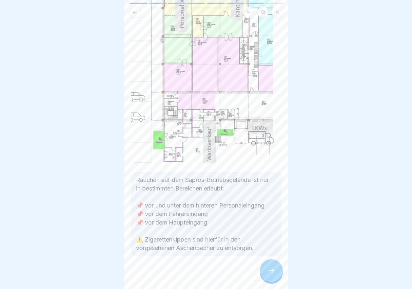
scroll to position [92, 0]
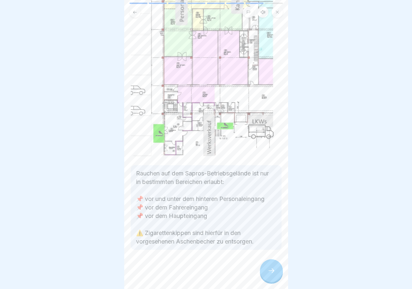
click at [270, 272] on icon at bounding box center [271, 271] width 8 height 8
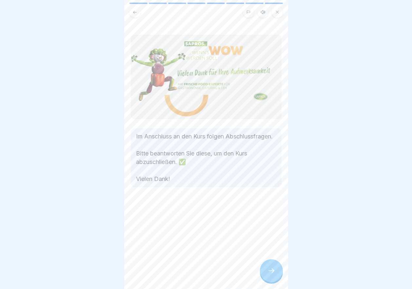
click at [272, 273] on icon at bounding box center [271, 271] width 8 height 8
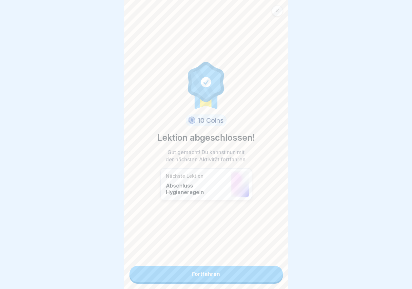
click at [219, 268] on link "Fortfahren" at bounding box center [205, 274] width 153 height 16
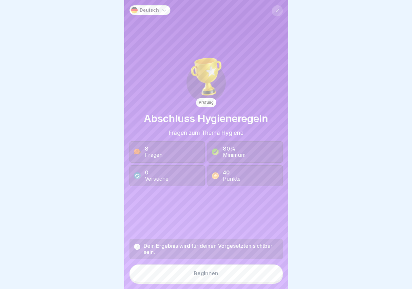
click at [214, 277] on div "Beginnen" at bounding box center [206, 274] width 25 height 6
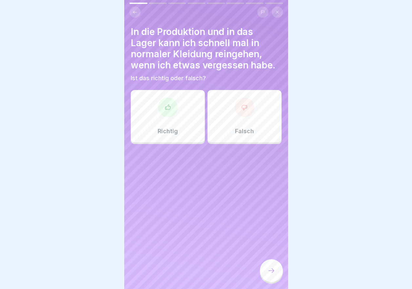
click at [241, 112] on div at bounding box center [245, 108] width 20 height 20
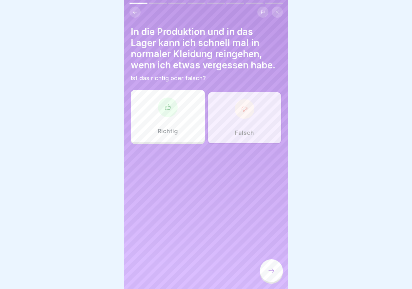
click at [275, 275] on div at bounding box center [271, 271] width 23 height 23
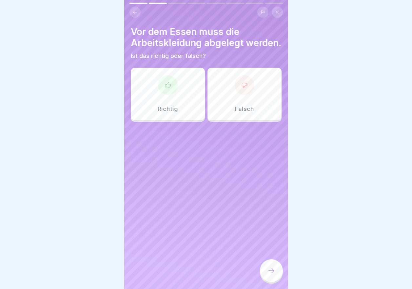
click at [183, 98] on div "Richtig" at bounding box center [168, 94] width 74 height 52
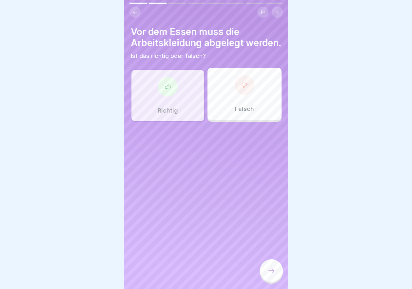
click at [270, 270] on div at bounding box center [271, 271] width 23 height 23
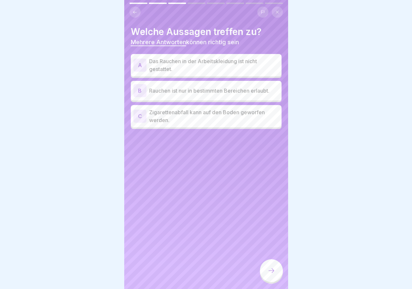
click at [199, 67] on p "Das Rauchen in der Arbeitskleidung ist nicht gestattet." at bounding box center [214, 65] width 130 height 16
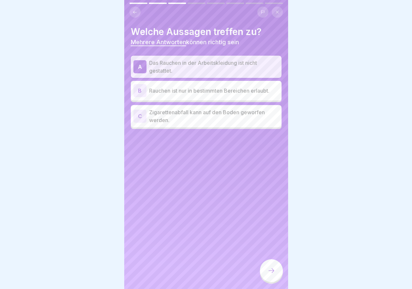
click at [199, 92] on p "Rauchen ist nur in bestimmten Bereichen erlaubt." at bounding box center [214, 91] width 130 height 8
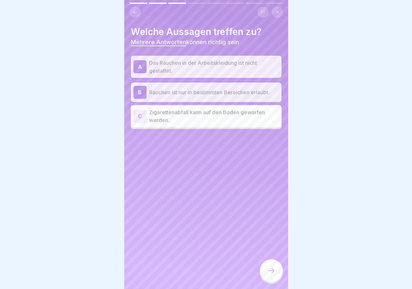
click at [269, 275] on icon at bounding box center [271, 271] width 8 height 8
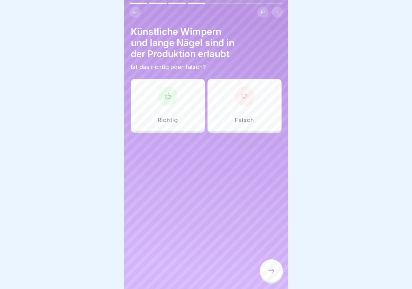
click at [243, 109] on div "Falsch" at bounding box center [244, 105] width 74 height 52
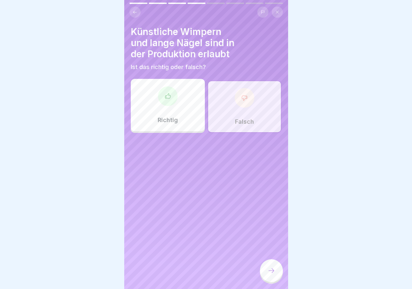
drag, startPoint x: 271, startPoint y: 272, endPoint x: 249, endPoint y: 227, distance: 49.5
click at [249, 227] on div "Deutsch Prüfung Abschluss Hygieneregeln Fragen zum Thema Hygiene 8 Fragen 80% M…" at bounding box center [206, 144] width 164 height 289
click at [236, 99] on div at bounding box center [245, 98] width 20 height 20
click at [277, 283] on div at bounding box center [271, 271] width 23 height 23
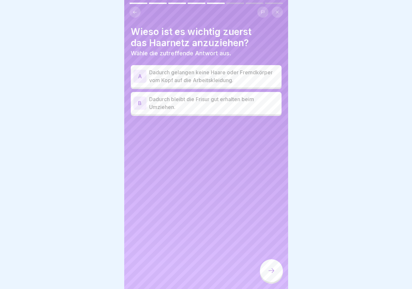
click at [210, 77] on p "Dadurch gelangen keine Haare oder Fremdkörper vom Kopf auf die Arbeitskleidung." at bounding box center [214, 77] width 130 height 16
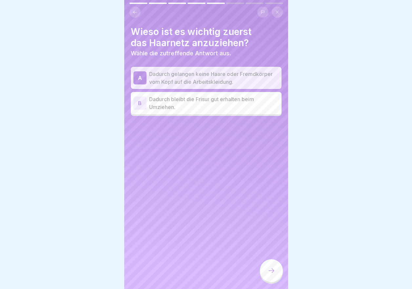
click at [271, 275] on icon at bounding box center [271, 271] width 8 height 8
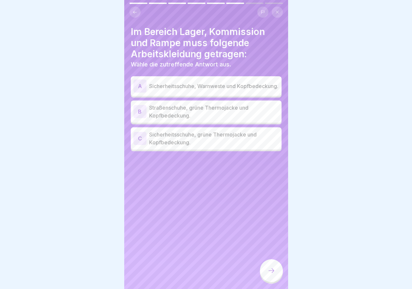
click at [217, 144] on p "Sicherheitsschuhe, grüne Thermojacke und Kopfbedeckung." at bounding box center [214, 139] width 130 height 16
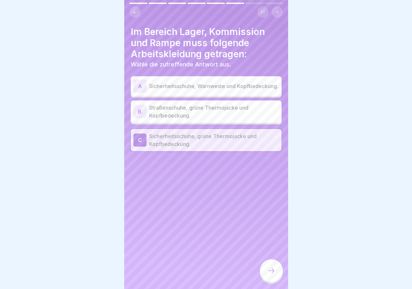
click at [271, 275] on icon at bounding box center [271, 271] width 8 height 8
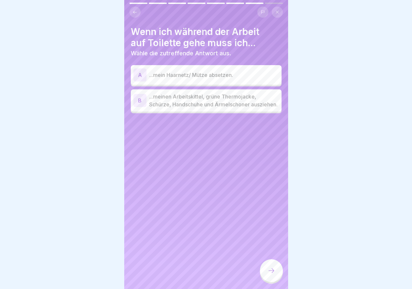
click at [208, 108] on p "...meinen Arbeitskittel, grüne Thermojacke, Schürze, Handschuhe und Ärmelschone…" at bounding box center [214, 101] width 130 height 16
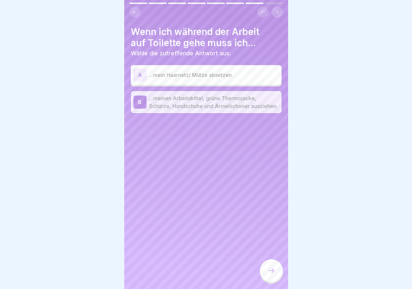
click at [181, 82] on div "A ...mein Haarnetz/ Mütze absetzen." at bounding box center [206, 75] width 151 height 20
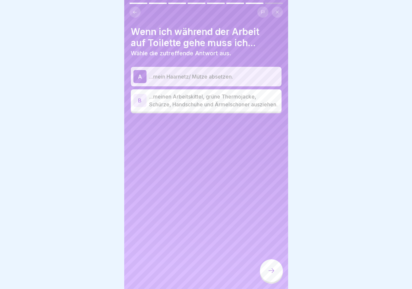
click at [187, 97] on p "...meinen Arbeitskittel, grüne Thermojacke, Schürze, Handschuhe und Ärmelschone…" at bounding box center [214, 101] width 130 height 16
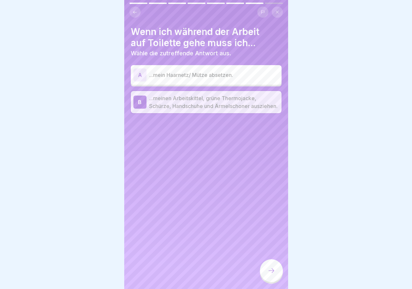
click at [273, 275] on icon at bounding box center [271, 271] width 8 height 8
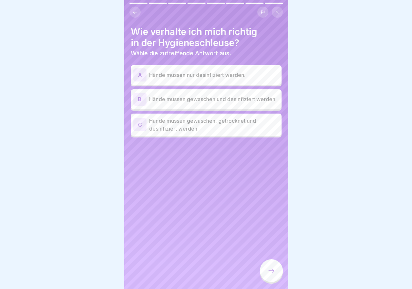
click at [189, 102] on p "Hände müssen gewaschen und desinfiziert werden." at bounding box center [214, 99] width 130 height 8
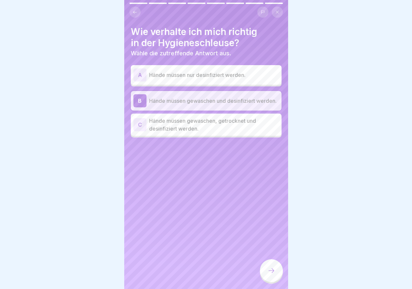
click at [194, 102] on p "Hände müssen gewaschen und desinfiziert werden." at bounding box center [214, 101] width 130 height 8
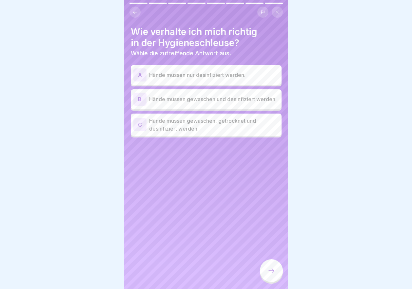
click at [195, 121] on p "Hände müssen gewaschen, getrocknet und desinfiziert werden." at bounding box center [214, 125] width 130 height 16
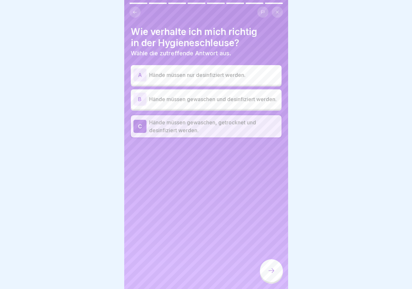
click at [274, 275] on icon at bounding box center [271, 271] width 8 height 8
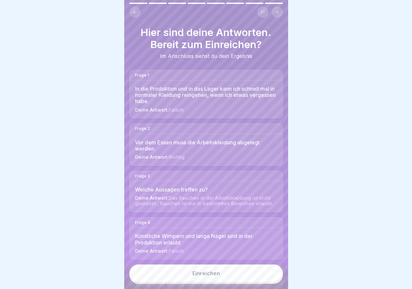
click at [224, 281] on button "Einreichen" at bounding box center [205, 274] width 153 height 18
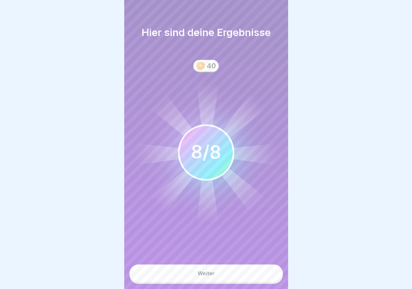
click at [219, 274] on button "Weiter" at bounding box center [205, 274] width 153 height 18
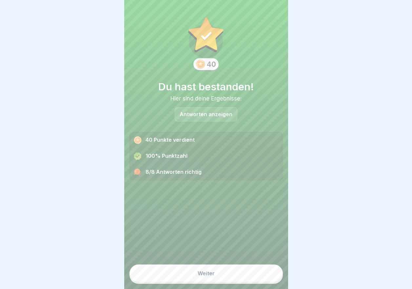
click at [219, 277] on button "Weiter" at bounding box center [205, 274] width 153 height 18
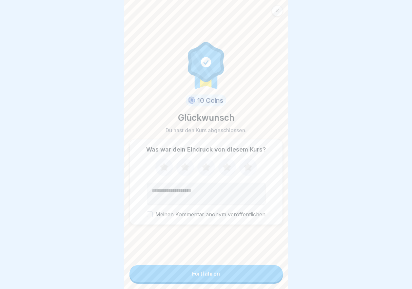
click at [224, 170] on icon at bounding box center [227, 167] width 9 height 8
click at [226, 278] on button "Fortfahren" at bounding box center [205, 274] width 153 height 17
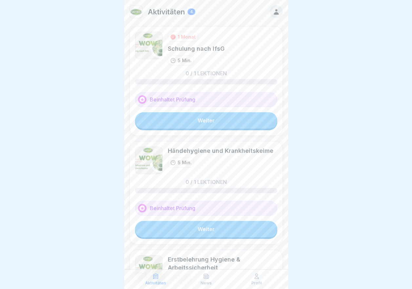
click at [205, 120] on link "Weiter" at bounding box center [206, 120] width 142 height 16
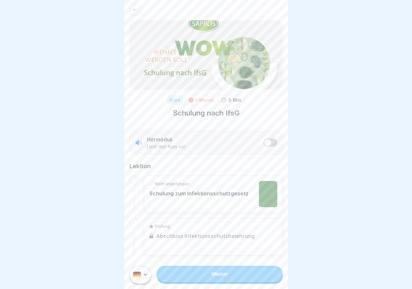
scroll to position [2, 0]
click at [220, 277] on link "Weiter" at bounding box center [220, 274] width 126 height 16
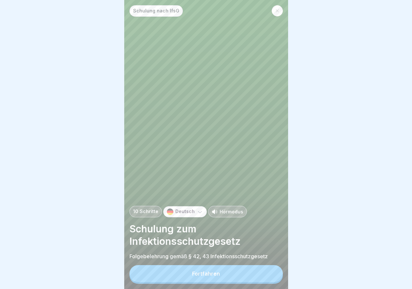
scroll to position [5, 0]
click at [206, 273] on div "Fortfahren" at bounding box center [206, 274] width 28 height 6
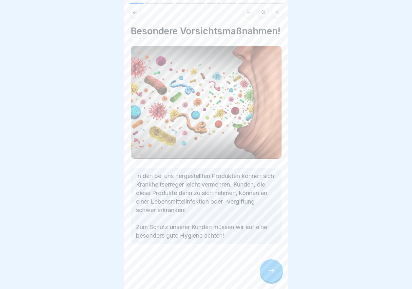
click at [269, 269] on icon at bounding box center [271, 271] width 8 height 8
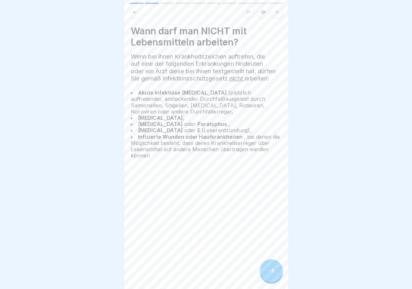
click at [269, 270] on icon at bounding box center [271, 271] width 8 height 8
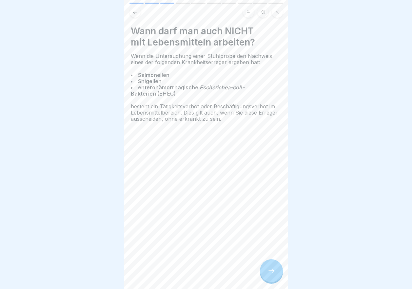
click at [271, 265] on div at bounding box center [271, 271] width 23 height 23
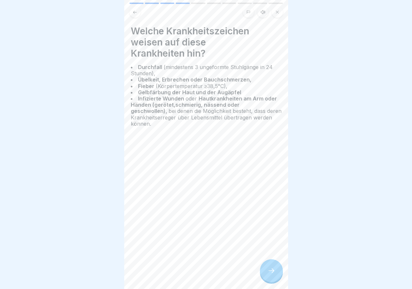
click at [276, 269] on div at bounding box center [271, 271] width 23 height 23
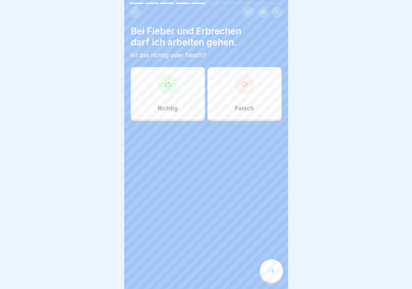
click at [232, 93] on div "Falsch" at bounding box center [244, 93] width 74 height 52
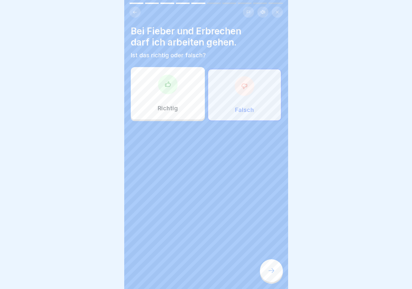
click at [269, 268] on icon at bounding box center [271, 271] width 8 height 8
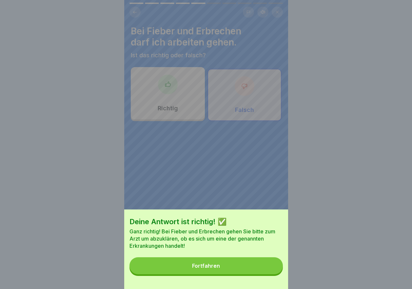
click at [196, 263] on div "Deine Antwort ist richtig! ✅ Ganz richtig! Bei Fieber und Erbrechen gehen Sie b…" at bounding box center [206, 250] width 164 height 80
click at [216, 269] on div "Fortfahren" at bounding box center [206, 266] width 28 height 6
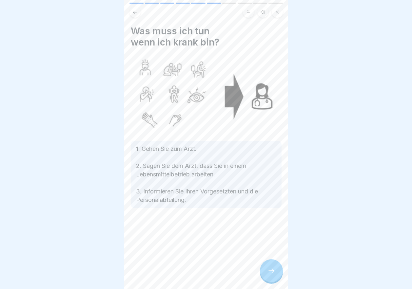
click at [273, 272] on icon at bounding box center [271, 271] width 8 height 8
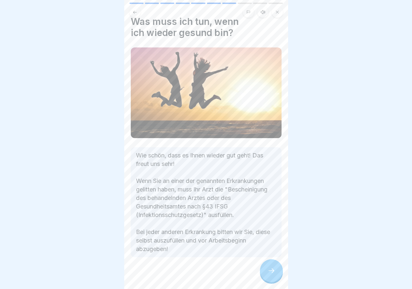
scroll to position [14, 0]
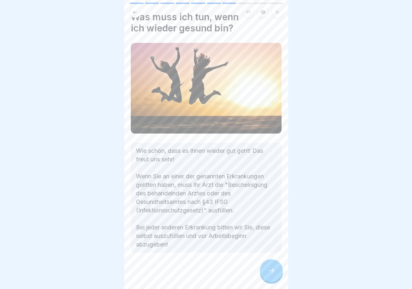
click at [275, 270] on icon at bounding box center [271, 271] width 8 height 8
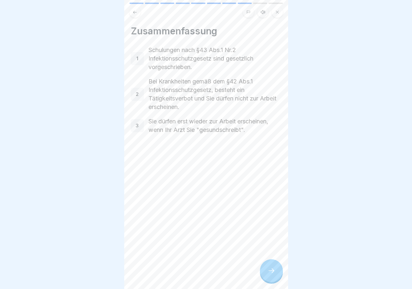
click at [273, 271] on icon at bounding box center [271, 271] width 8 height 8
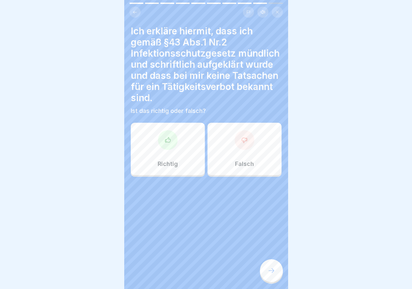
click at [184, 134] on div "Richtig" at bounding box center [168, 149] width 74 height 52
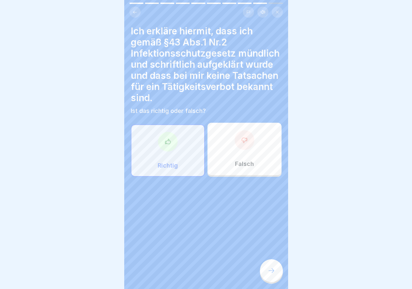
click at [268, 269] on icon at bounding box center [271, 271] width 8 height 8
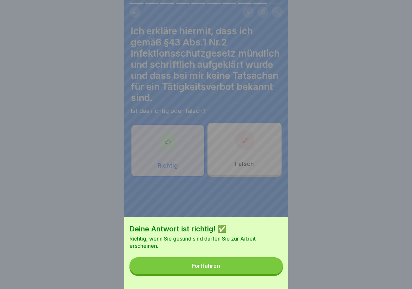
click at [238, 269] on button "Fortfahren" at bounding box center [205, 266] width 153 height 17
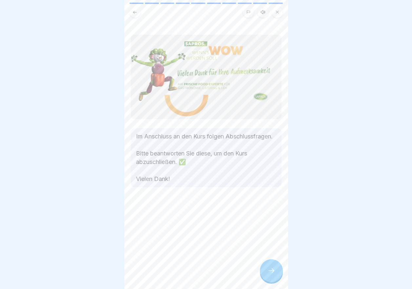
click at [272, 276] on div at bounding box center [271, 271] width 23 height 23
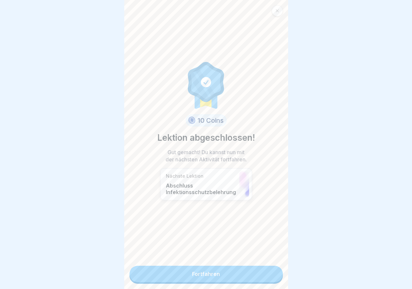
click at [221, 268] on link "Fortfahren" at bounding box center [205, 274] width 153 height 16
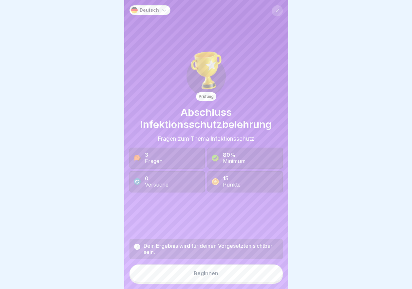
click at [204, 277] on div "Beginnen" at bounding box center [206, 274] width 25 height 6
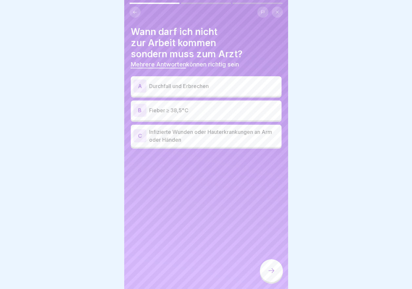
click at [173, 84] on p "Durchfall und Erbrechen" at bounding box center [214, 86] width 130 height 8
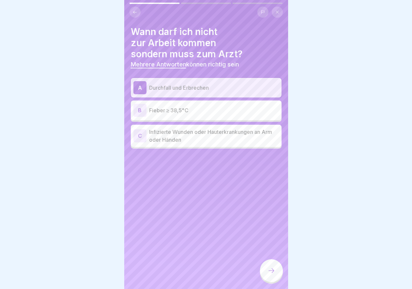
click at [180, 107] on p "Fieber ≥ 38,5°C" at bounding box center [214, 111] width 130 height 8
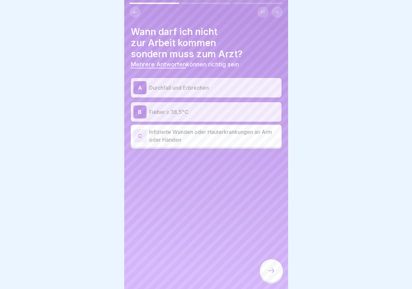
click at [196, 133] on p "Infizierte Wunden oder Hauterkrankungen an Arm oder Händen" at bounding box center [214, 136] width 130 height 16
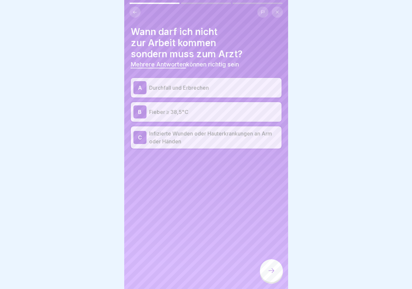
click at [270, 272] on div at bounding box center [271, 271] width 23 height 23
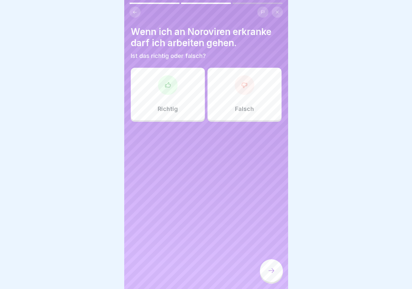
click at [231, 91] on div "Falsch" at bounding box center [244, 94] width 74 height 52
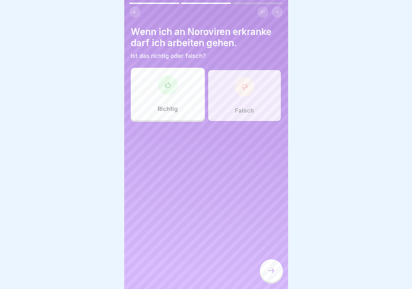
click at [276, 277] on div at bounding box center [271, 271] width 23 height 23
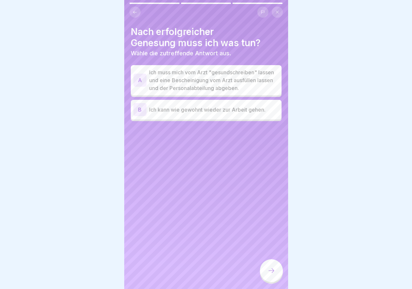
click at [207, 90] on p "Ich muss mich vom Arzt "gesundschreiben" lassen und eine Bescheinigung vom Arzt…" at bounding box center [214, 81] width 130 height 24
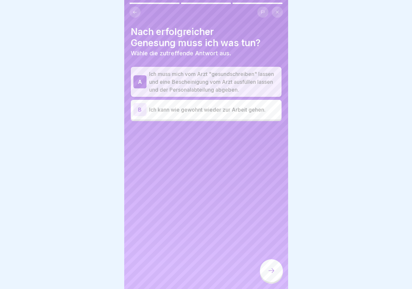
click at [273, 274] on icon at bounding box center [271, 271] width 8 height 8
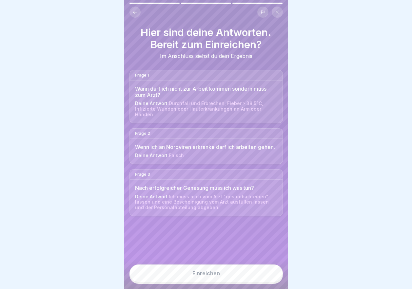
click at [242, 282] on button "Einreichen" at bounding box center [205, 274] width 153 height 18
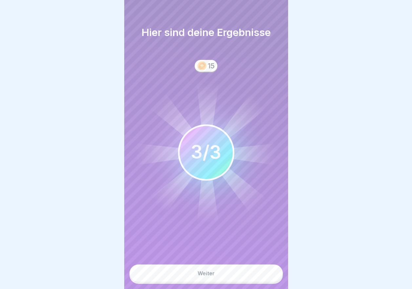
click at [217, 283] on button "Weiter" at bounding box center [205, 274] width 153 height 18
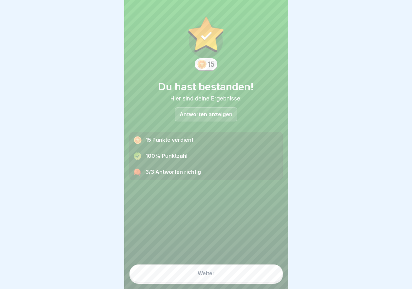
click at [221, 279] on button "Weiter" at bounding box center [205, 274] width 153 height 18
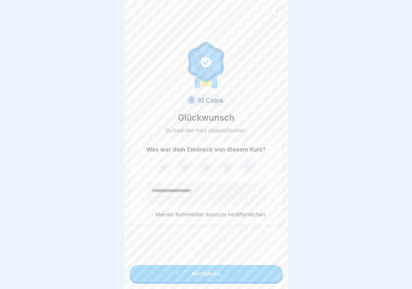
click at [205, 170] on icon at bounding box center [206, 167] width 9 height 8
click at [225, 173] on icon at bounding box center [226, 167] width 17 height 17
click at [221, 273] on button "Fortfahren" at bounding box center [205, 274] width 153 height 17
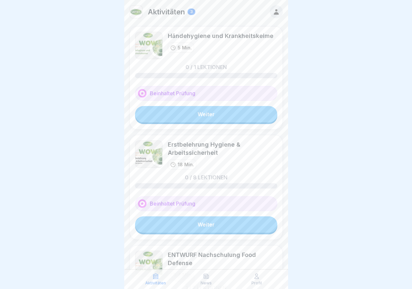
click at [216, 113] on link "Weiter" at bounding box center [206, 114] width 142 height 16
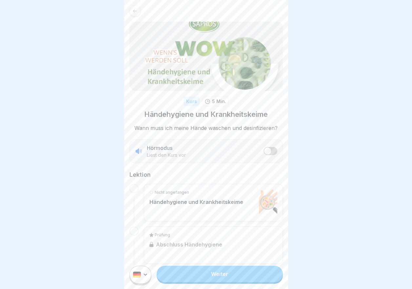
scroll to position [9, 0]
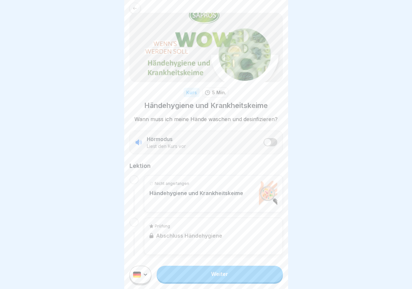
click at [209, 275] on link "Weiter" at bounding box center [220, 274] width 126 height 16
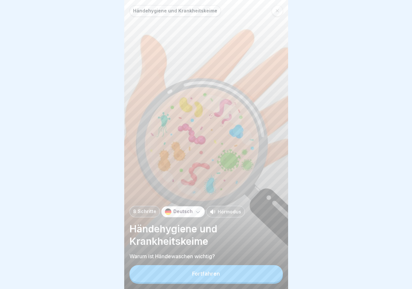
click at [217, 277] on div "Fortfahren" at bounding box center [206, 274] width 28 height 6
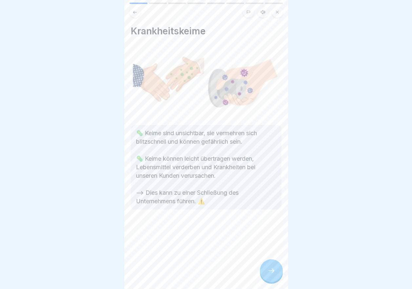
click at [268, 275] on icon at bounding box center [271, 271] width 8 height 8
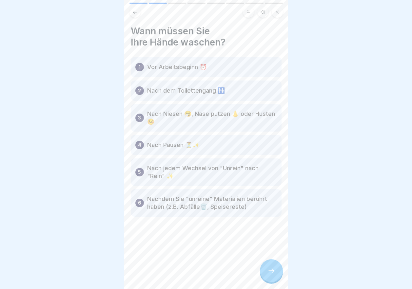
click at [269, 275] on icon at bounding box center [271, 271] width 8 height 8
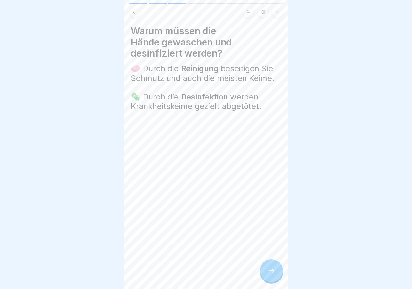
click at [269, 275] on icon at bounding box center [271, 271] width 8 height 8
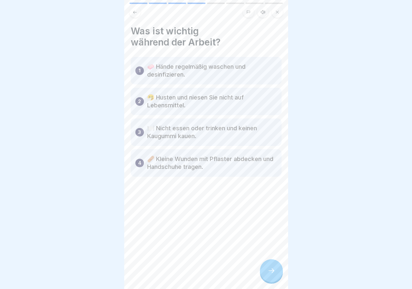
click at [269, 275] on icon at bounding box center [271, 271] width 8 height 8
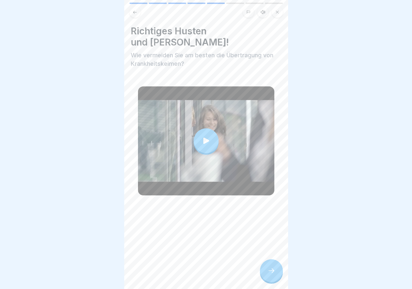
click at [266, 278] on div at bounding box center [271, 271] width 23 height 23
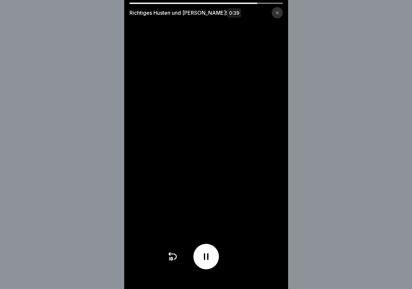
scroll to position [5, 0]
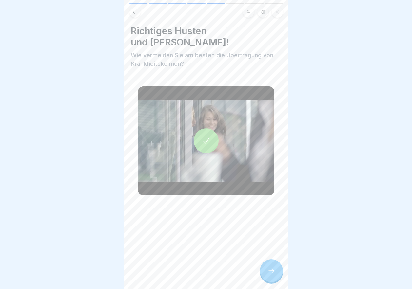
click at [270, 270] on icon at bounding box center [271, 271] width 8 height 8
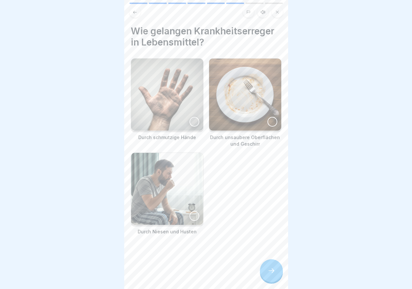
click at [195, 117] on div at bounding box center [194, 122] width 10 height 10
click at [262, 117] on img at bounding box center [245, 95] width 72 height 72
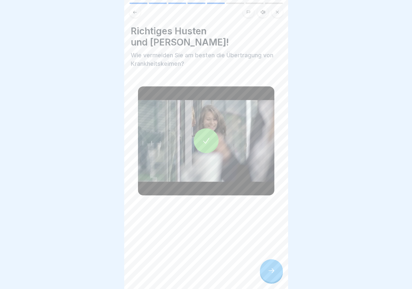
click at [268, 268] on icon at bounding box center [271, 271] width 8 height 8
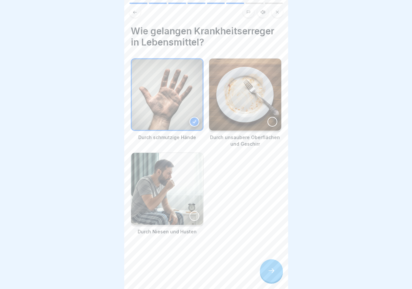
click at [267, 117] on div at bounding box center [272, 122] width 10 height 10
click at [194, 211] on div at bounding box center [194, 216] width 10 height 10
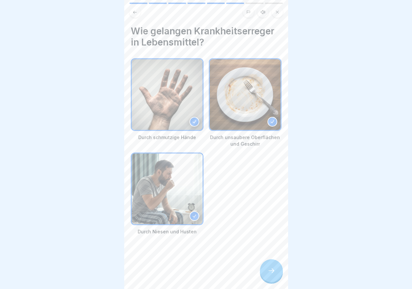
click at [269, 272] on icon at bounding box center [271, 271] width 8 height 8
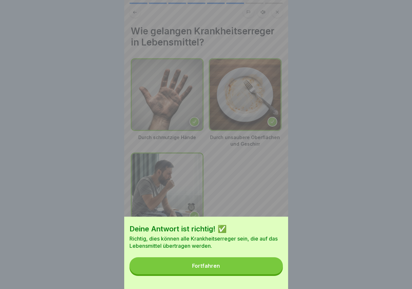
click at [214, 265] on button "Fortfahren" at bounding box center [205, 266] width 153 height 17
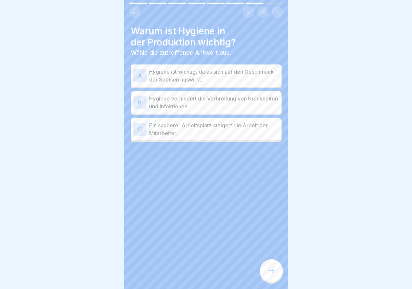
click at [191, 97] on p "Hygiene verhindert die Verbreitung von Krankheiten und Infektionen." at bounding box center [214, 103] width 130 height 16
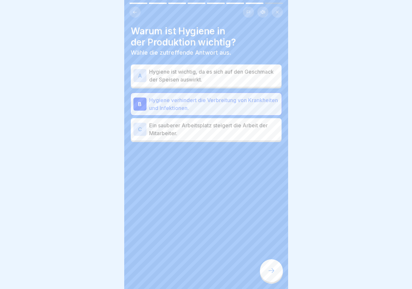
click at [266, 276] on div at bounding box center [271, 271] width 23 height 23
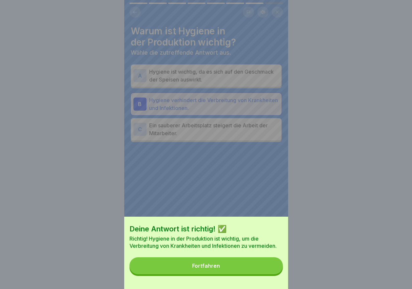
click at [221, 267] on button "Fortfahren" at bounding box center [205, 266] width 153 height 17
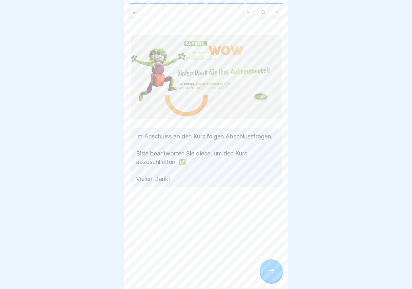
click at [272, 279] on div at bounding box center [271, 271] width 23 height 23
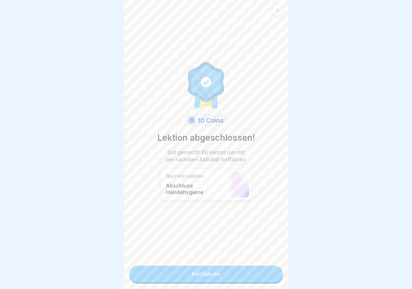
click at [205, 268] on link "Fortfahren" at bounding box center [205, 274] width 153 height 16
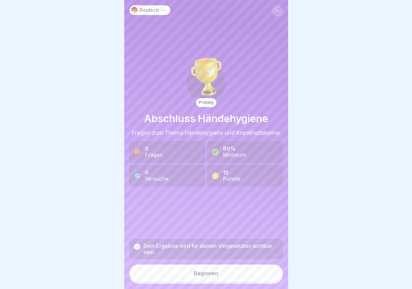
click at [209, 283] on button "Beginnen" at bounding box center [205, 274] width 153 height 18
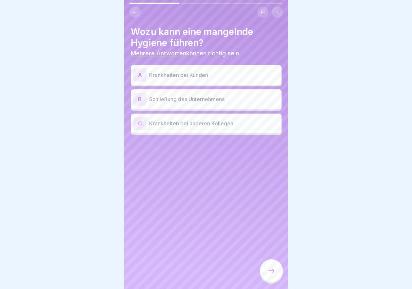
click at [187, 75] on p "Krankheiten bei Kunden" at bounding box center [214, 75] width 130 height 8
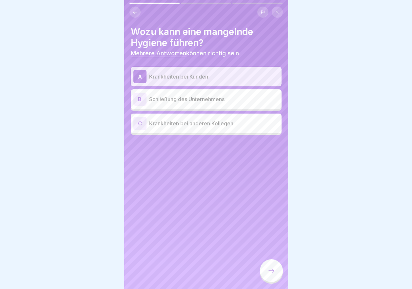
click at [194, 101] on p "Schließung des Unternehmens" at bounding box center [214, 99] width 130 height 8
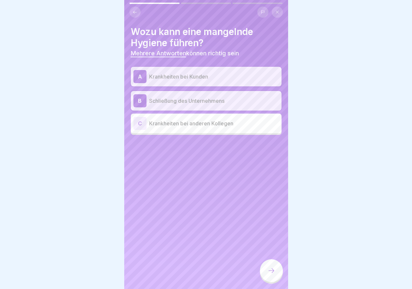
click at [194, 118] on div "C Krankheiten bei anderen Kollegen" at bounding box center [206, 123] width 146 height 13
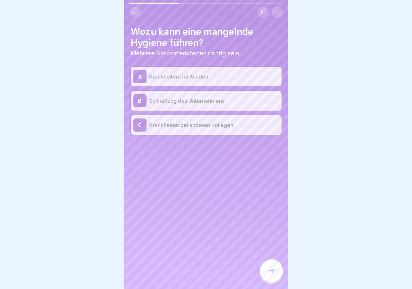
click at [272, 272] on div at bounding box center [271, 271] width 23 height 23
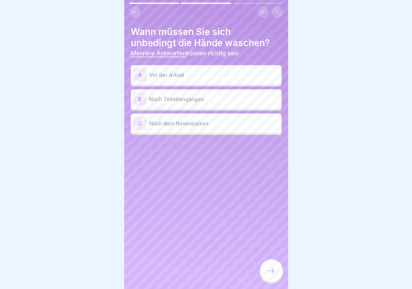
click at [192, 75] on p "Vor der Arbeit" at bounding box center [214, 75] width 130 height 8
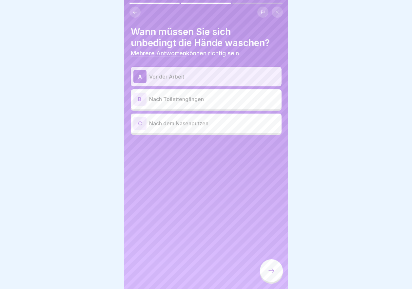
click at [193, 100] on p "Nach Toilettengängen" at bounding box center [214, 99] width 130 height 8
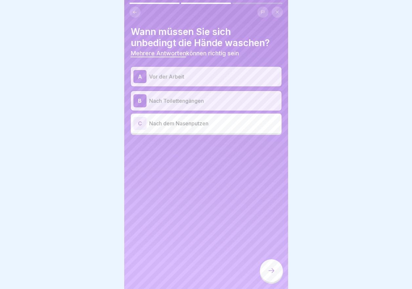
click at [196, 126] on p "Nach dem Nasenputzen" at bounding box center [214, 124] width 130 height 8
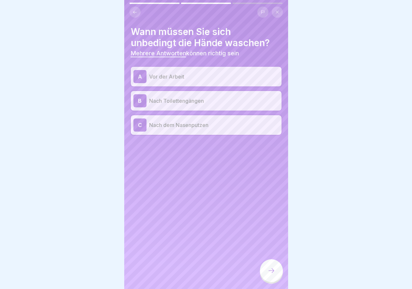
click at [275, 271] on div at bounding box center [271, 271] width 23 height 23
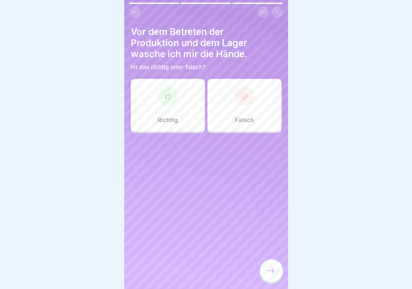
click at [182, 102] on div "Richtig" at bounding box center [168, 105] width 74 height 52
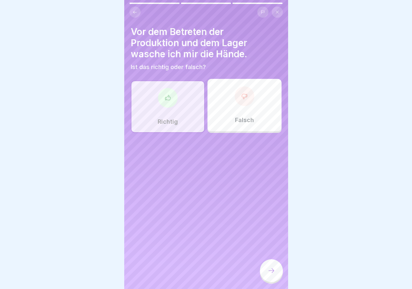
click at [272, 273] on icon at bounding box center [271, 271] width 8 height 8
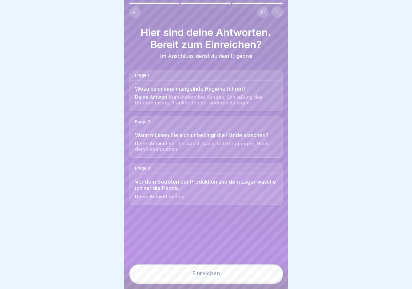
click at [215, 276] on button "Einreichen" at bounding box center [205, 274] width 153 height 18
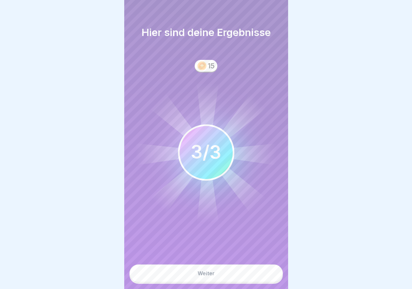
click at [220, 279] on button "Weiter" at bounding box center [205, 274] width 153 height 18
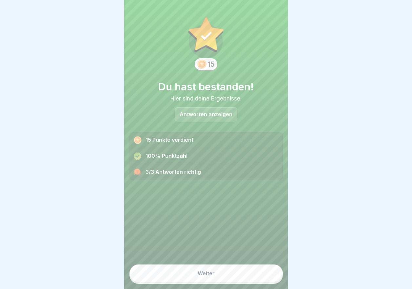
click at [219, 275] on button "Weiter" at bounding box center [205, 274] width 153 height 18
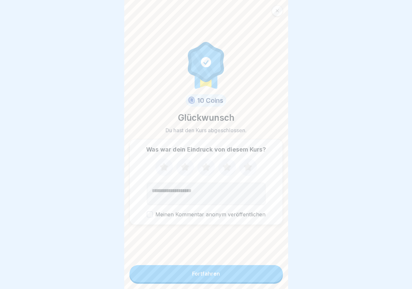
click at [204, 171] on icon at bounding box center [206, 167] width 9 height 8
click at [204, 277] on div "Fortfahren" at bounding box center [206, 274] width 28 height 6
